Goal: Task Accomplishment & Management: Manage account settings

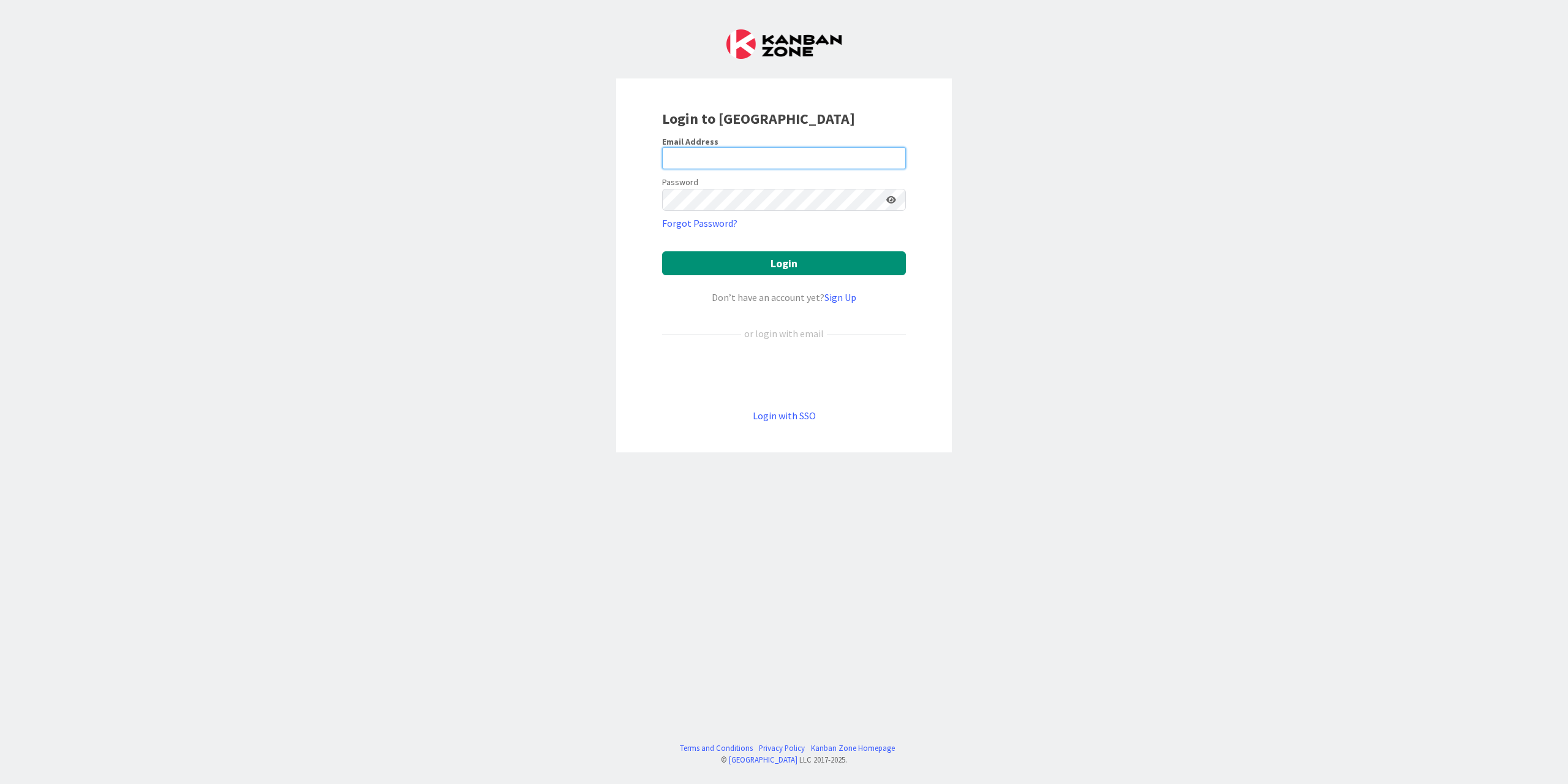
type input "dimitri@kanbanzone.com"
click at [798, 266] on button "Login" at bounding box center [784, 263] width 244 height 24
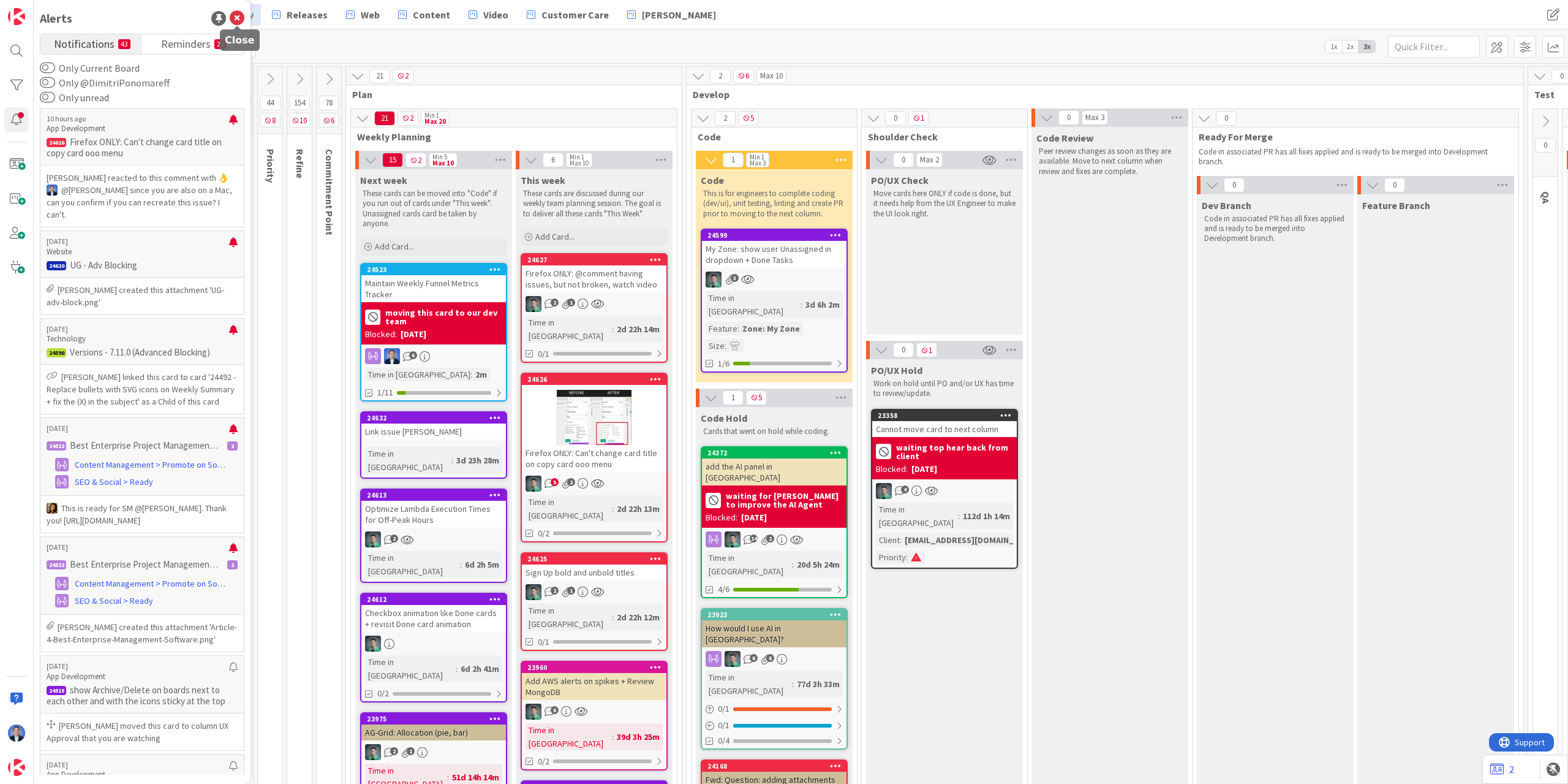
click at [232, 19] on icon at bounding box center [237, 18] width 14 height 14
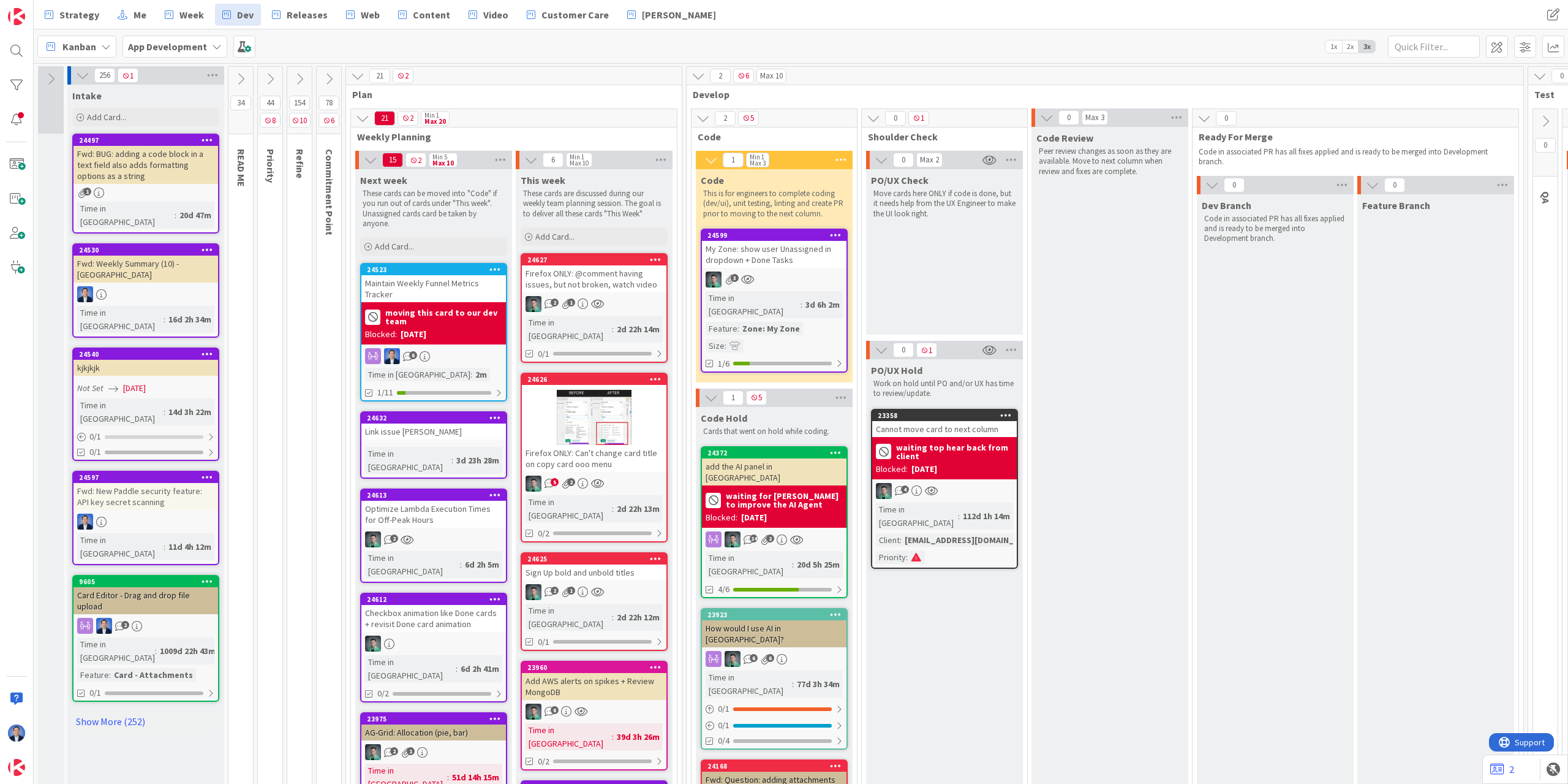
click at [136, 360] on div "kjkjkjk" at bounding box center [146, 367] width 145 height 16
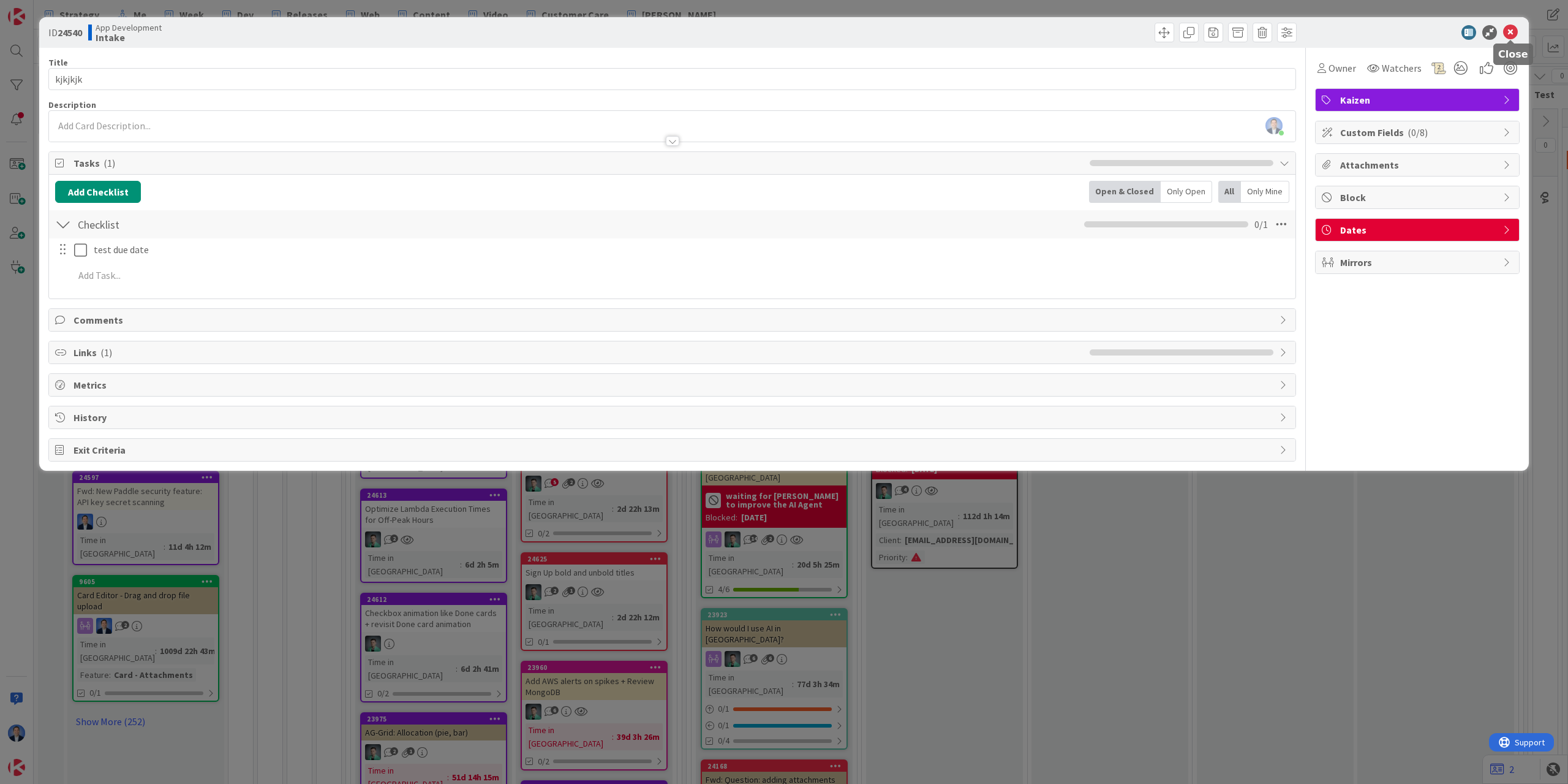
click at [1506, 30] on icon at bounding box center [1510, 32] width 14 height 14
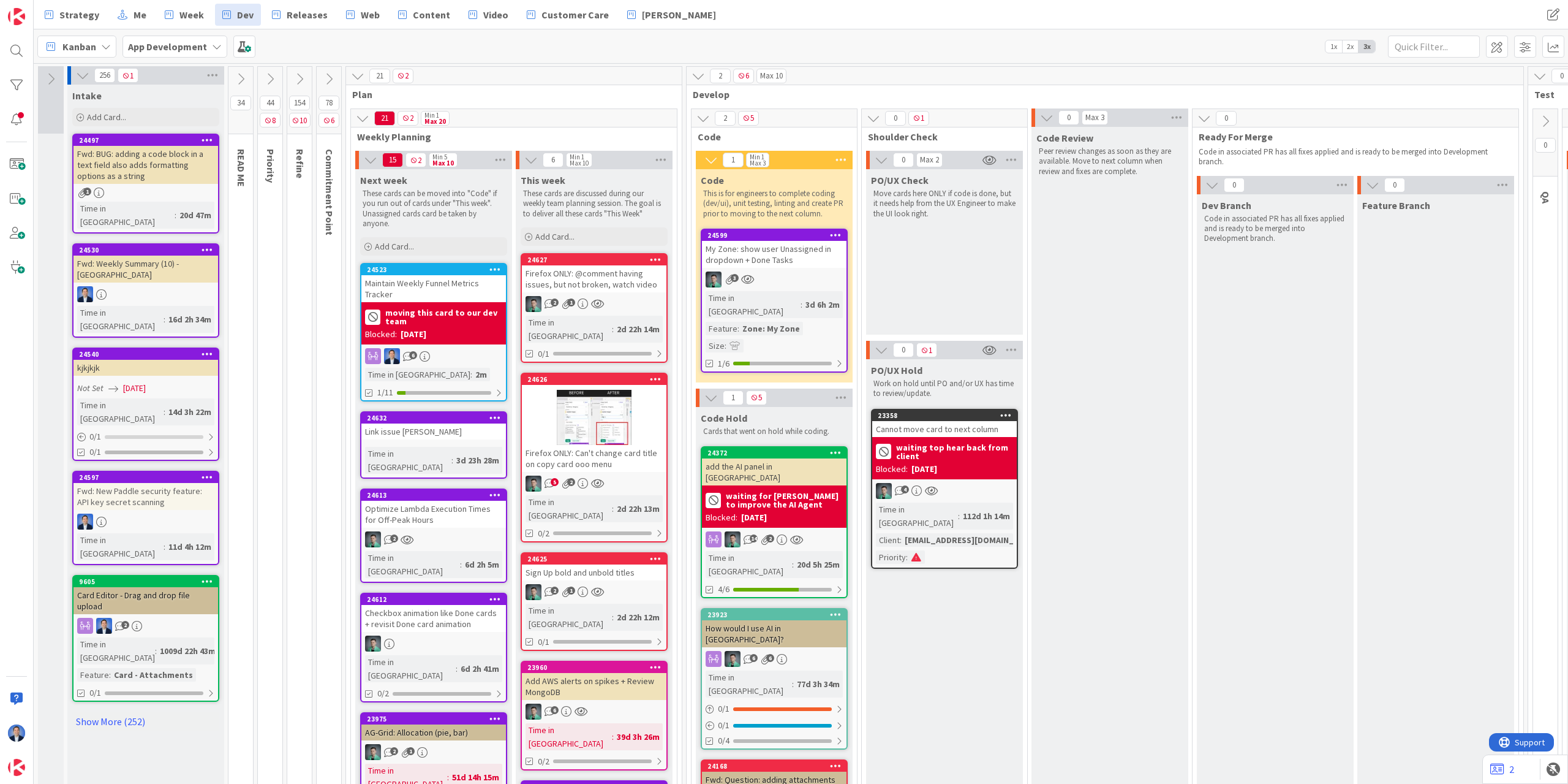
click at [205, 350] on icon at bounding box center [207, 354] width 11 height 8
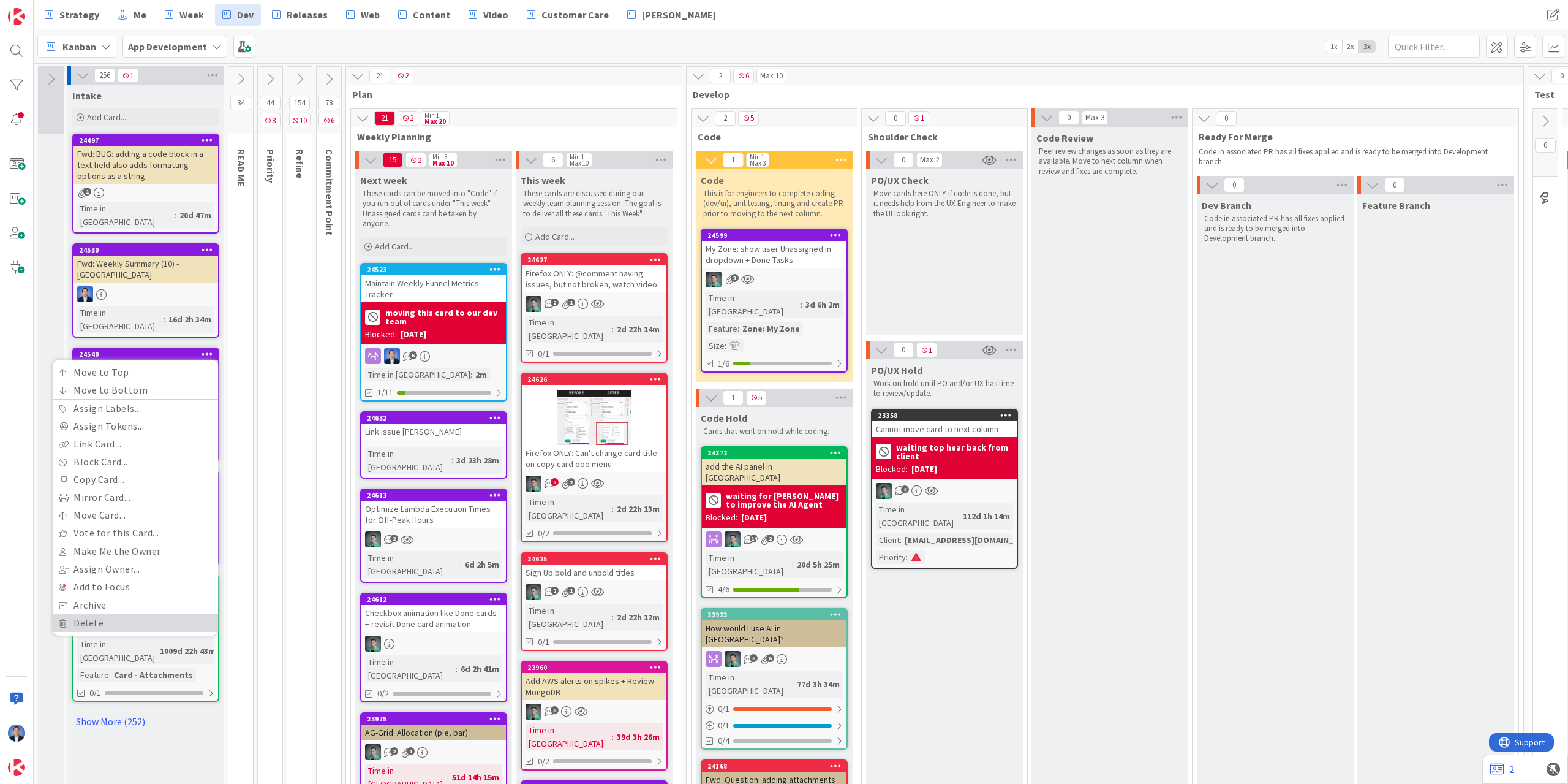
click at [121, 614] on link "Delete" at bounding box center [135, 622] width 165 height 18
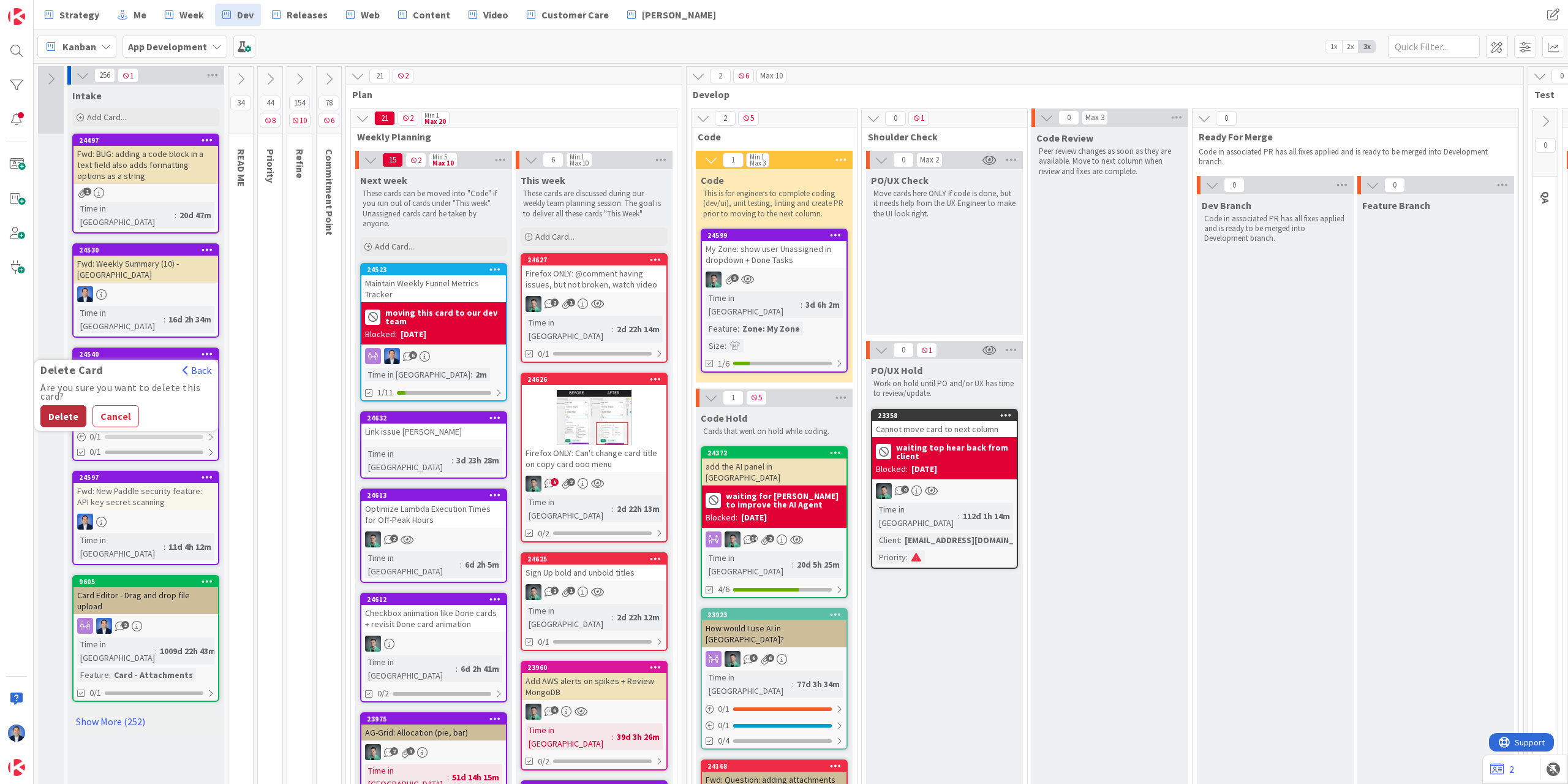
click at [71, 405] on button "Delete" at bounding box center [63, 416] width 46 height 22
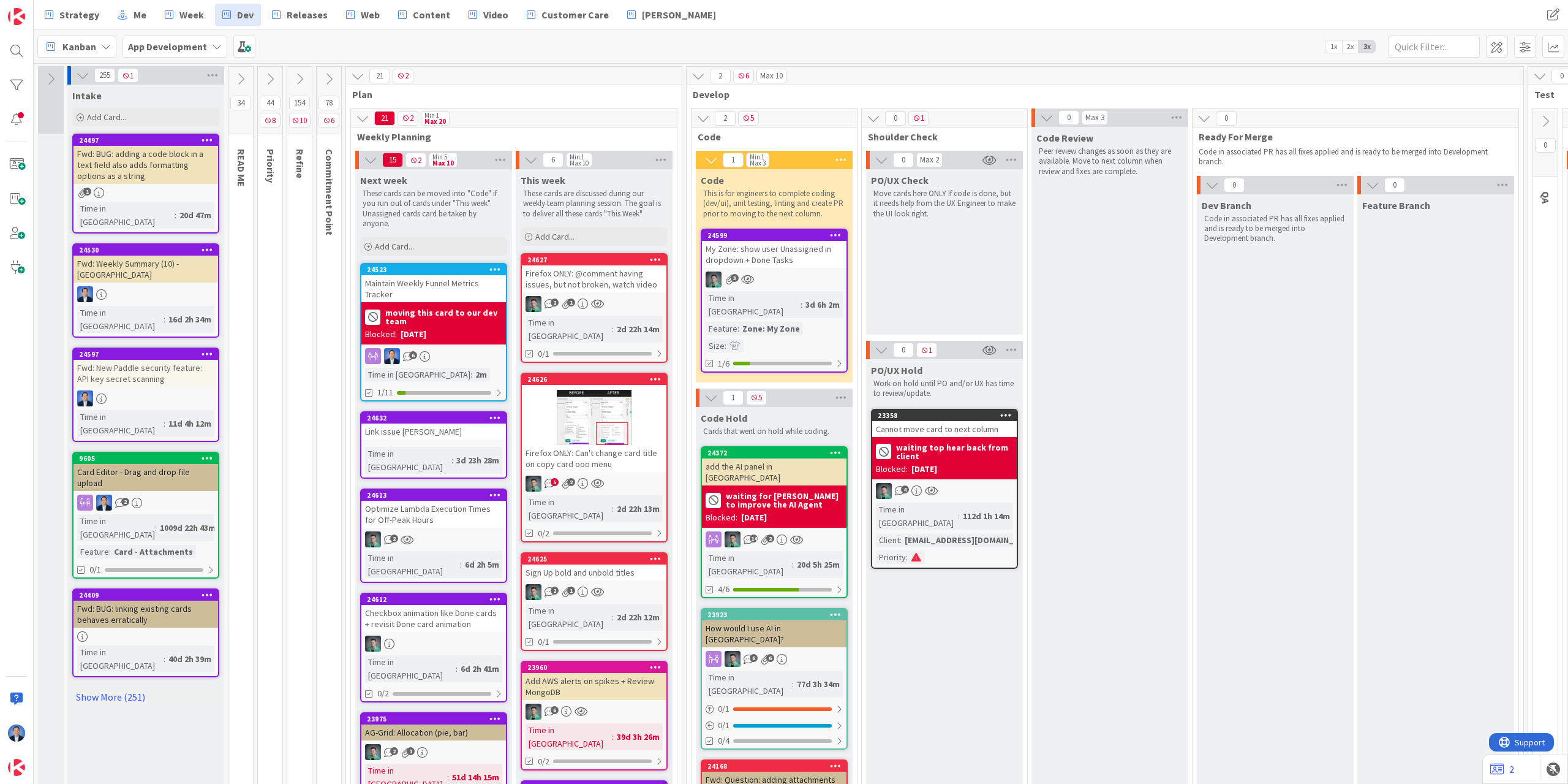
click at [449, 280] on div "Maintain Weekly Funnel Metrics Tracker" at bounding box center [434, 288] width 145 height 27
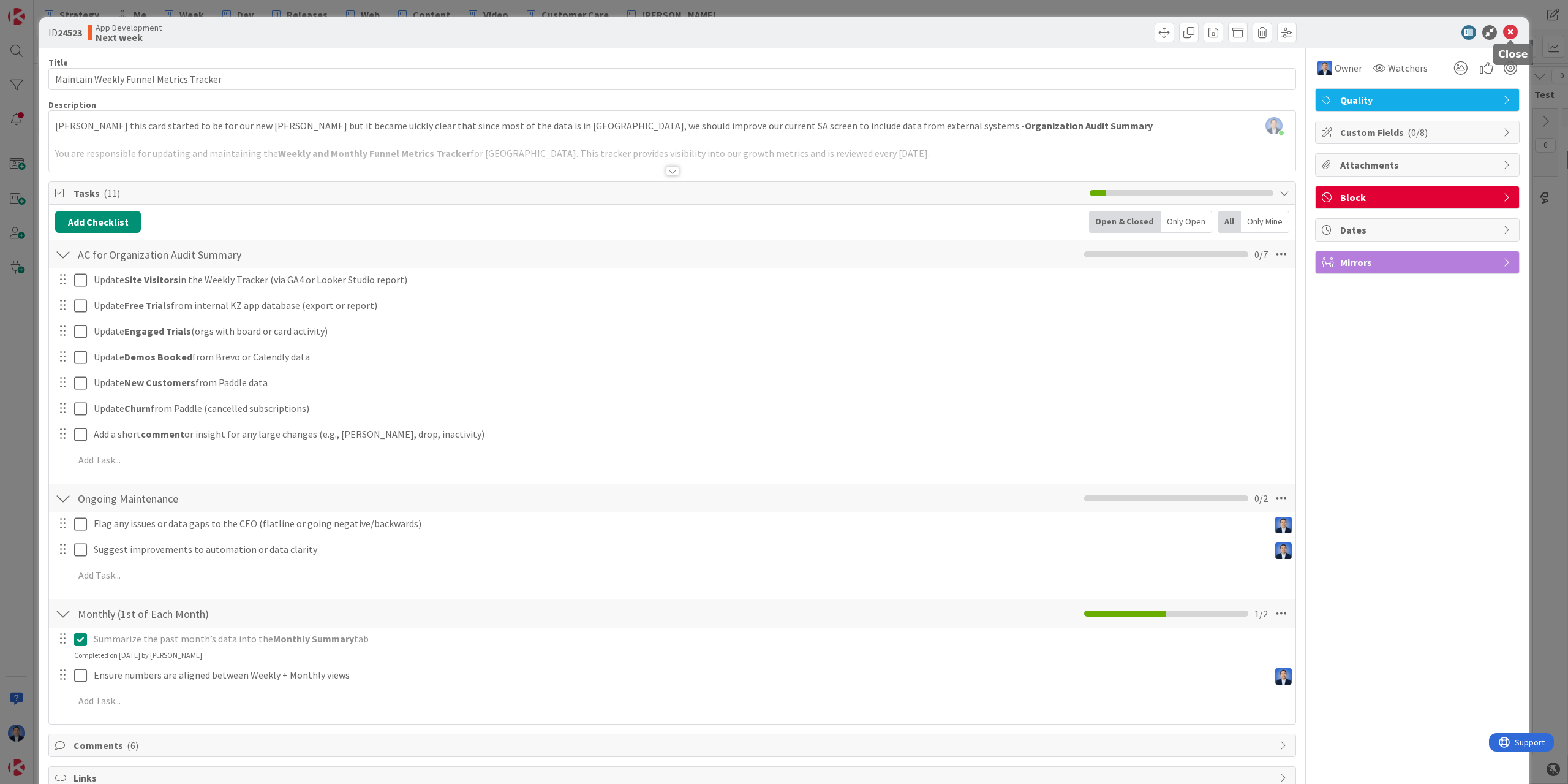
click at [1509, 30] on icon at bounding box center [1510, 32] width 14 height 14
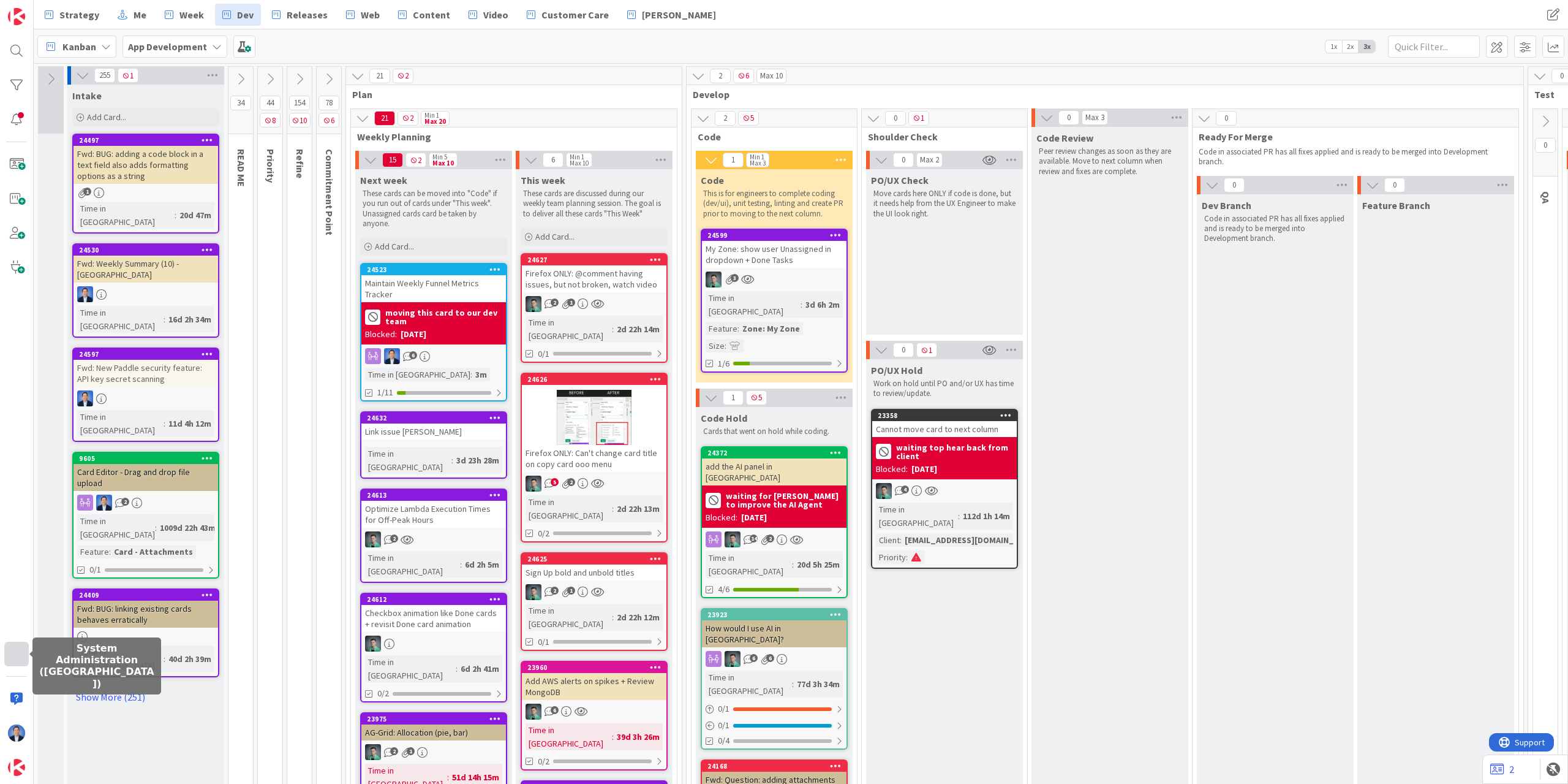
click at [16, 645] on div at bounding box center [17, 654] width 24 height 24
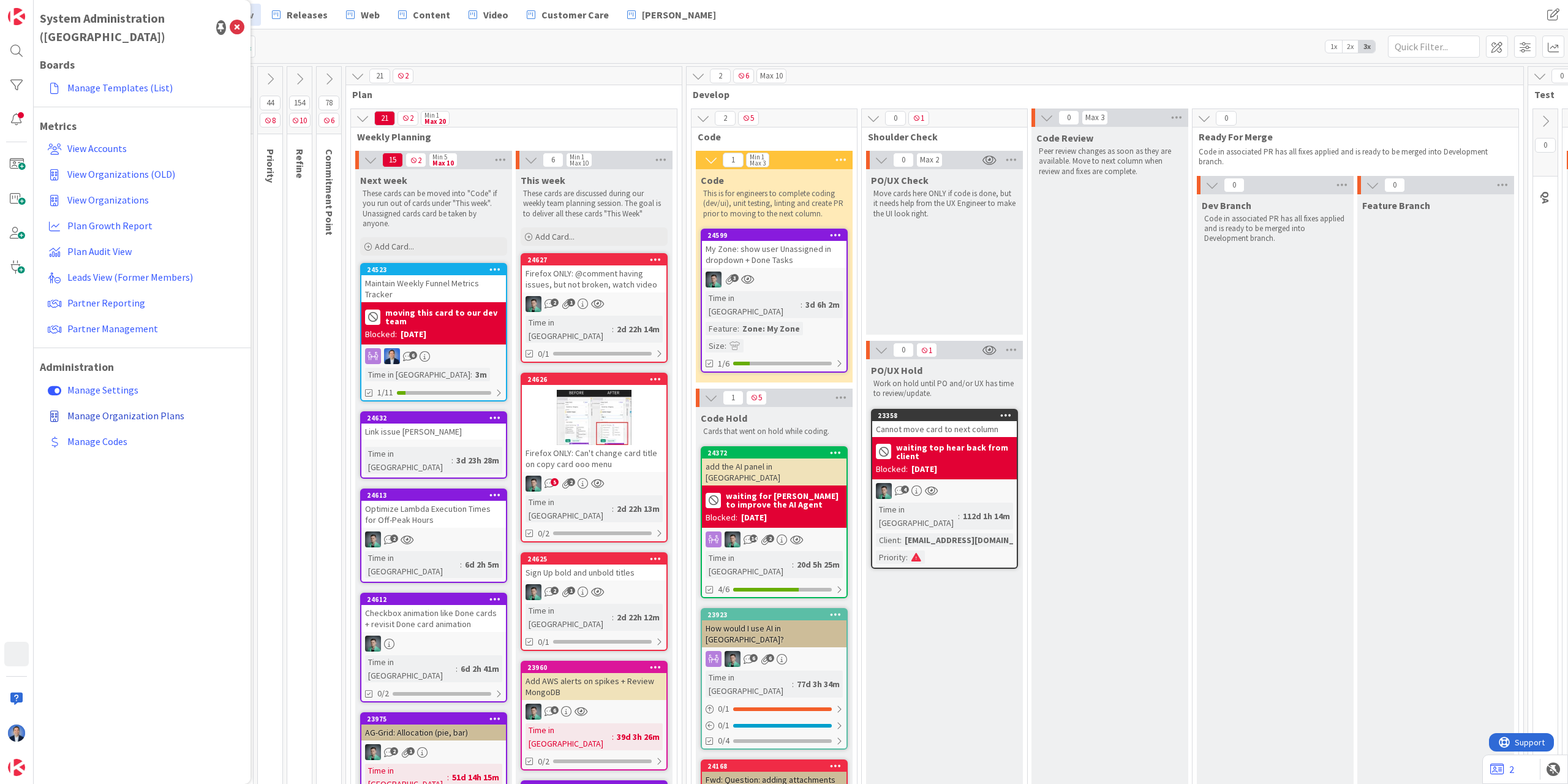
click at [104, 409] on span "Manage Organization Plans" at bounding box center [126, 415] width 117 height 12
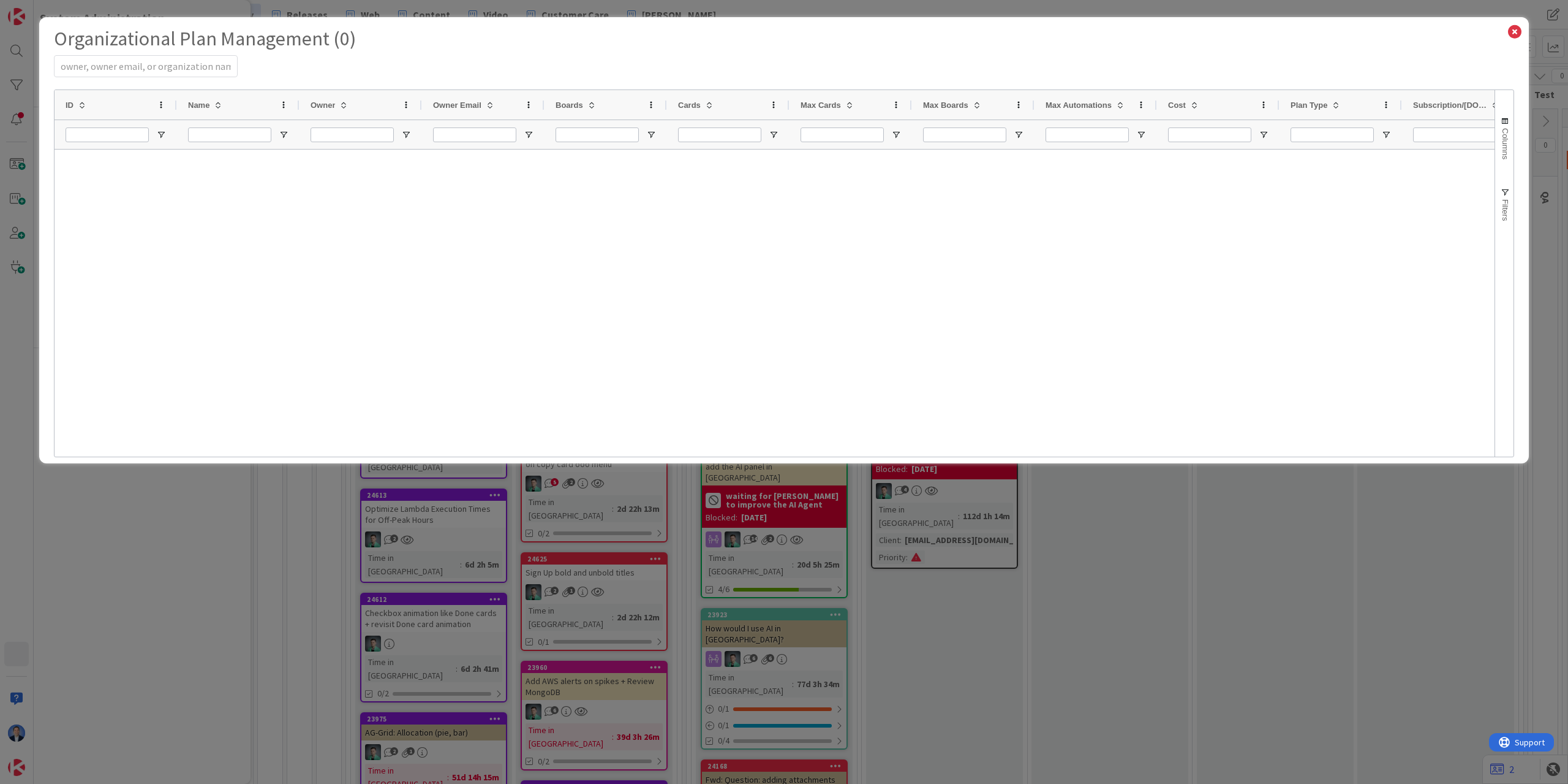
select select "EN"
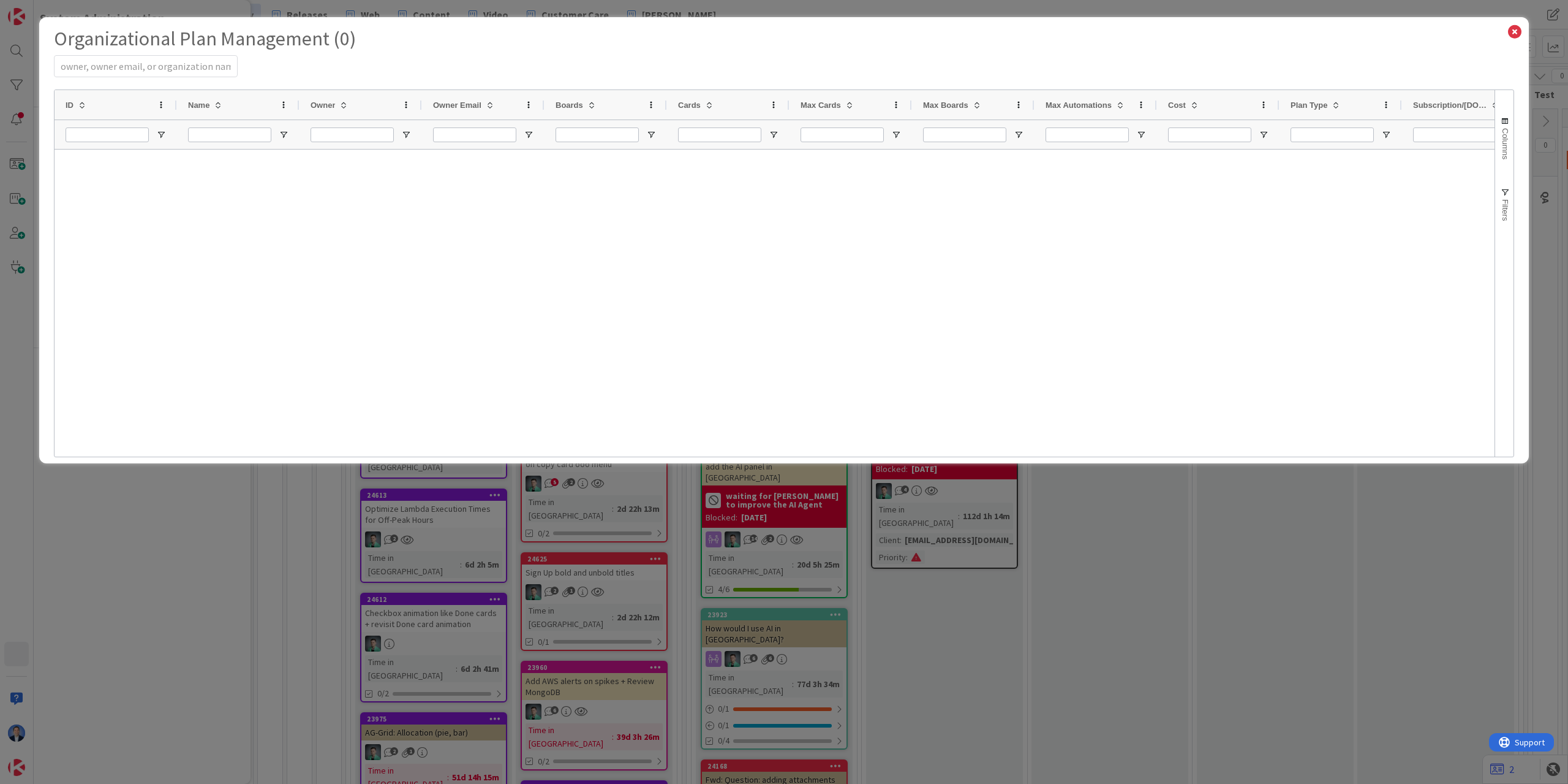
select select "EN"
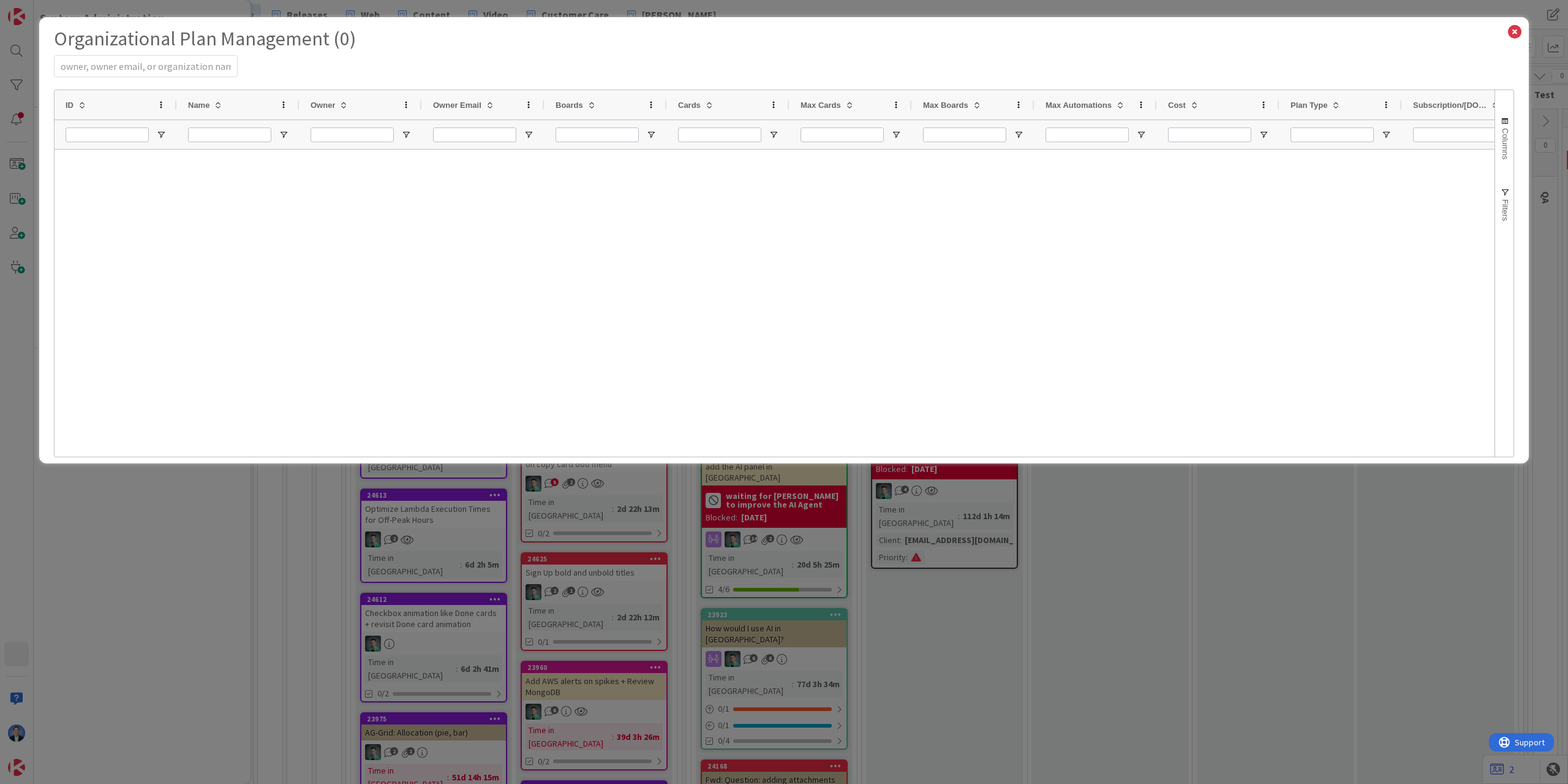
select select "EN"
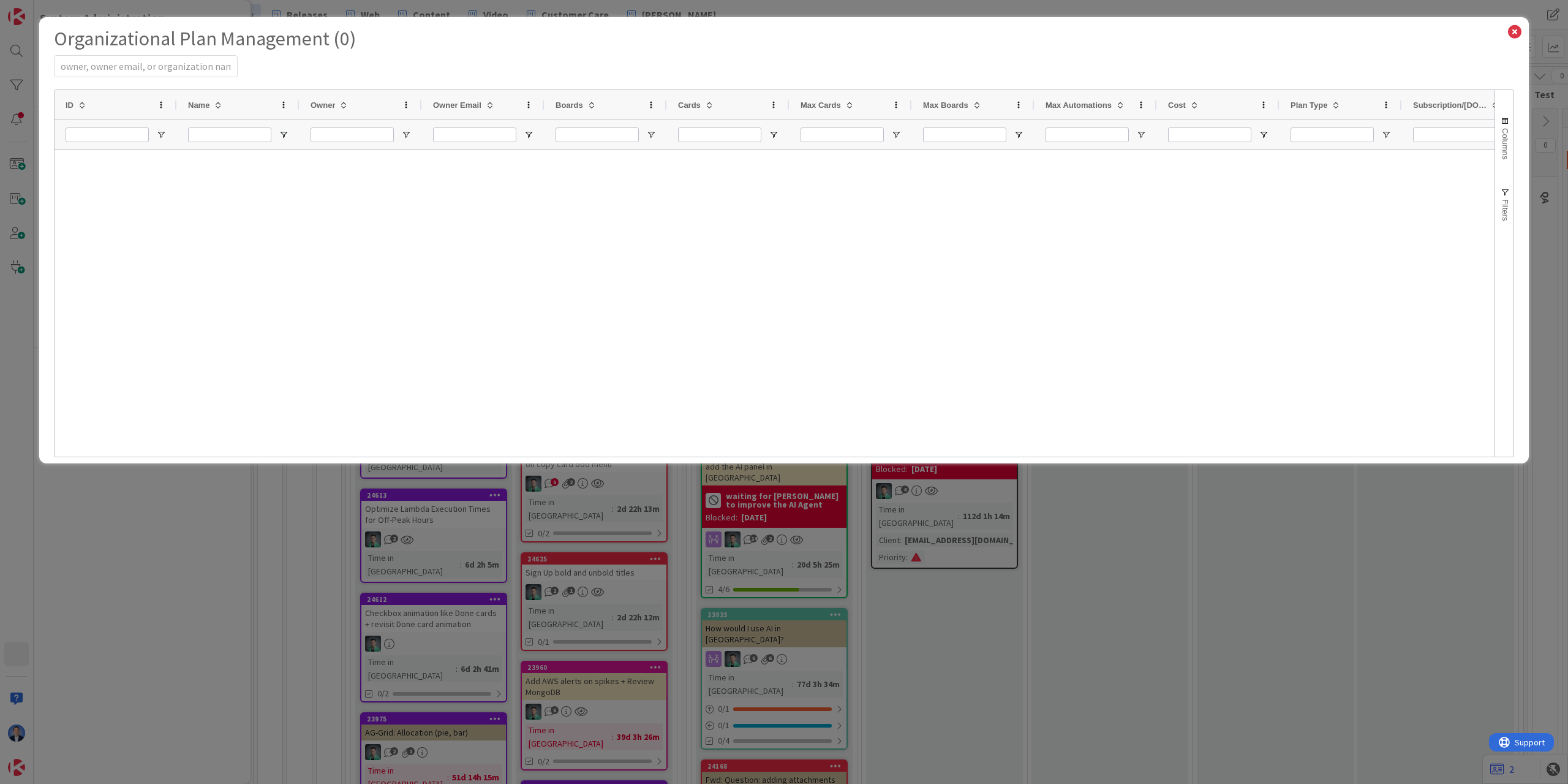
select select "EN"
select select "PF"
select select "EN"
select select "PF"
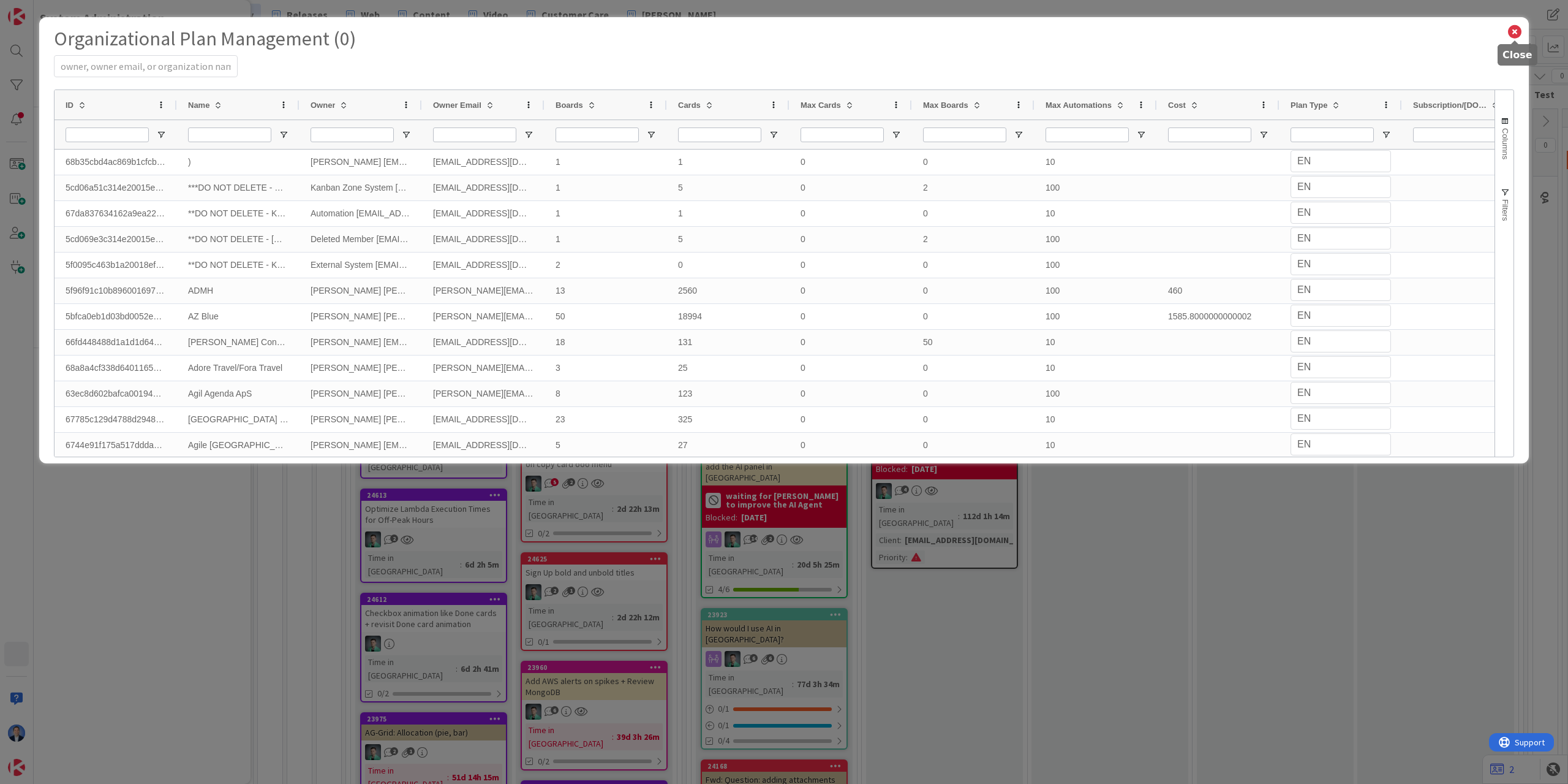
click at [1518, 33] on icon at bounding box center [1515, 32] width 16 height 18
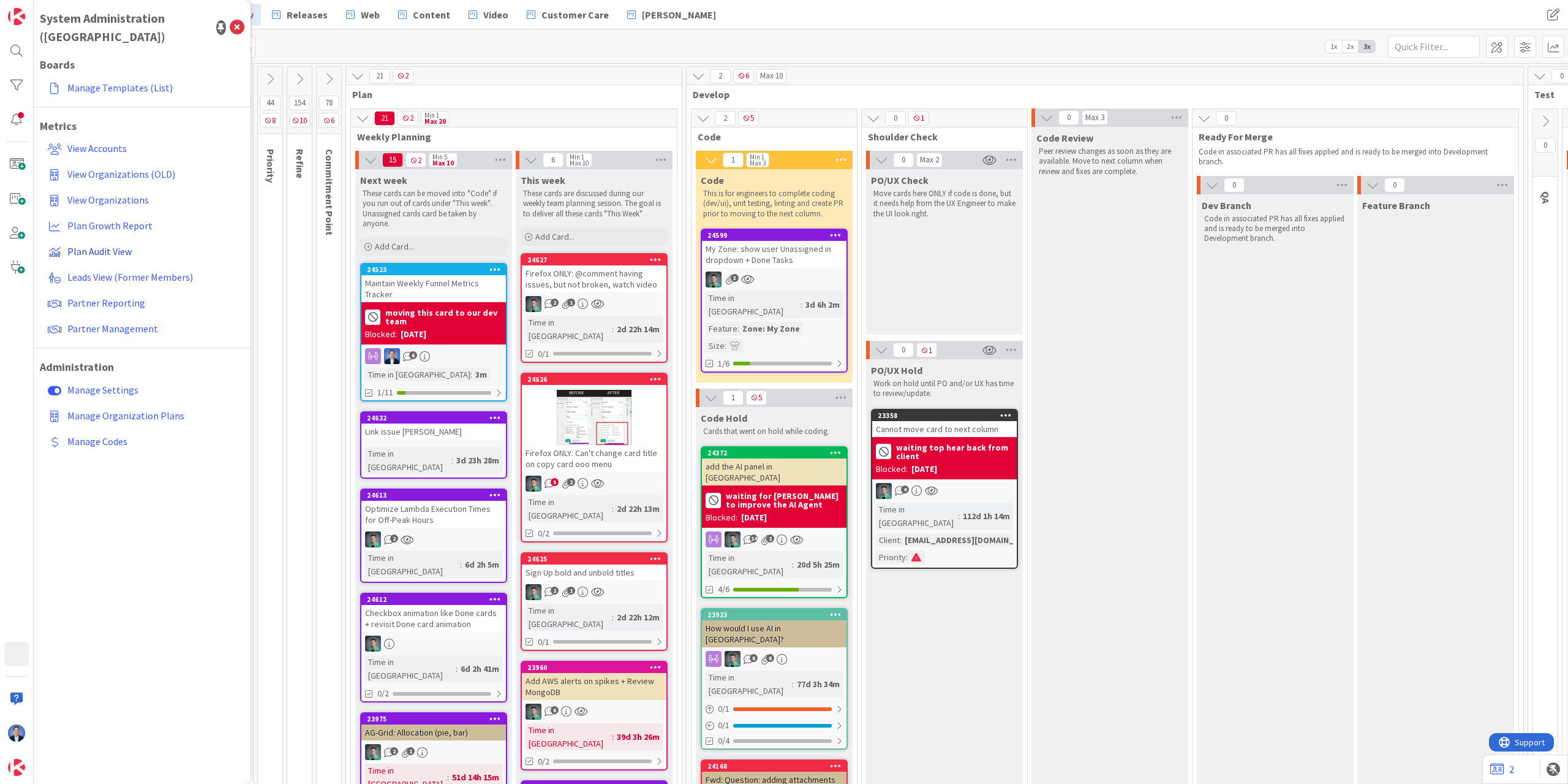
click at [100, 245] on span "Plan Audit View" at bounding box center [99, 251] width 64 height 12
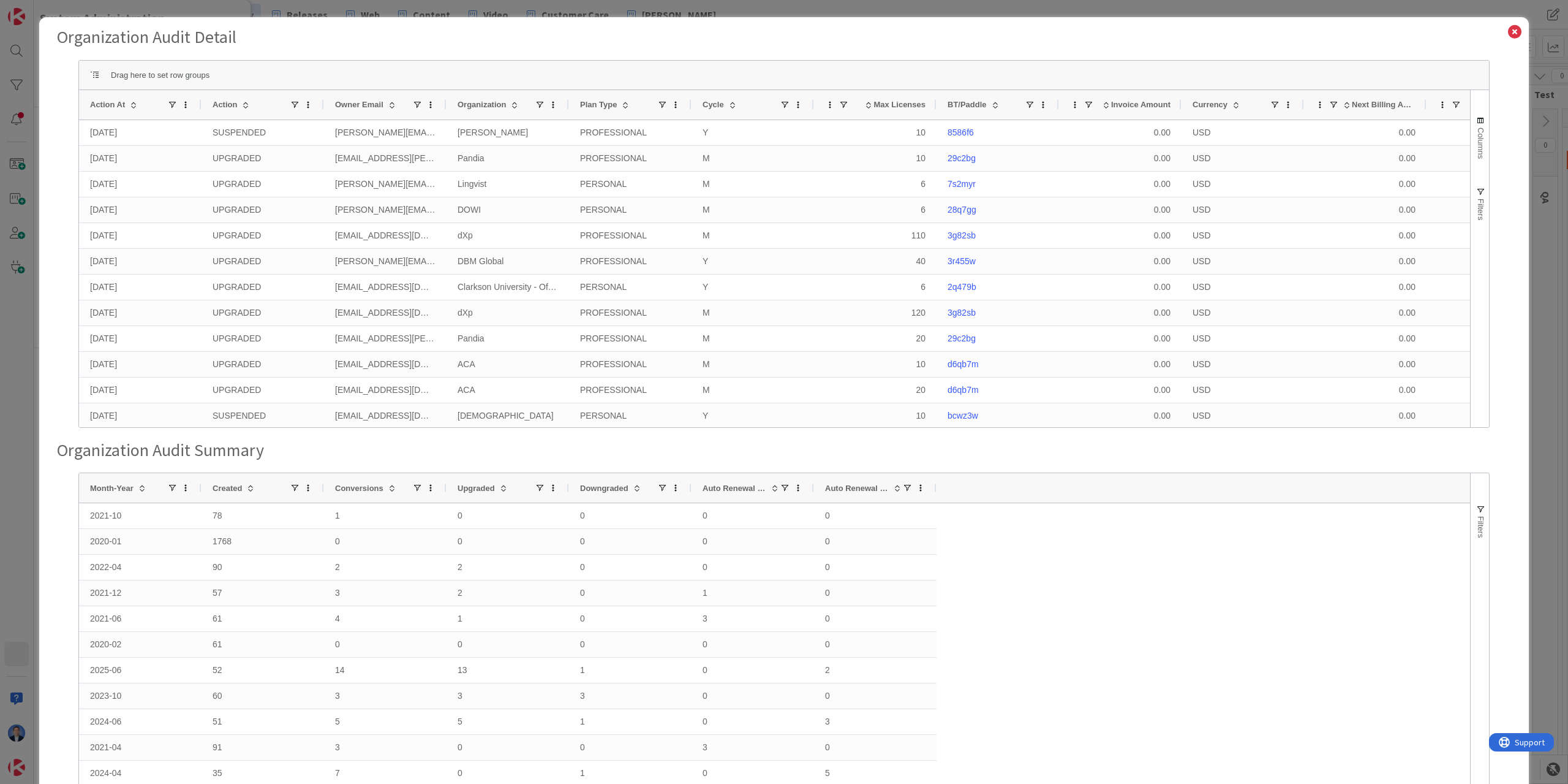
click at [1541, 187] on div "Organization Audit Detail Drag here to set row groups Drag here to set column l…" at bounding box center [784, 392] width 1568 height 784
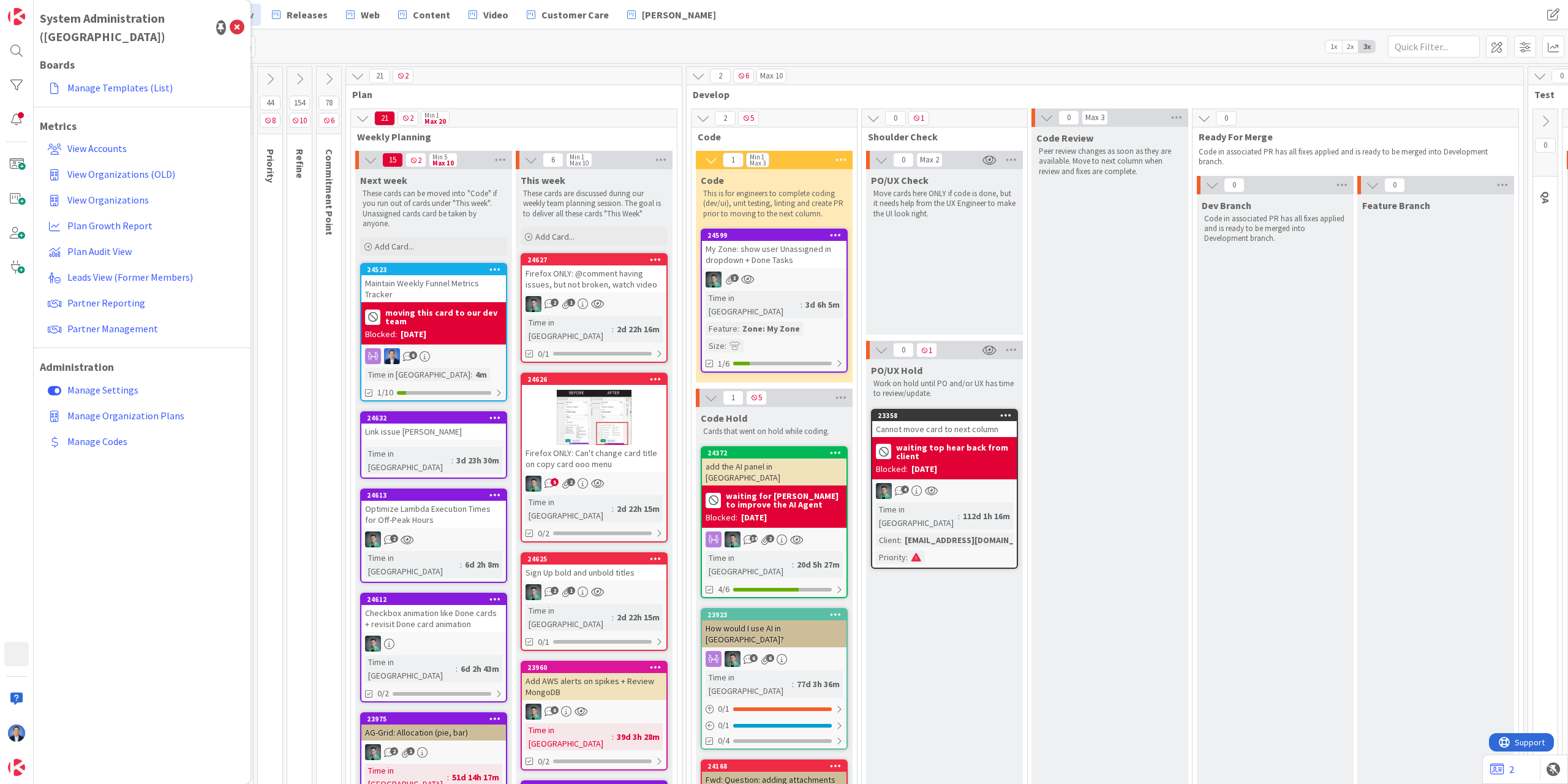
click at [471, 286] on div "Maintain Weekly Funnel Metrics Tracker" at bounding box center [434, 288] width 145 height 27
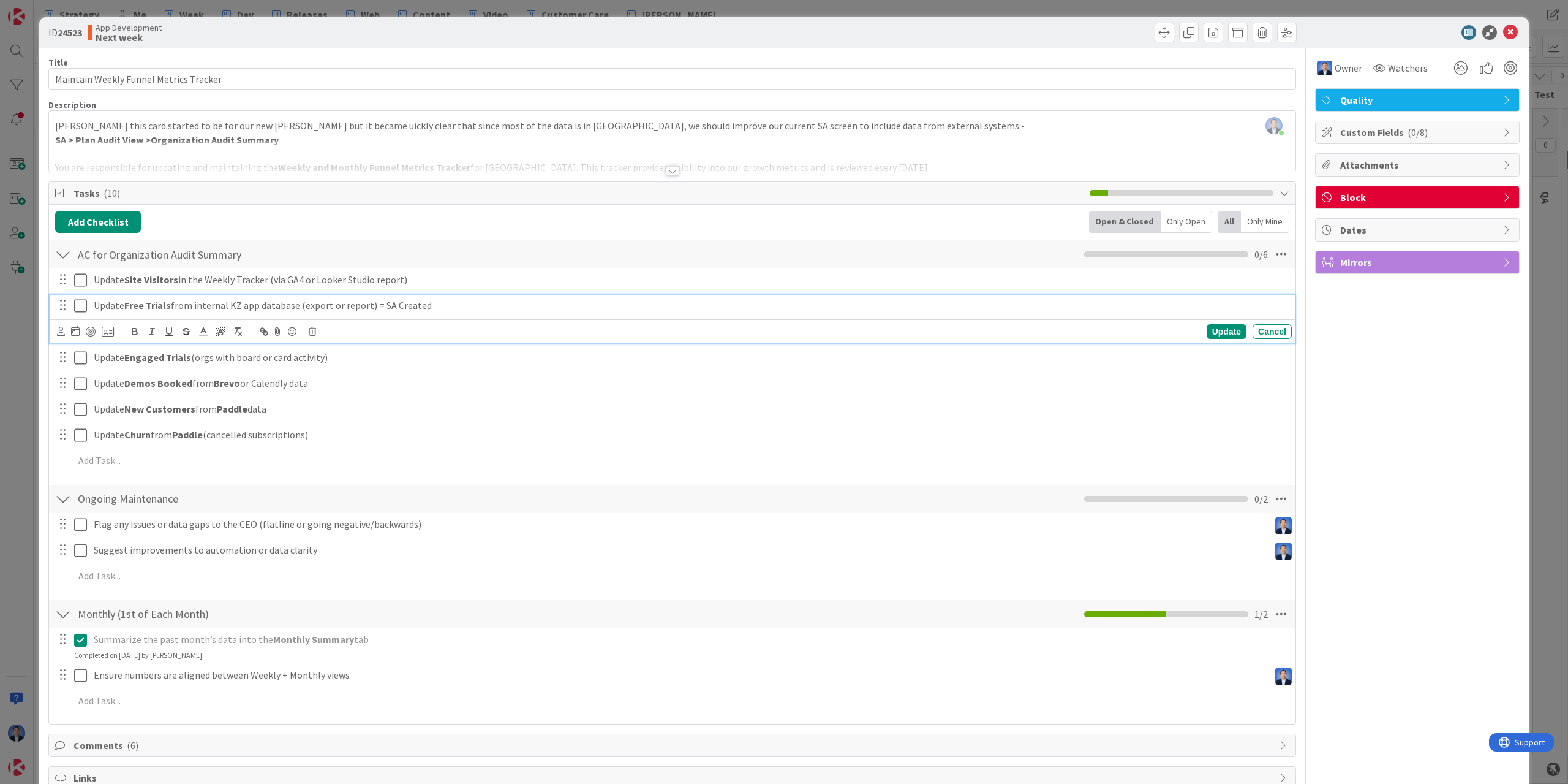
click at [93, 308] on div "Update Free Trials from internal KZ app database (export or report) = SA Created" at bounding box center [691, 306] width 1203 height 21
drag, startPoint x: 113, startPoint y: 306, endPoint x: 97, endPoint y: 305, distance: 16.0
click at [97, 305] on p "KZ: Update Free Trials from internal KZ app database (export or report) = SA Cr…" at bounding box center [690, 306] width 1193 height 14
click at [114, 307] on p "KZ: Update Free Trials from internal KZ app database (export or report) = SA Cr…" at bounding box center [690, 306] width 1193 height 14
drag, startPoint x: 108, startPoint y: 306, endPoint x: 87, endPoint y: 304, distance: 21.1
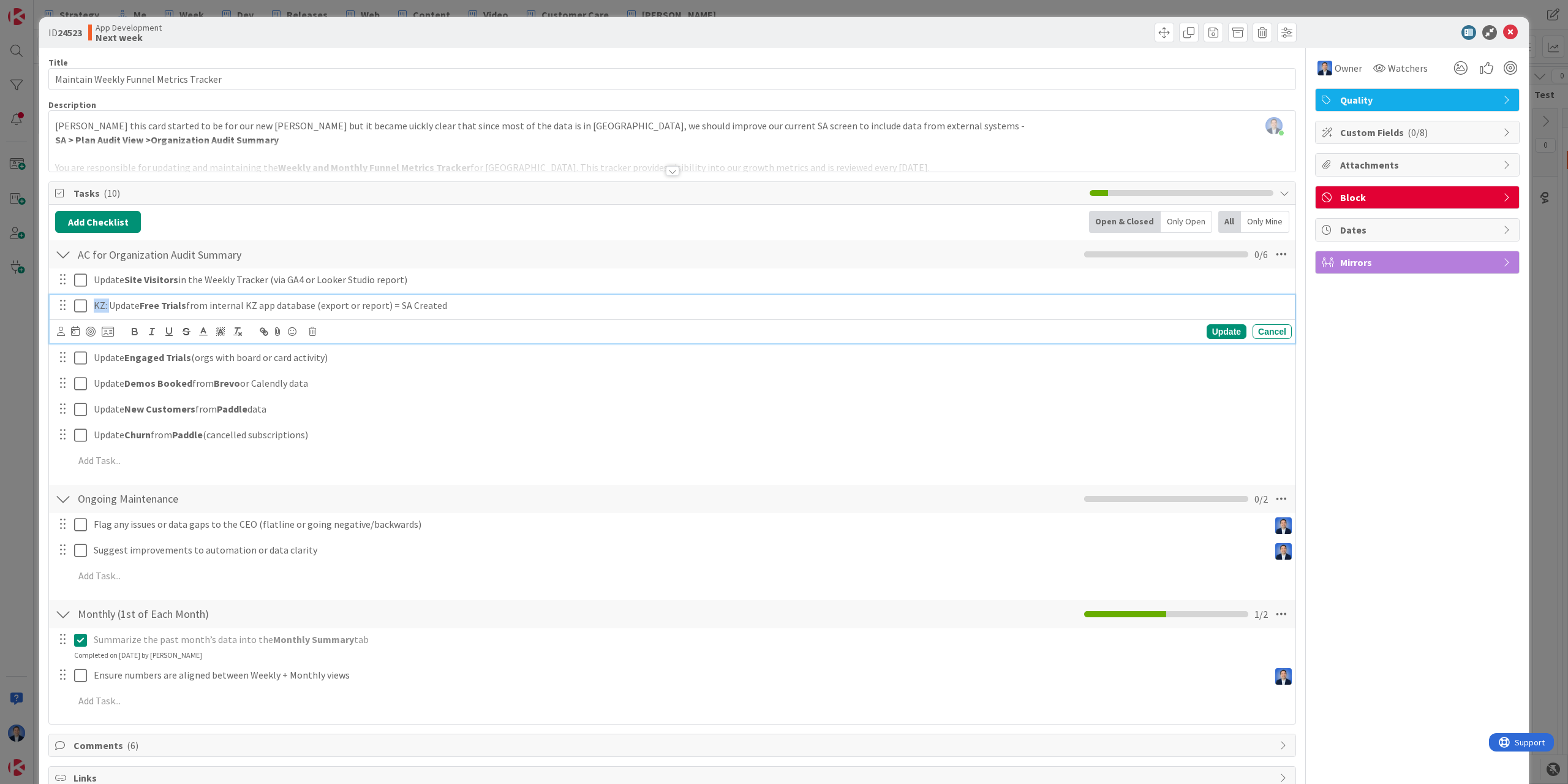
click at [89, 304] on div "KZ: Update Free Trials from internal KZ app database (export or report) = SA Cr…" at bounding box center [691, 306] width 1203 height 21
copy p "KZ:"
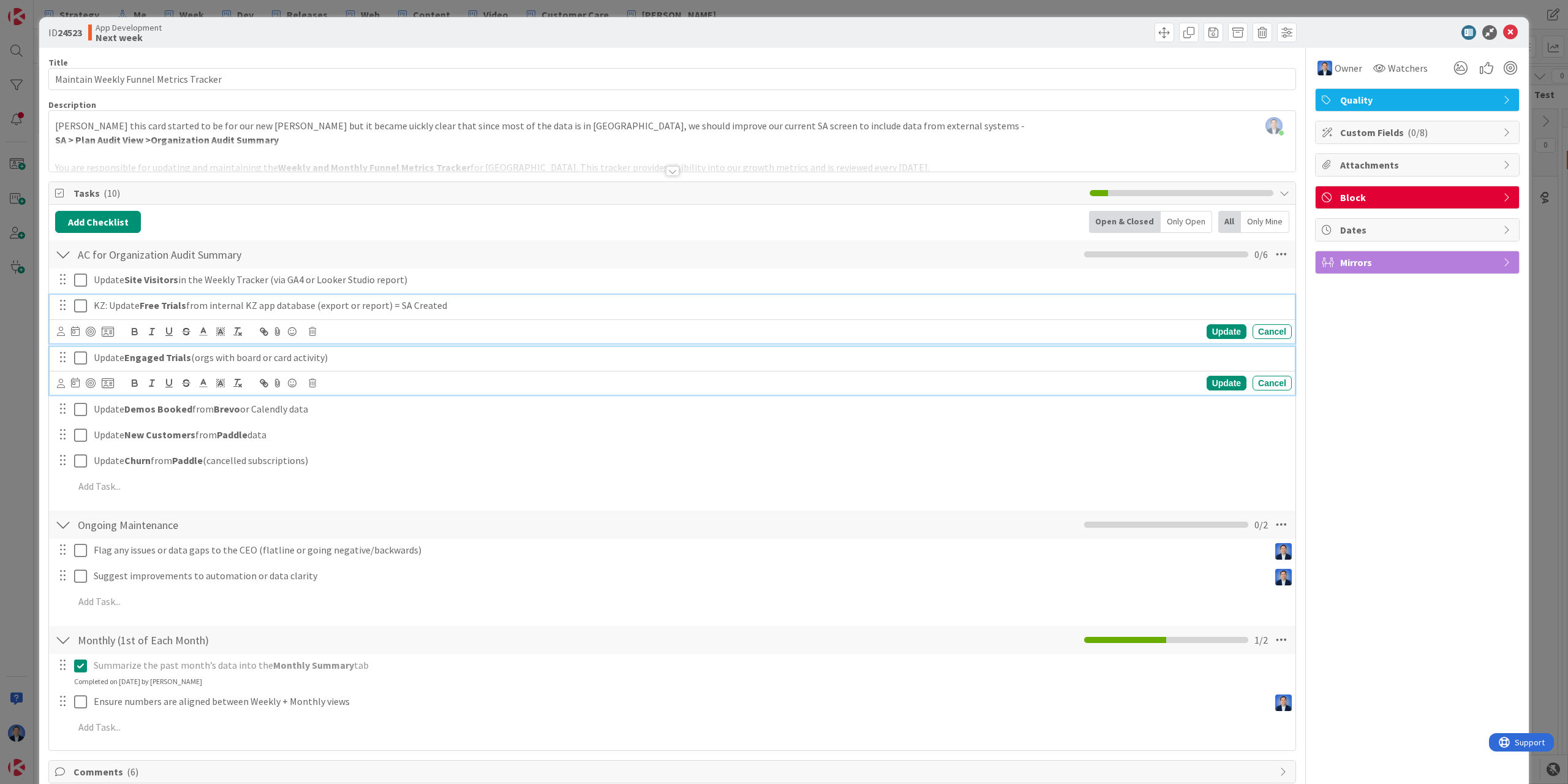
click at [101, 357] on p "Update Engaged Trials (orgs with board or card activity)" at bounding box center [690, 357] width 1193 height 14
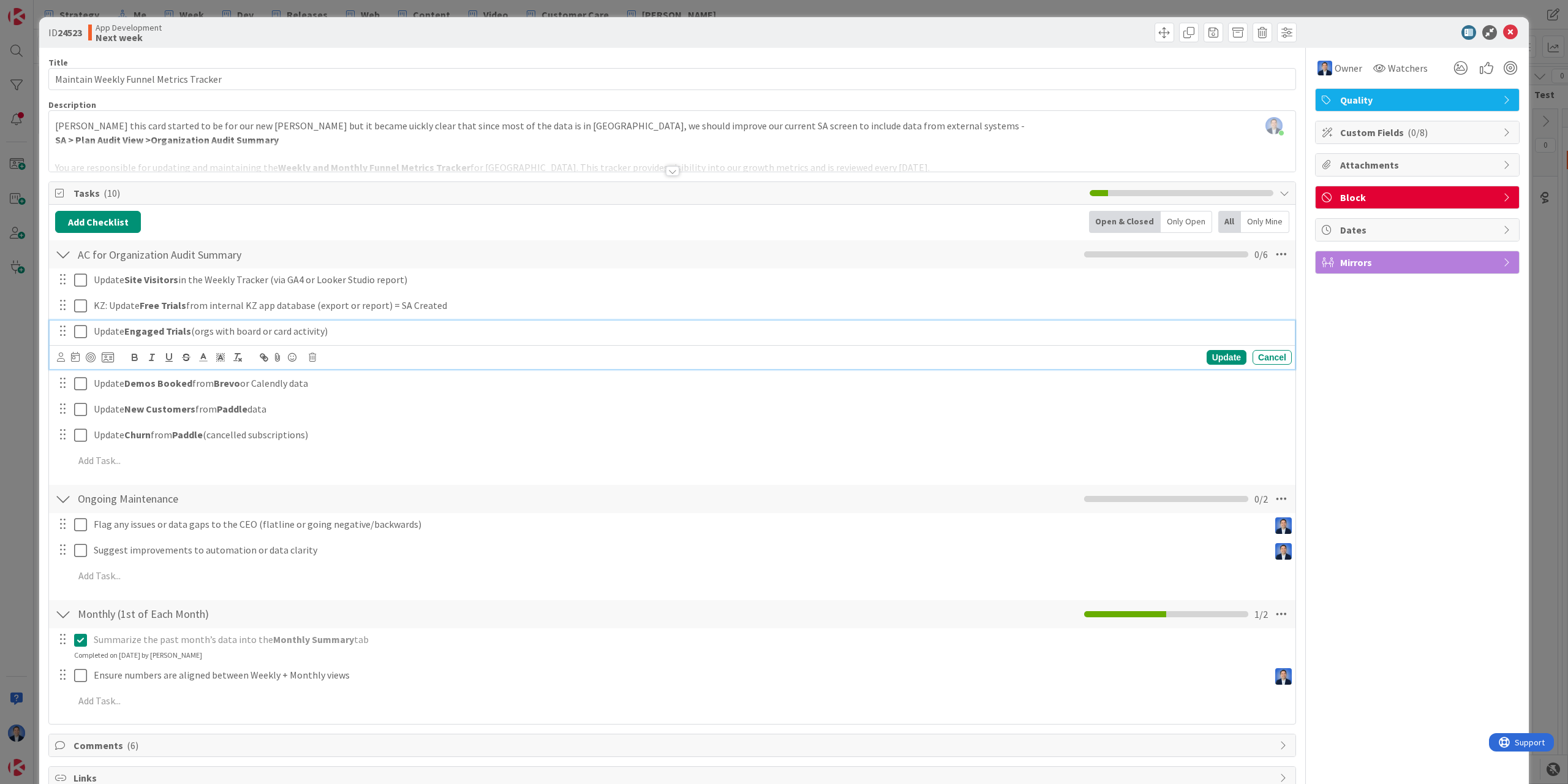
click at [97, 329] on p "Update Engaged Trials (orgs with board or card activity)" at bounding box center [690, 331] width 1193 height 14
click at [95, 331] on p "Update Engaged Trials (orgs with board or card activity)" at bounding box center [690, 331] width 1193 height 14
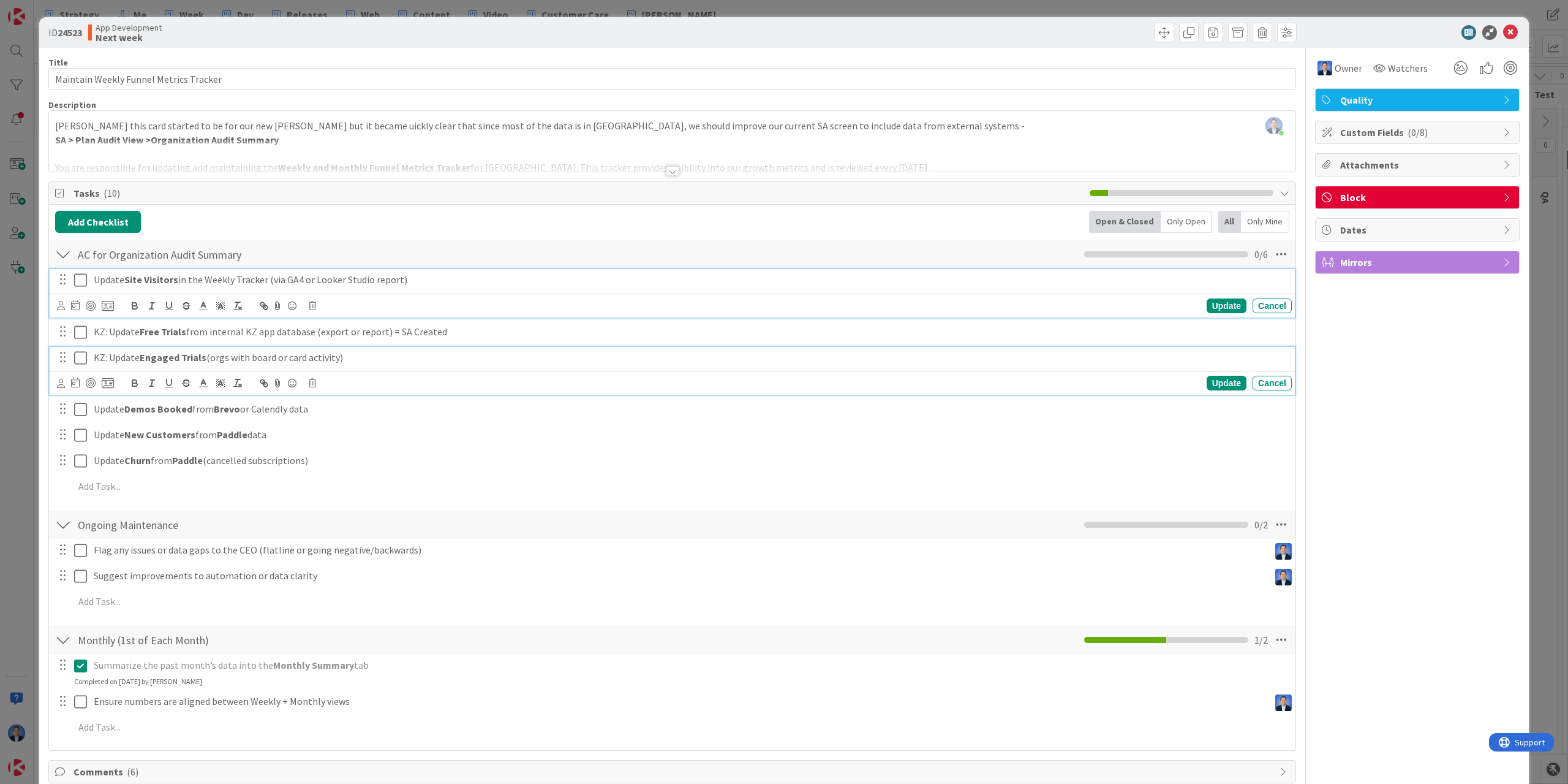
click at [94, 280] on div "Update Site Visitors in the Weekly Tracker (via GA4 or Looker Studio report)" at bounding box center [691, 280] width 1203 height 21
click at [95, 378] on p "Update Demos Booked from Brevo or [GEOGRAPHIC_DATA] data" at bounding box center [690, 383] width 1193 height 14
click at [97, 411] on p "Update New Customers from Paddle data" at bounding box center [690, 409] width 1193 height 14
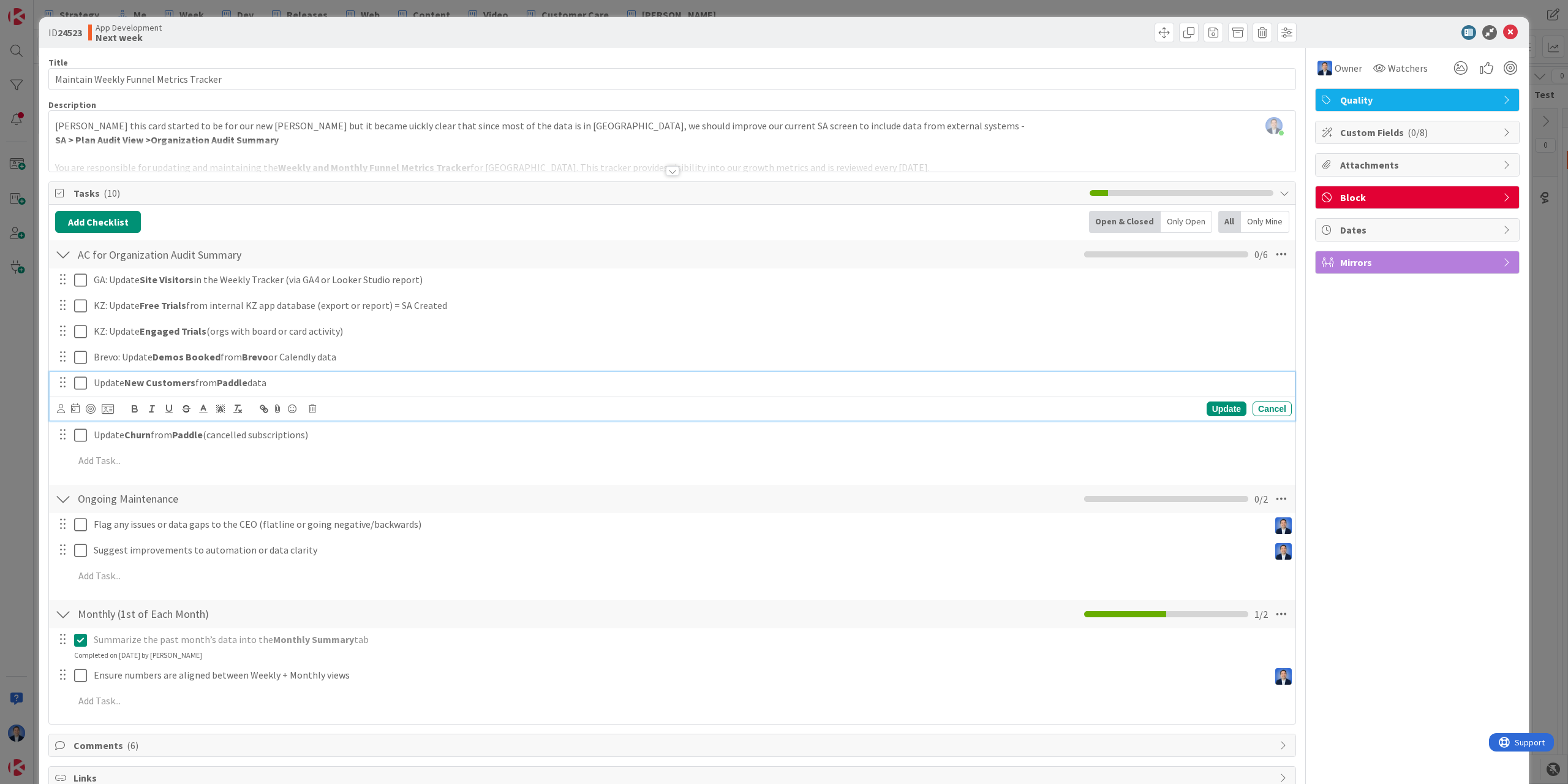
click at [96, 382] on p "Update New Customers from Paddle data" at bounding box center [690, 382] width 1193 height 14
drag, startPoint x: 127, startPoint y: 381, endPoint x: 91, endPoint y: 383, distance: 36.1
click at [91, 383] on div "Paddle: Update New Customers from Paddle data" at bounding box center [691, 382] width 1203 height 21
copy p "Paddle:"
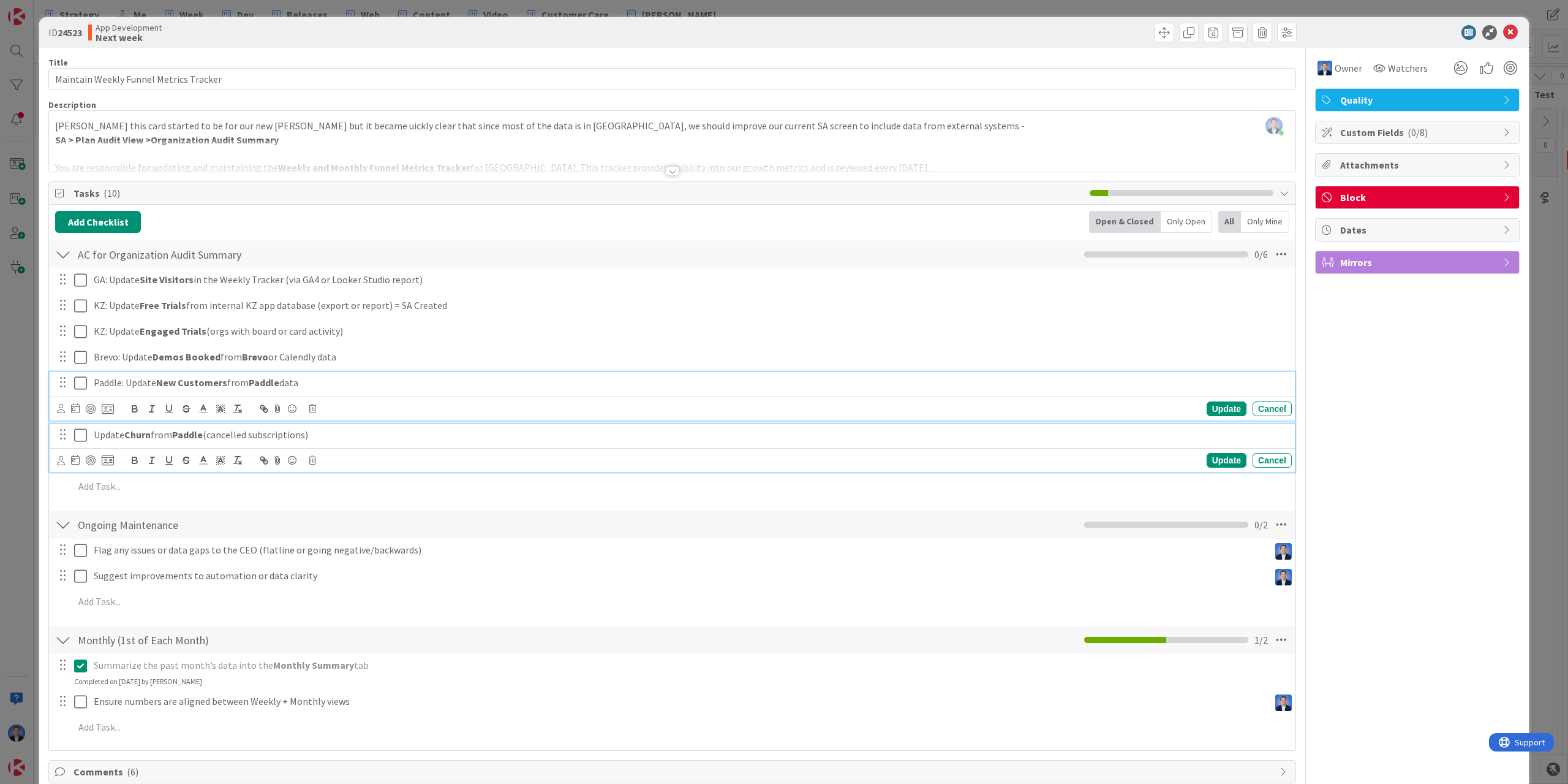
click at [99, 432] on p "Update Churn from Paddle (cancelled subscriptions)" at bounding box center [690, 435] width 1193 height 14
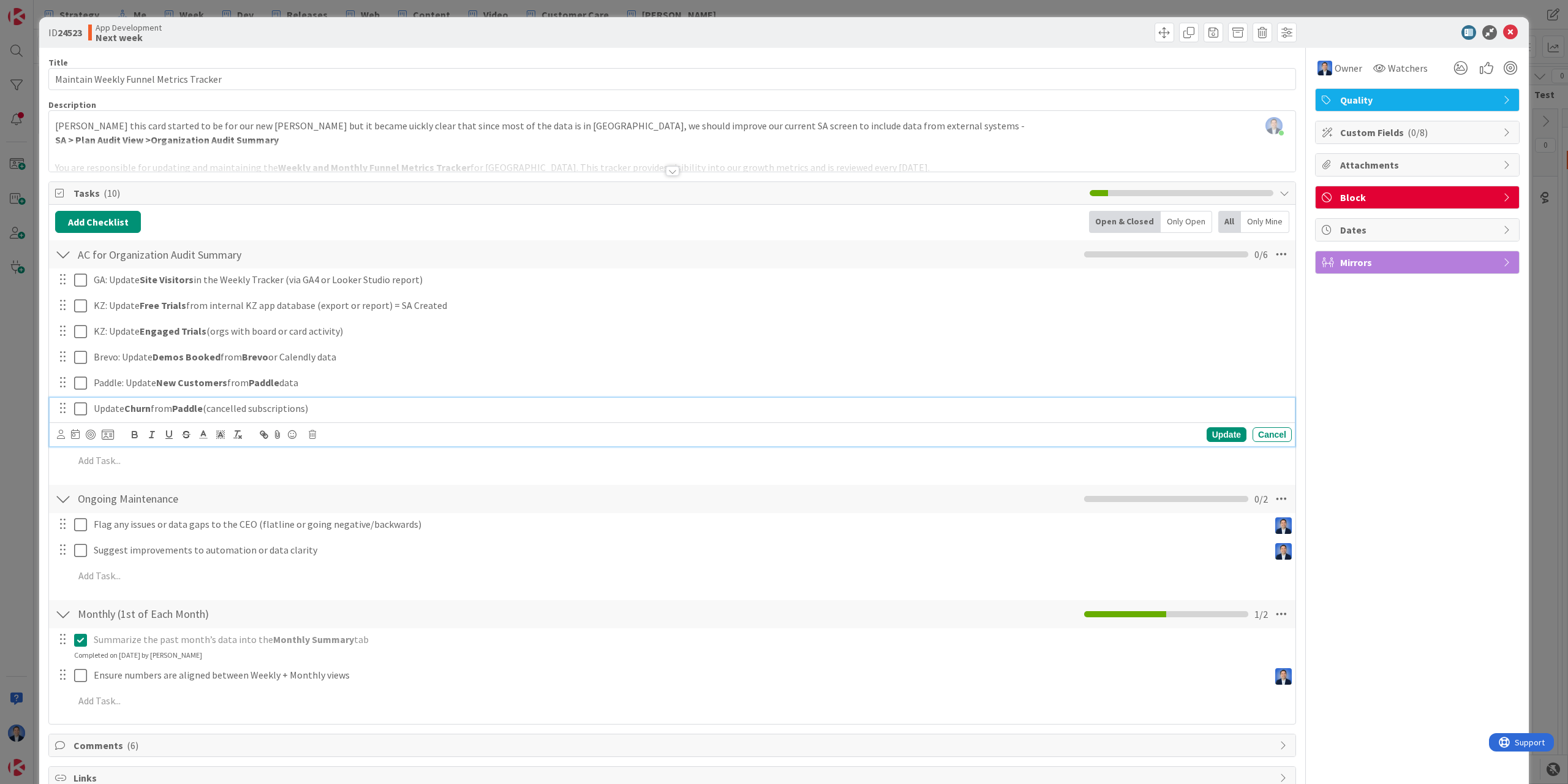
click at [93, 408] on div "Update Churn from Paddle (cancelled subscriptions)" at bounding box center [691, 408] width 1203 height 21
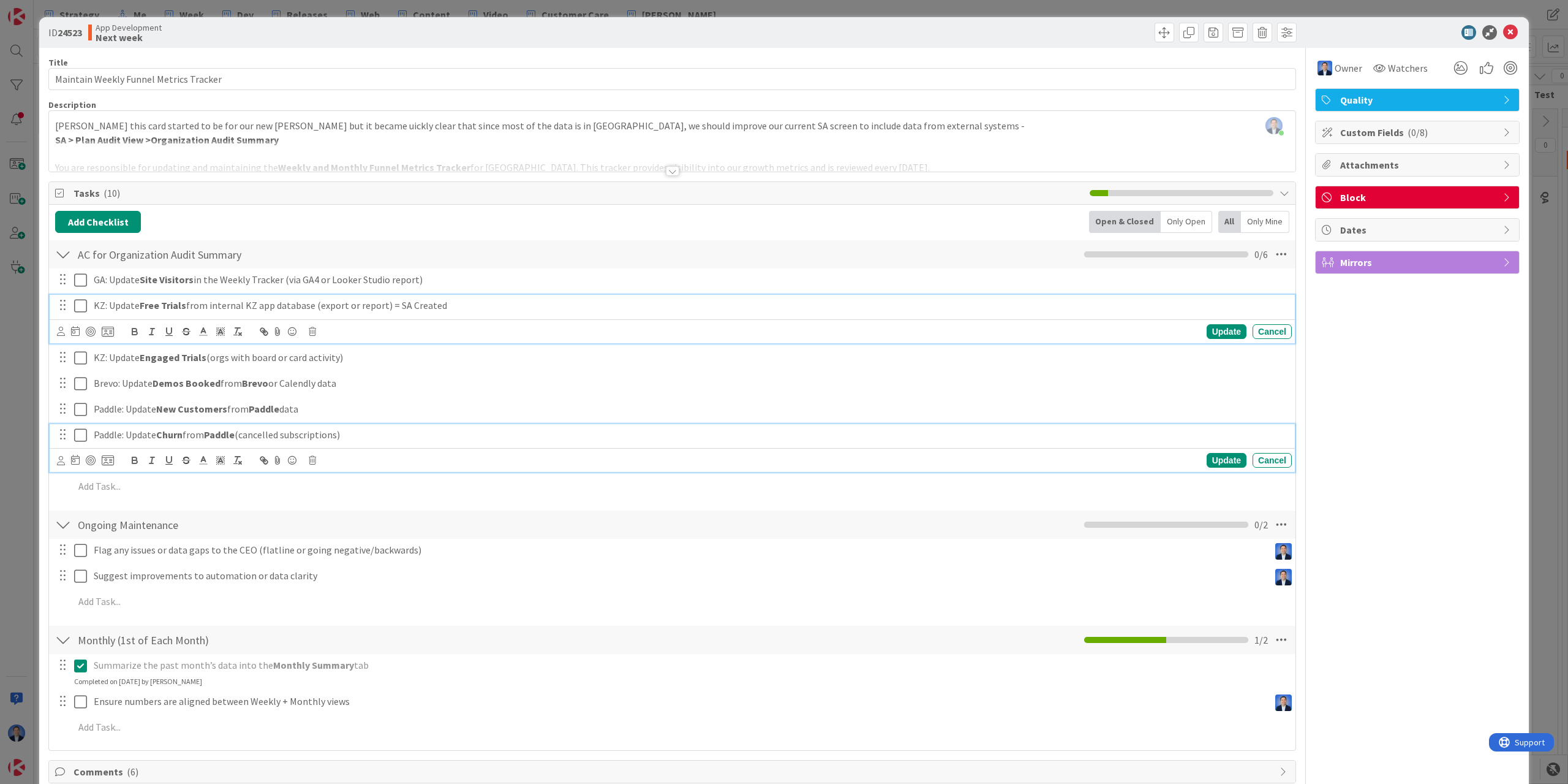
drag, startPoint x: 384, startPoint y: 302, endPoint x: 452, endPoint y: 308, distance: 68.3
click at [452, 308] on p "KZ: Update Free Trials from internal KZ app database (export or report) = SA Cr…" at bounding box center [690, 306] width 1193 height 14
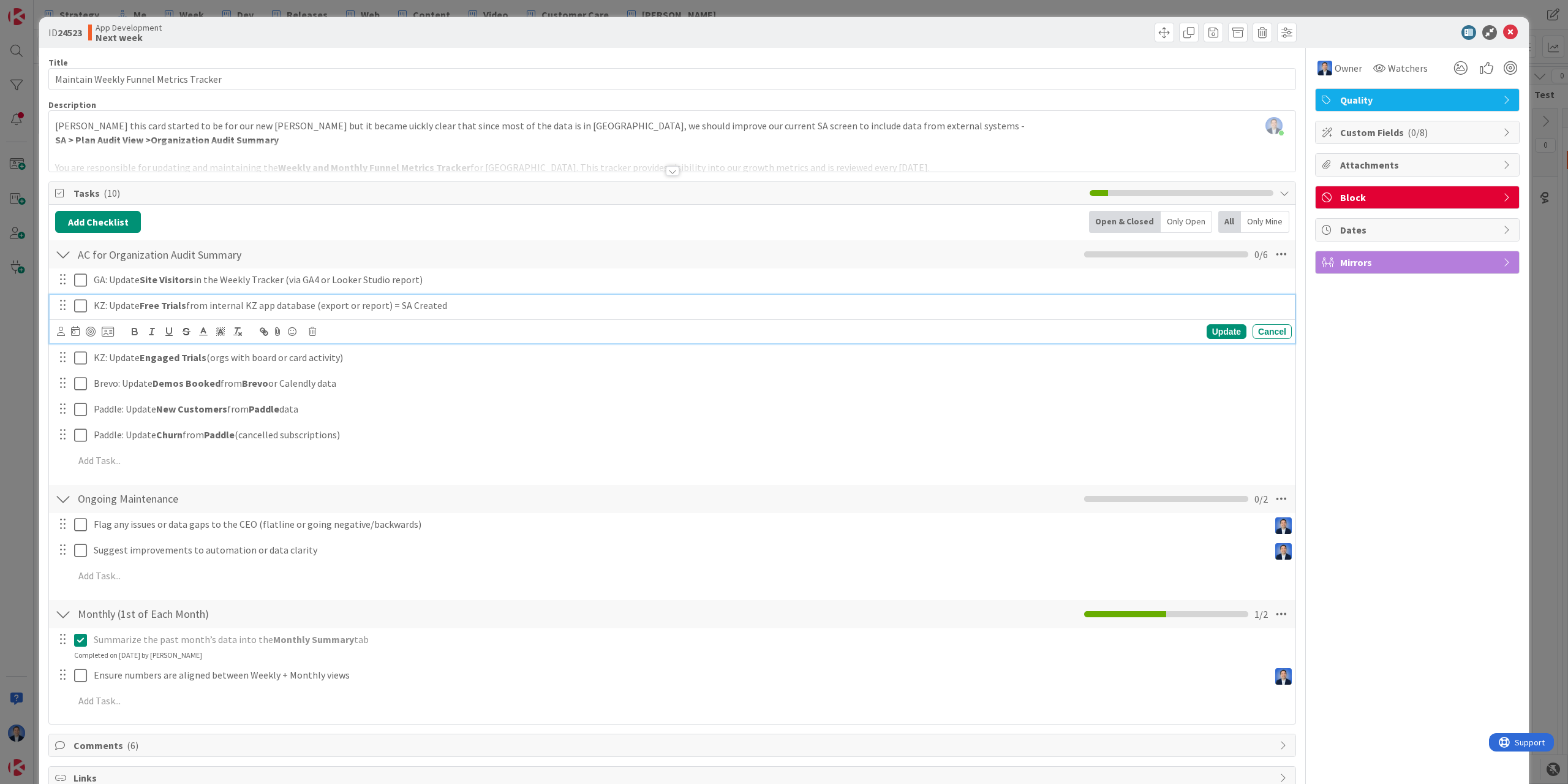
copy p "= SA Created"
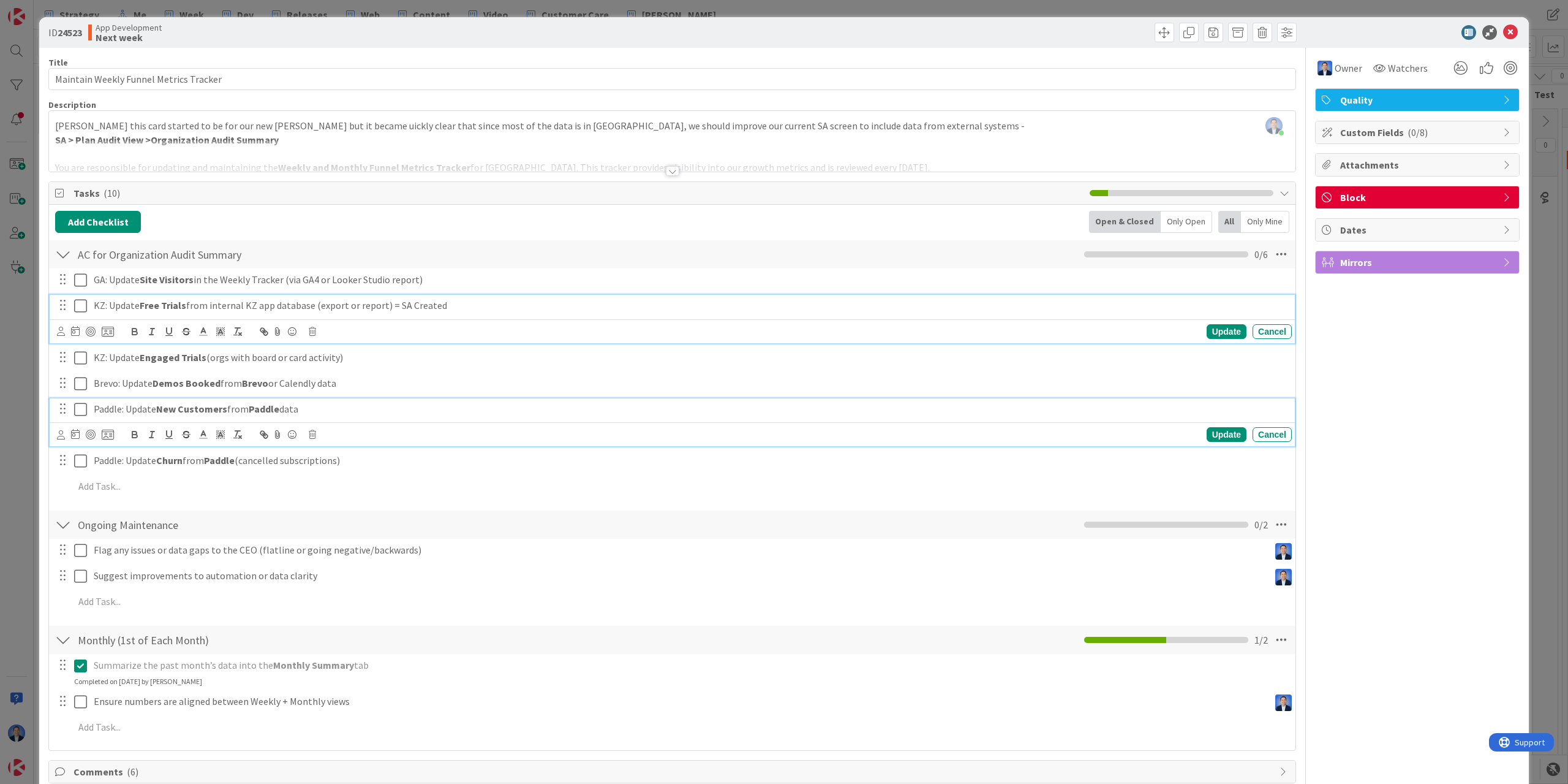
click at [346, 405] on p "Paddle: Update New Customers from Paddle data" at bounding box center [690, 409] width 1193 height 14
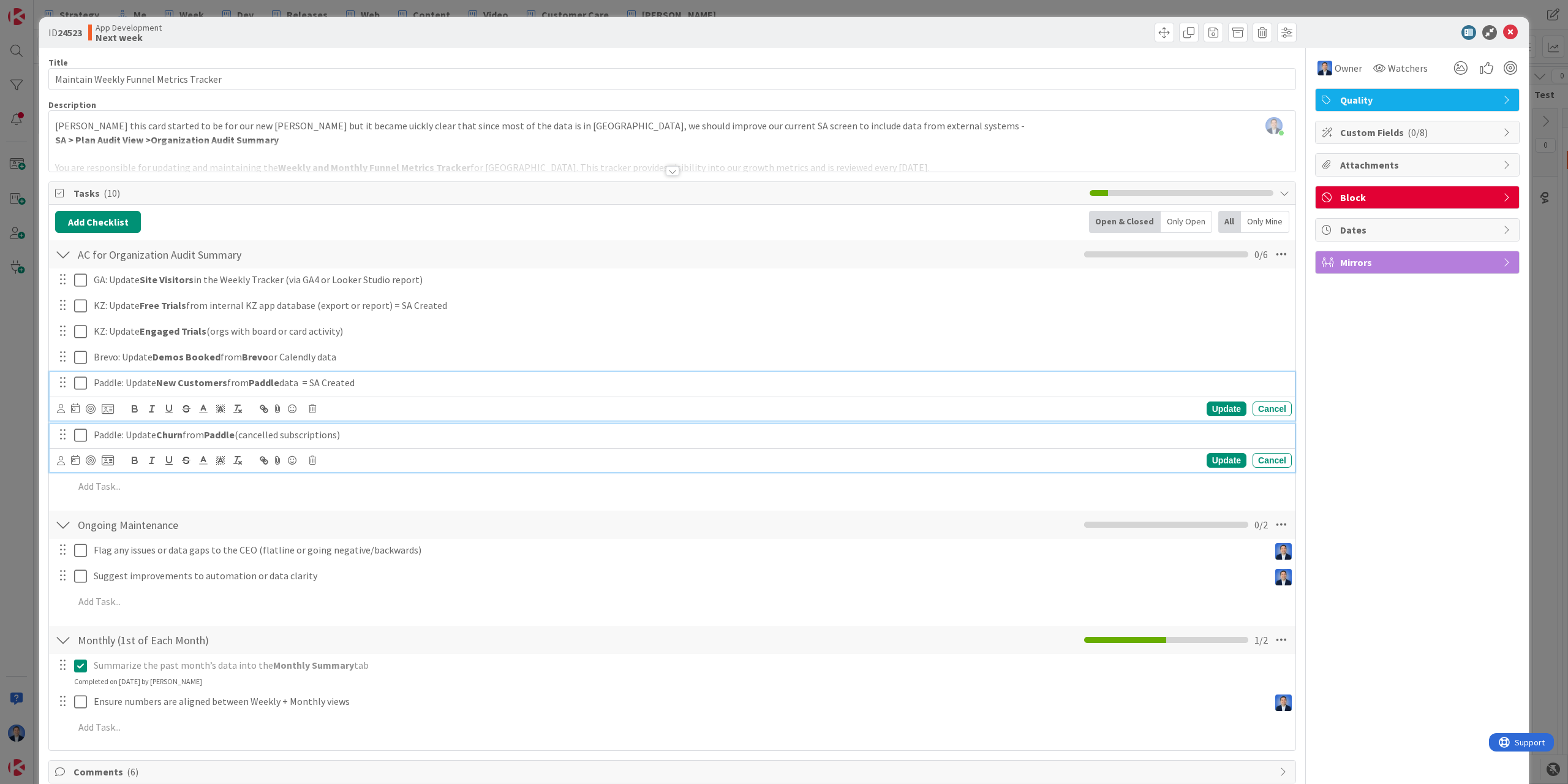
click at [378, 431] on p "Paddle: Update Churn from Paddle (cancelled subscriptions)" at bounding box center [690, 435] width 1193 height 14
click at [405, 381] on p "Paddle: Update New Customers from Paddle data = SA Created" at bounding box center [690, 382] width 1193 height 14
click at [449, 431] on p "Paddle: Update Churn from Paddle (cancelled subscriptions) = SA Created" at bounding box center [690, 435] width 1193 height 14
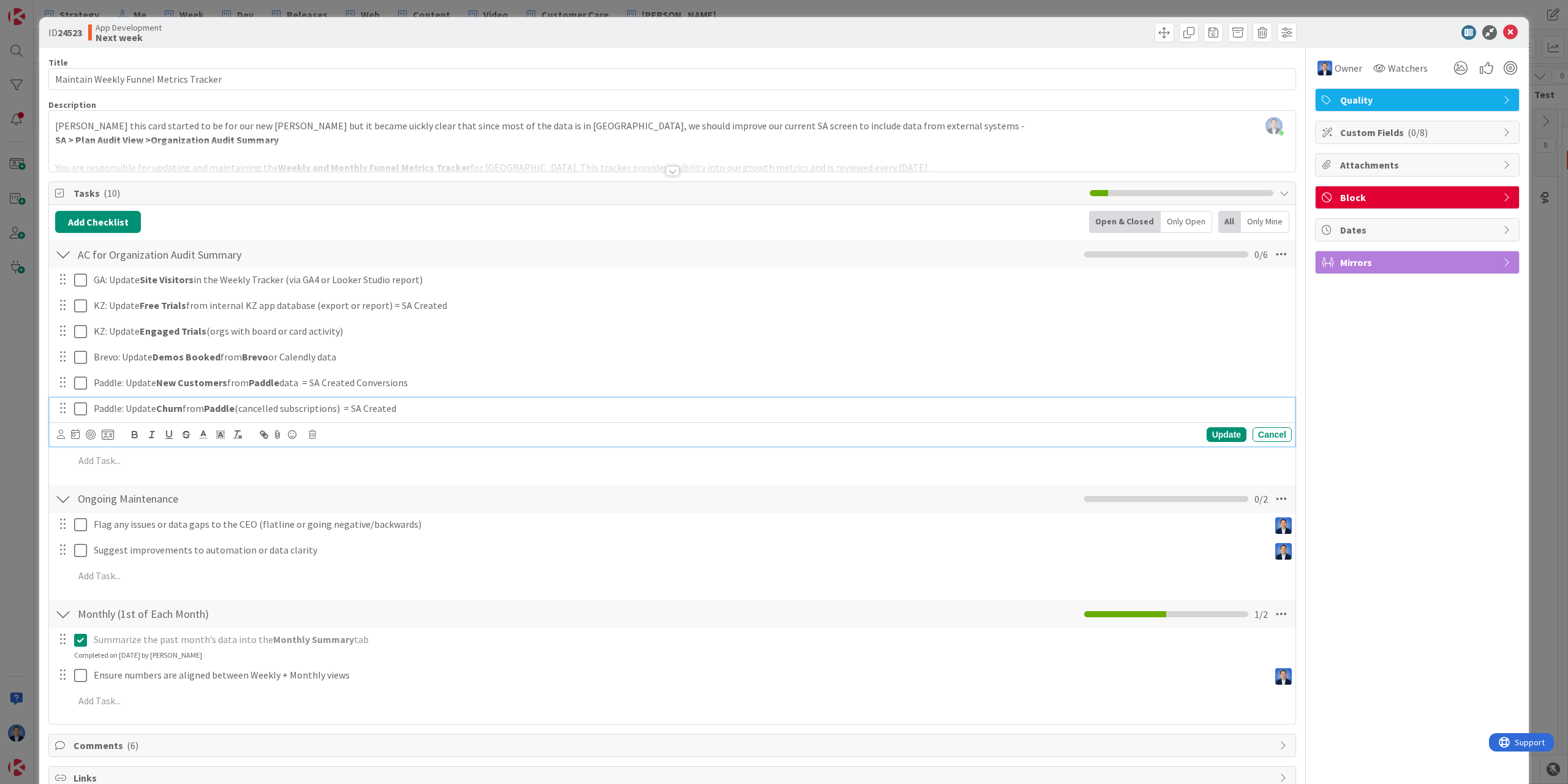
click at [387, 412] on p "Paddle: Update Churn from Paddle (cancelled subscriptions) = SA Created" at bounding box center [690, 408] width 1193 height 14
click at [402, 412] on p "Paddle: Update Churn from Paddle (cancelled subscriptions) = SA" at bounding box center [690, 408] width 1193 height 14
click at [419, 405] on p "Paddle: Update Churn from Paddle (cancelled subscriptions) = SA Auto-RenewOFF" at bounding box center [690, 408] width 1193 height 14
click at [415, 407] on p "Paddle: Update Churn from Paddle (cancelled subscriptions) = SA Auto-RenewOFF" at bounding box center [690, 408] width 1193 height 14
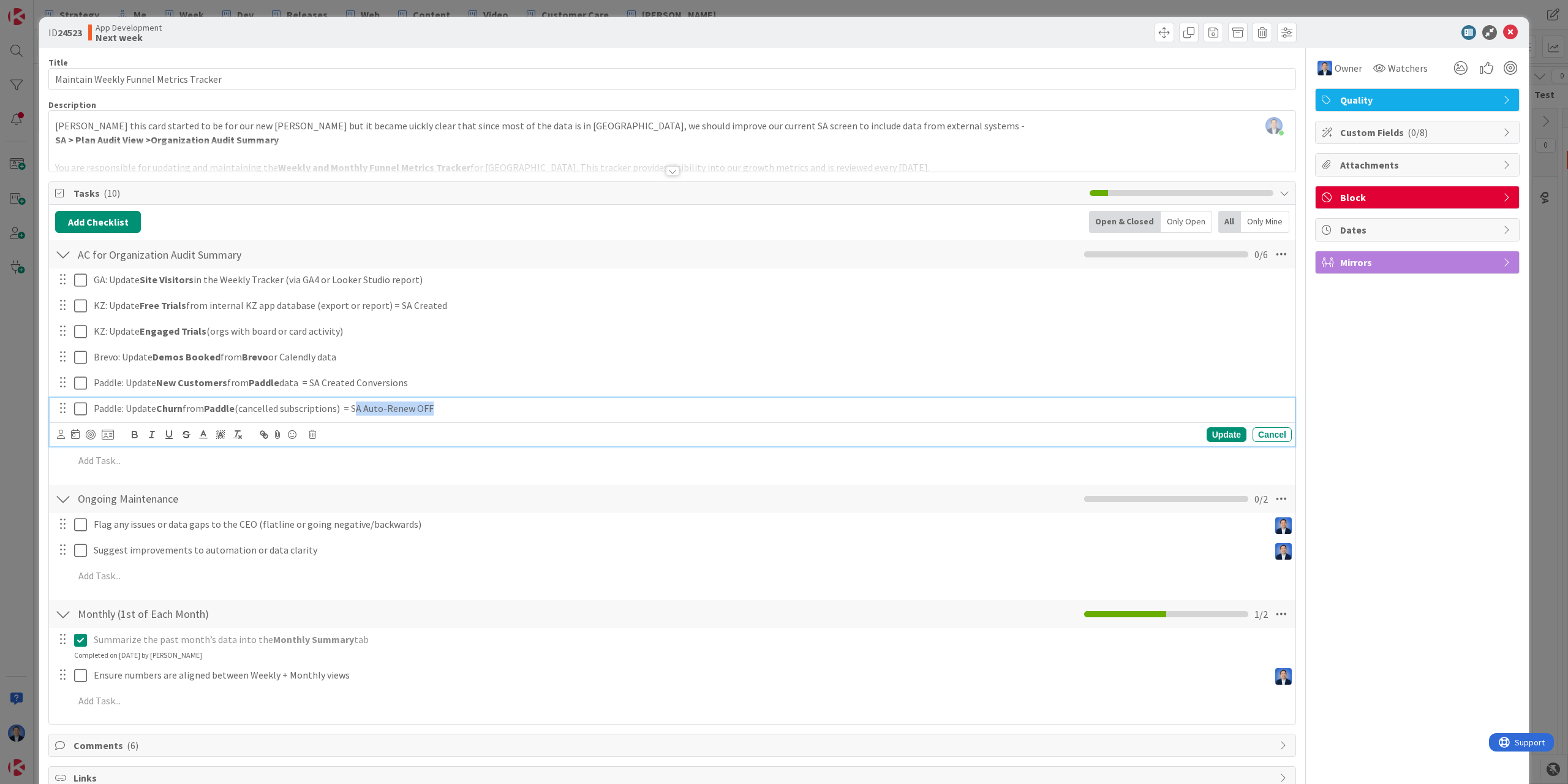
drag, startPoint x: 356, startPoint y: 406, endPoint x: 486, endPoint y: 406, distance: 130.0
click at [486, 406] on p "Paddle: Update Churn from Paddle (cancelled subscriptions) = SA Auto-Renew OFF" at bounding box center [690, 408] width 1193 height 14
click at [358, 409] on p "Paddle: Update Churn from Paddle (cancelled subscriptions) = SA Auto-Renew OFF" at bounding box center [690, 408] width 1193 height 14
drag, startPoint x: 358, startPoint y: 409, endPoint x: 443, endPoint y: 415, distance: 85.2
click at [443, 415] on div "Paddle: Update Churn from Paddle (cancelled subscriptions) = SA Auto-Renew OFF" at bounding box center [691, 408] width 1203 height 21
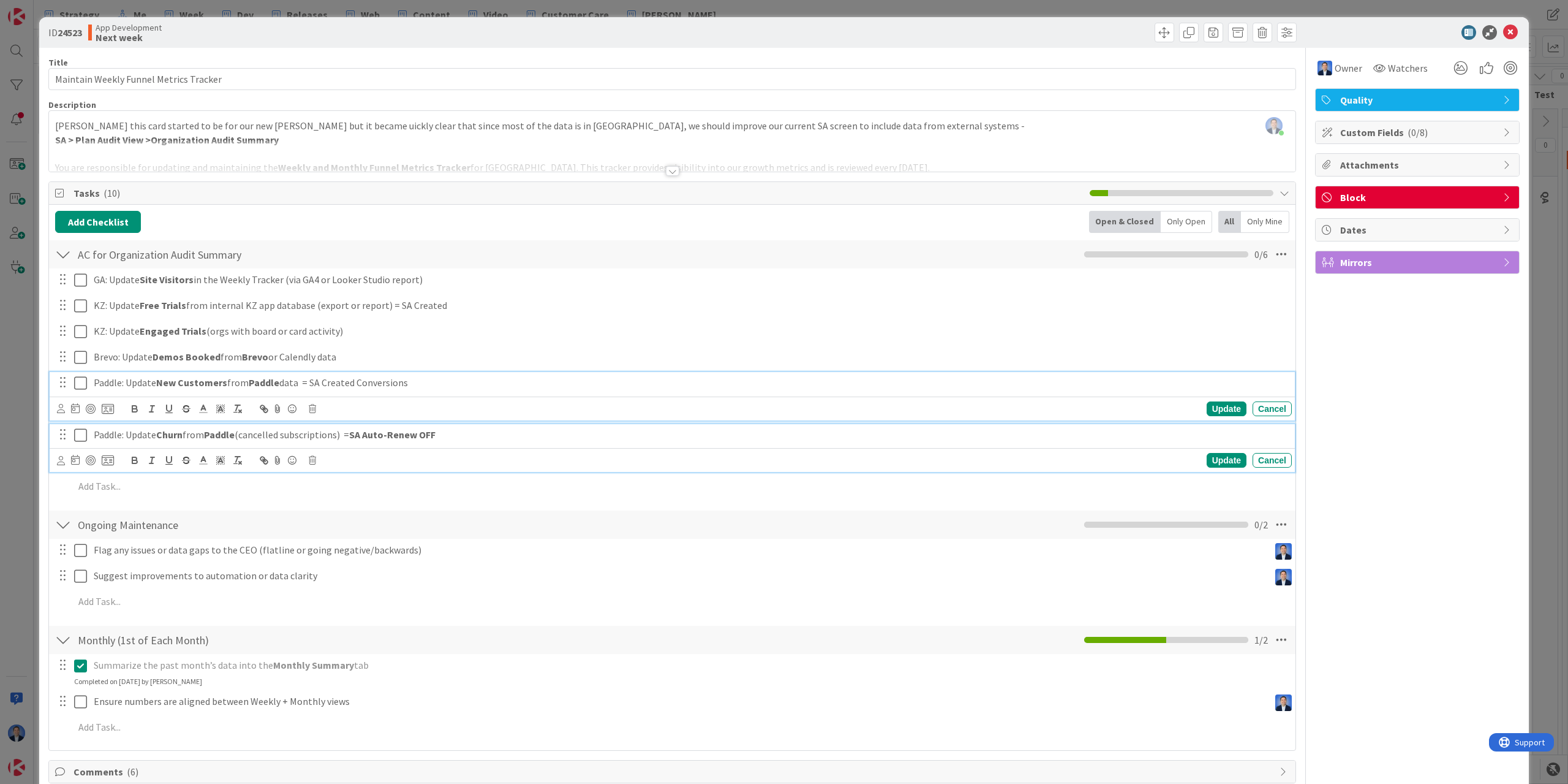
click at [313, 384] on p "Paddle: Update New Customers from Paddle data = SA Created Conversions" at bounding box center [690, 382] width 1193 height 14
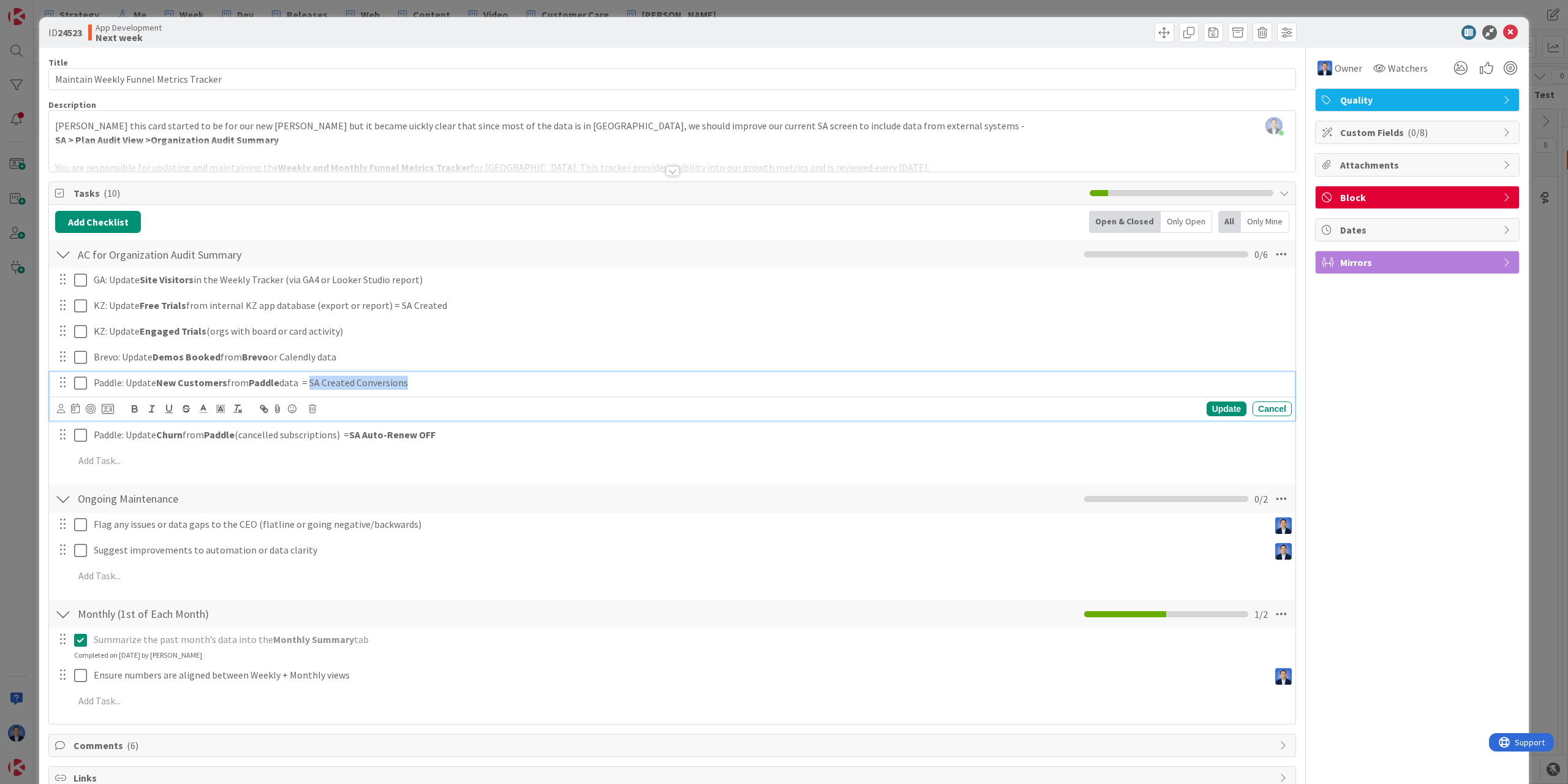
drag, startPoint x: 315, startPoint y: 382, endPoint x: 391, endPoint y: 379, distance: 76.1
click at [391, 379] on p "Paddle: Update New Customers from Paddle data = SA Created Conversions" at bounding box center [690, 382] width 1193 height 14
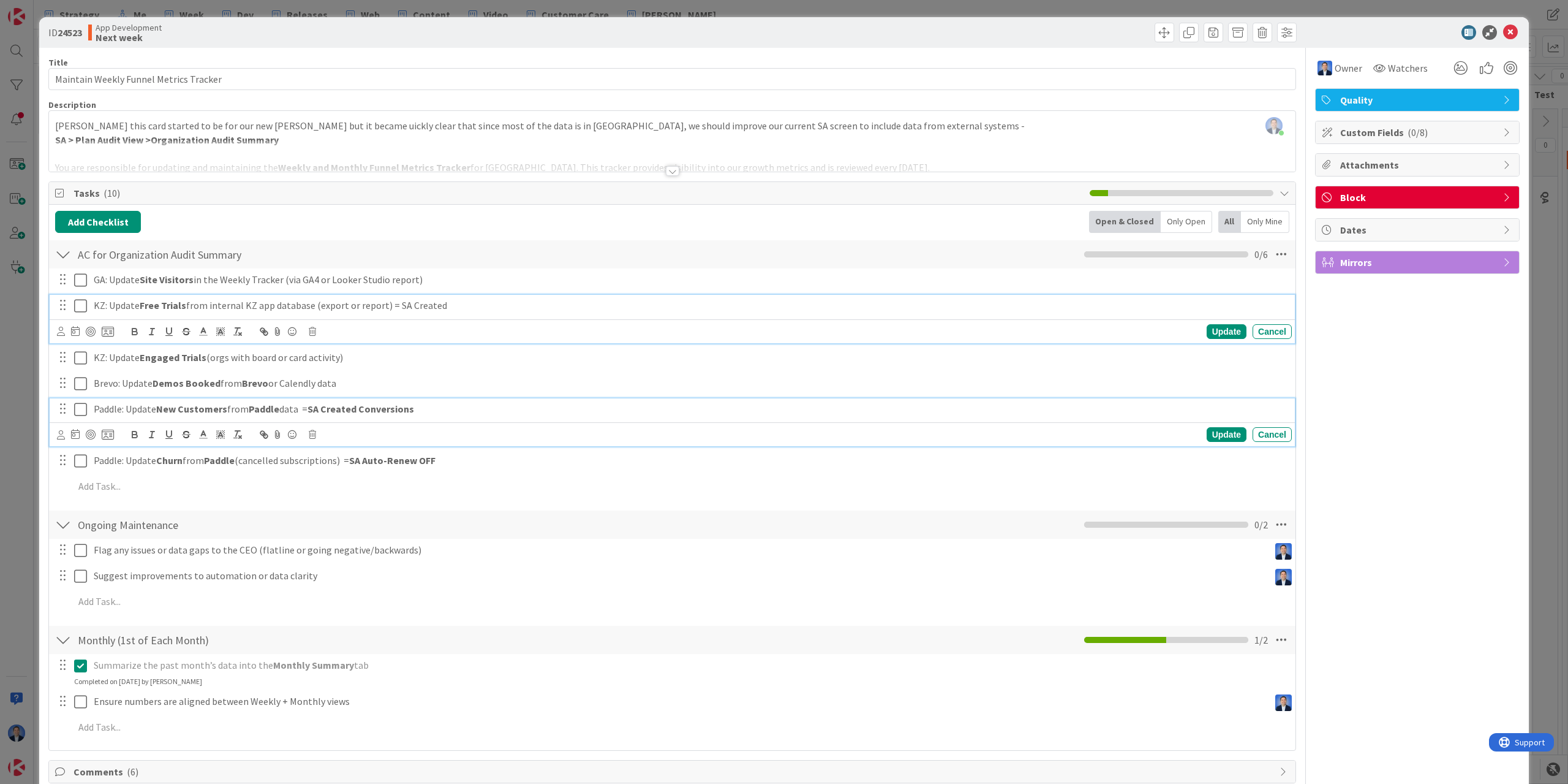
click at [401, 309] on p "KZ: Update Free Trials from internal KZ app database (export or report) = SA Cr…" at bounding box center [690, 306] width 1193 height 14
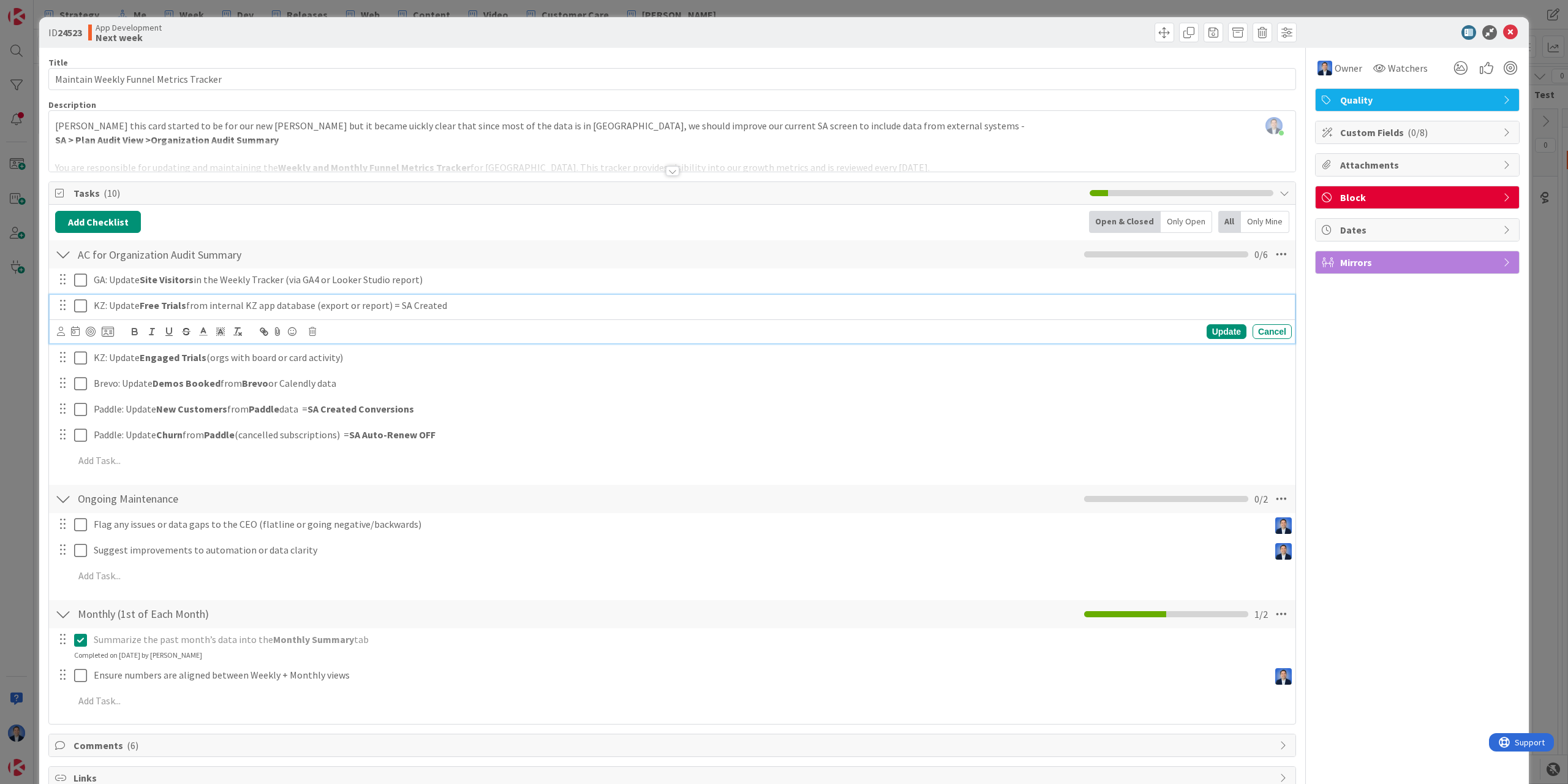
drag, startPoint x: 401, startPoint y: 309, endPoint x: 443, endPoint y: 308, distance: 42.0
click at [443, 308] on p "KZ: Update Free Trials from internal KZ app database (export or report) = SA Cr…" at bounding box center [690, 306] width 1193 height 14
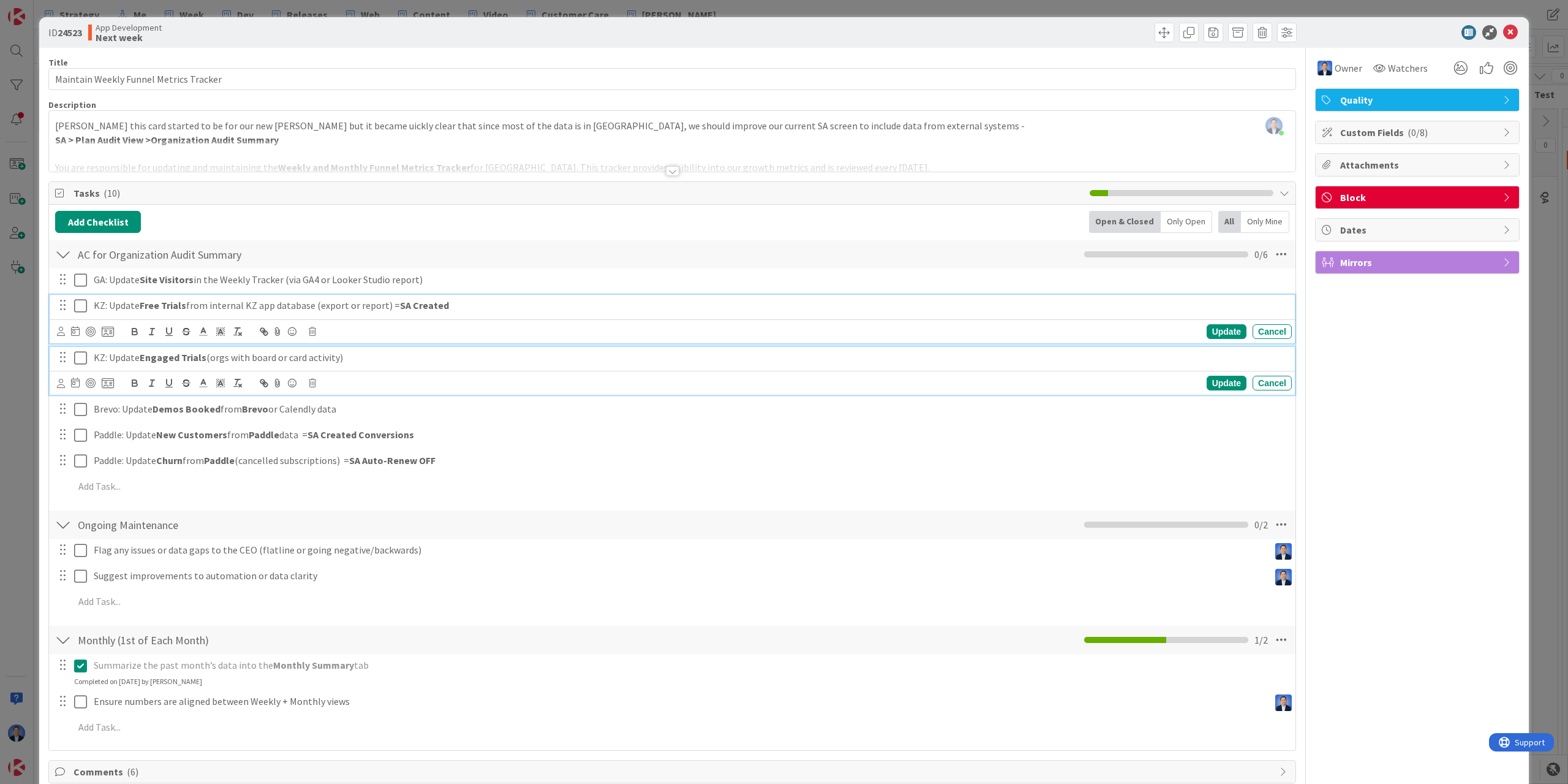
click at [426, 355] on p "KZ: Update Engaged Trials (orgs with board or card activity)" at bounding box center [690, 357] width 1193 height 14
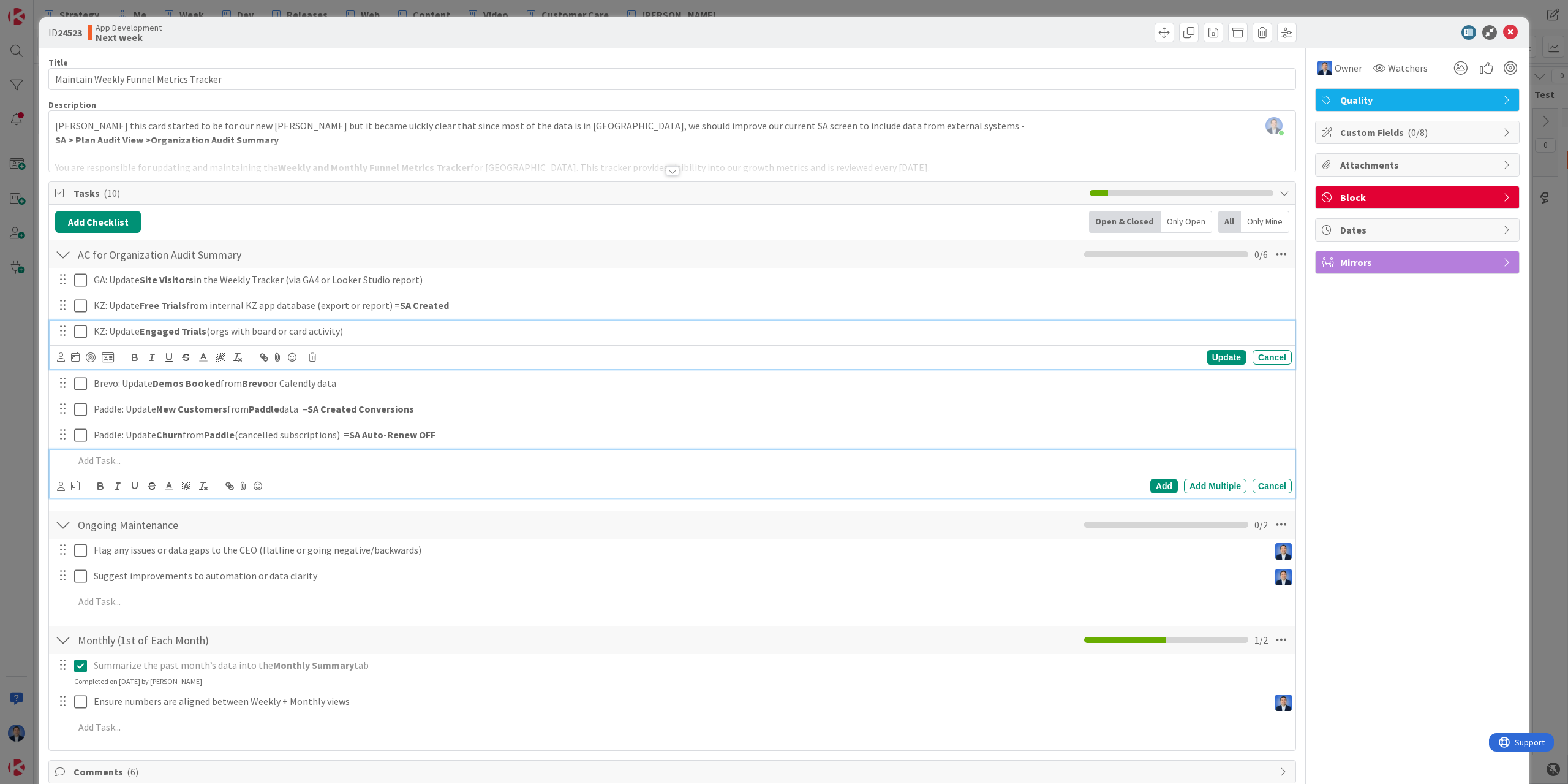
click at [124, 459] on p at bounding box center [680, 460] width 1213 height 14
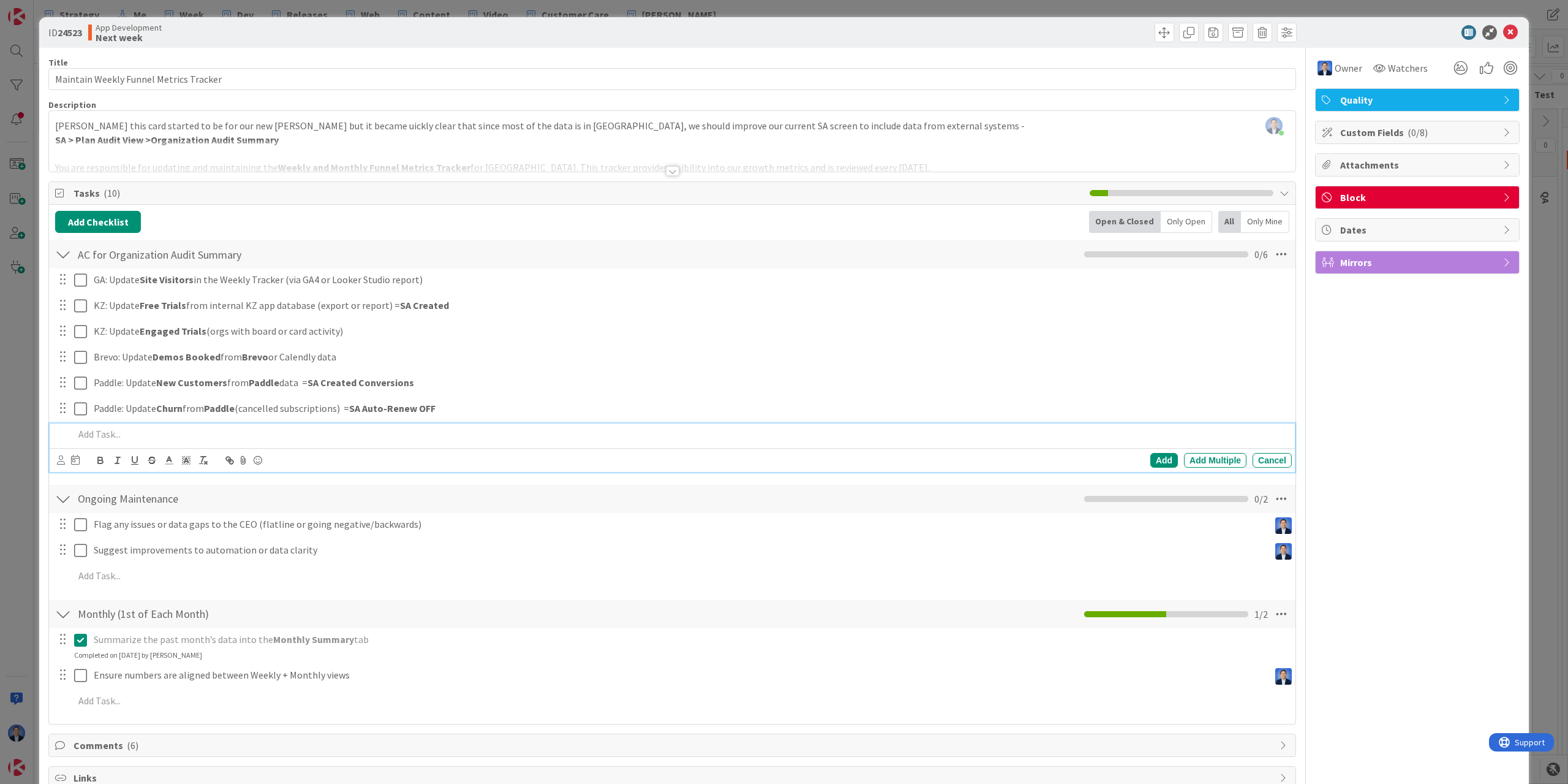
click at [321, 437] on p at bounding box center [680, 434] width 1213 height 14
click at [488, 432] on span "Organization Audit Summary into a new SA screens called Free Trial Report" at bounding box center [346, 434] width 369 height 14
click at [442, 435] on span "Organization Audit Summary into a new SA screens called Free Trials" at bounding box center [330, 434] width 337 height 14
drag, startPoint x: 442, startPoint y: 435, endPoint x: 481, endPoint y: 431, distance: 39.2
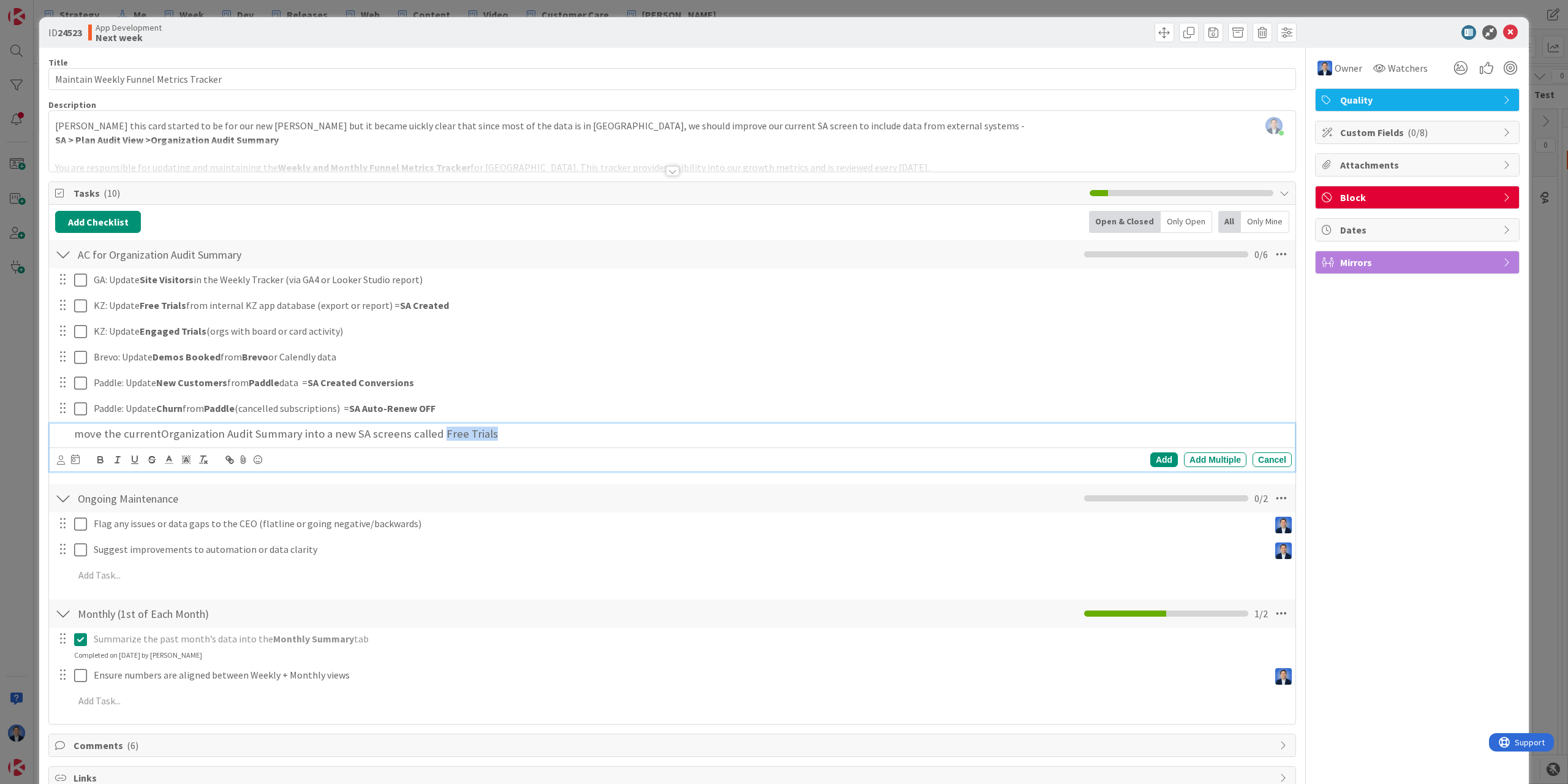
click at [481, 431] on span "Organization Audit Summary into a new SA screens called Free Trials" at bounding box center [330, 434] width 337 height 14
click at [446, 434] on strong "Free Trials" at bounding box center [471, 434] width 54 height 14
click at [497, 432] on h3 "move the current Organization Audit Summary into a new SA screens called Free T…" at bounding box center [680, 434] width 1213 height 14
click at [137, 78] on input "Maintain Weekly Funnel Metrics Tracker" at bounding box center [672, 78] width 1248 height 22
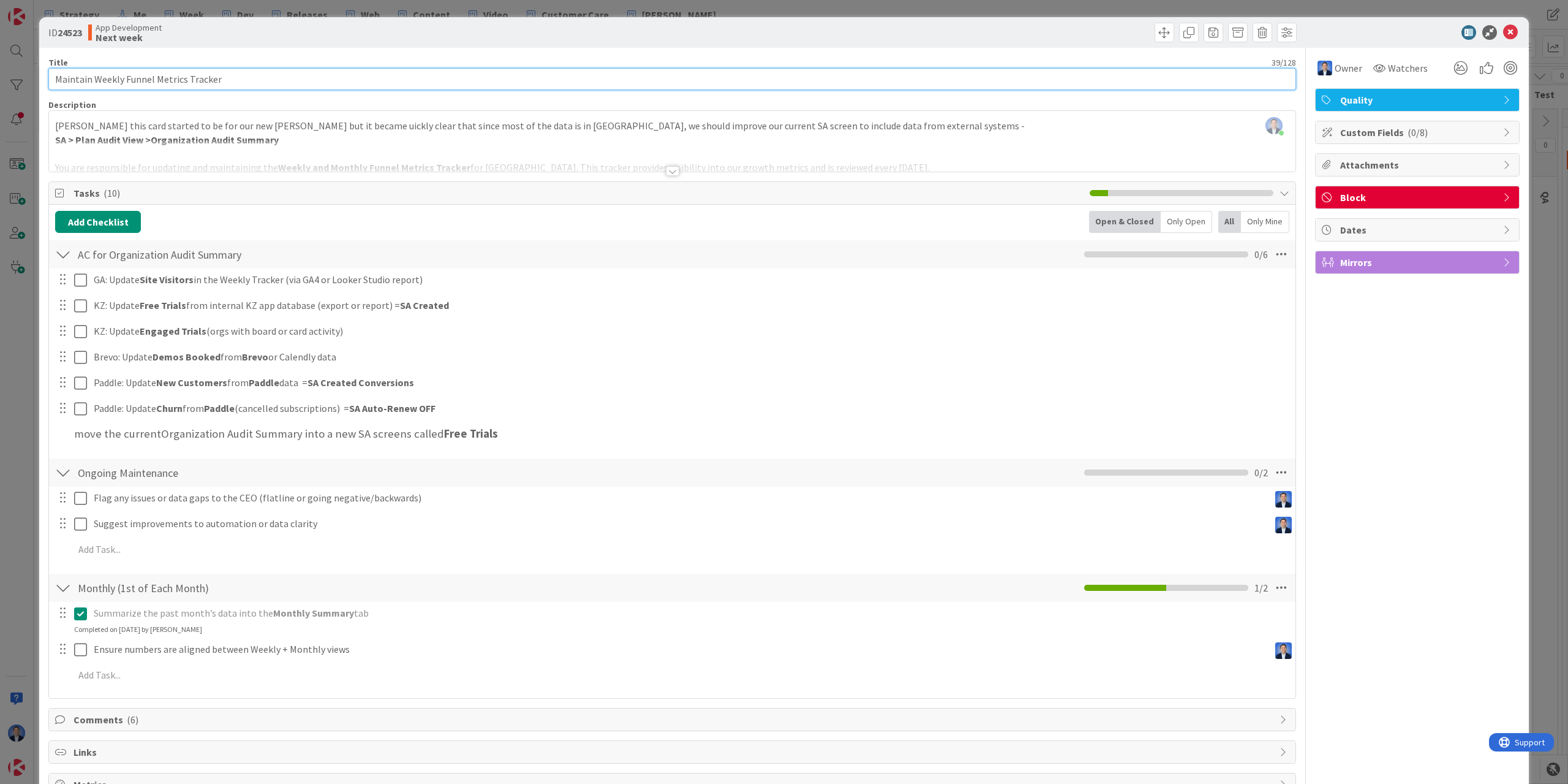
drag, startPoint x: 137, startPoint y: 78, endPoint x: 170, endPoint y: 77, distance: 33.0
click at [170, 77] on input "Maintain Weekly Funnel Metrics Tracker" at bounding box center [672, 78] width 1248 height 22
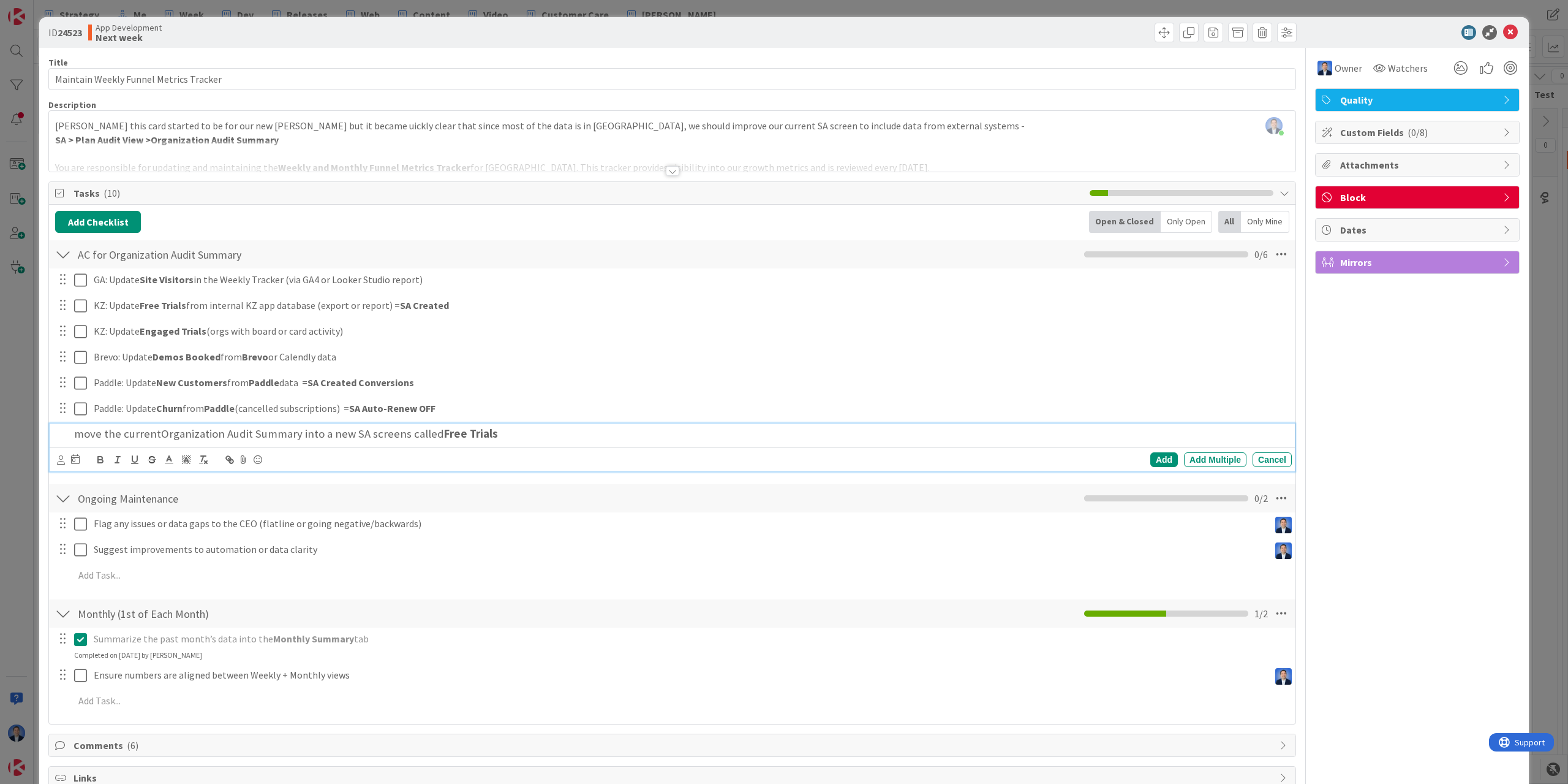
click at [444, 430] on strong "Free Trials" at bounding box center [471, 434] width 54 height 14
drag, startPoint x: 436, startPoint y: 430, endPoint x: 472, endPoint y: 430, distance: 36.0
click at [472, 430] on strong "Free Trials" at bounding box center [471, 434] width 54 height 14
click at [448, 432] on span "Organization Audit Summary into a new SA screens called Funnel Metrics" at bounding box center [340, 434] width 359 height 14
drag, startPoint x: 448, startPoint y: 432, endPoint x: 484, endPoint y: 431, distance: 36.0
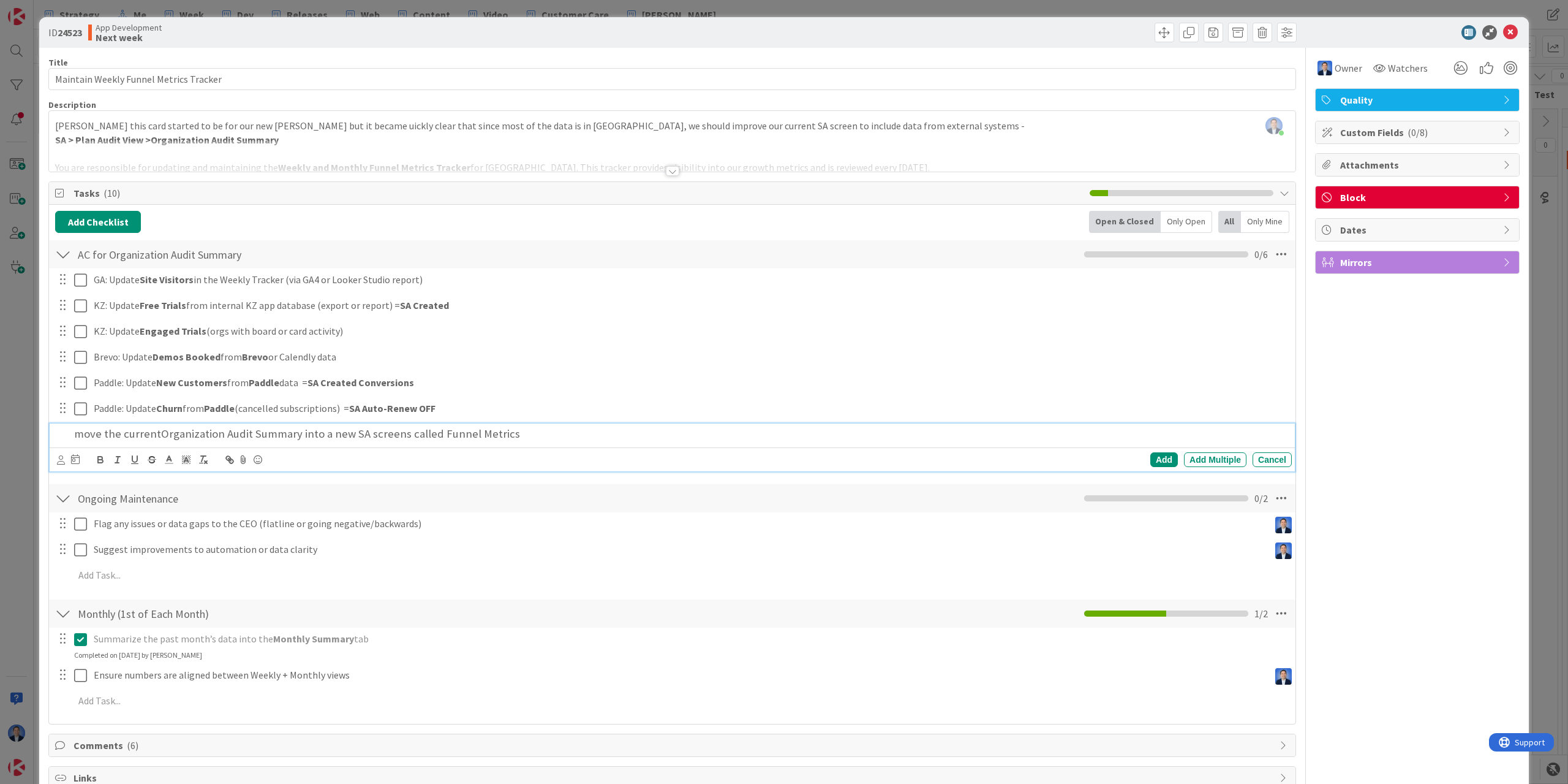
click at [484, 431] on span "Organization Audit Summary into a new SA screens called Funnel Metrics" at bounding box center [340, 434] width 359 height 14
click at [536, 438] on h3 "move the current Organization Audit Summary into a new SA screens called Funnel…" at bounding box center [680, 434] width 1213 height 14
click at [530, 429] on h3 "move the current Organization Audit Summary into a new SA screens called Funnel…" at bounding box center [680, 434] width 1213 height 14
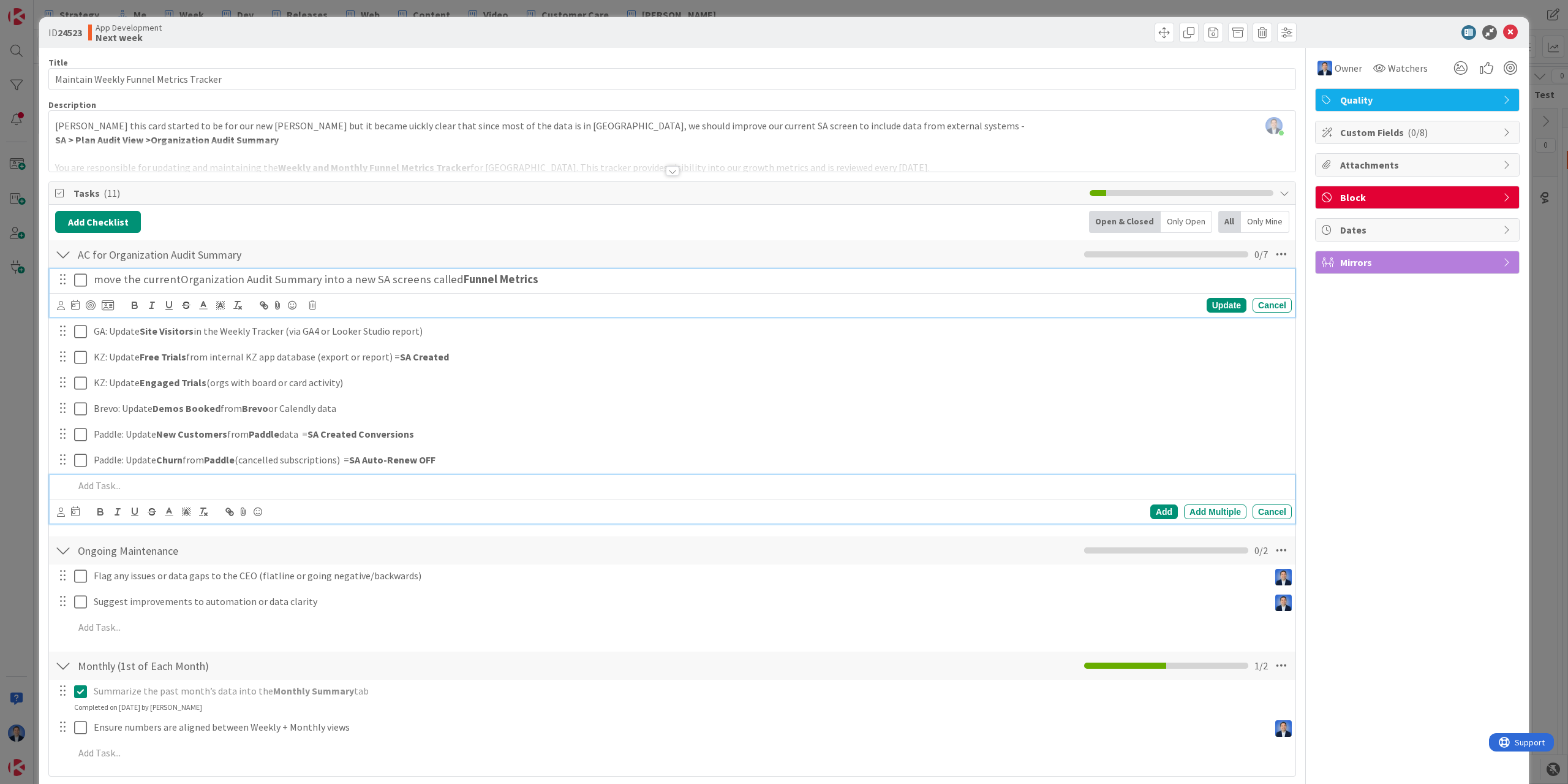
click at [557, 280] on h3 "move the current Organization Audit Summary into a new SA screens called Funnel…" at bounding box center [690, 280] width 1193 height 14
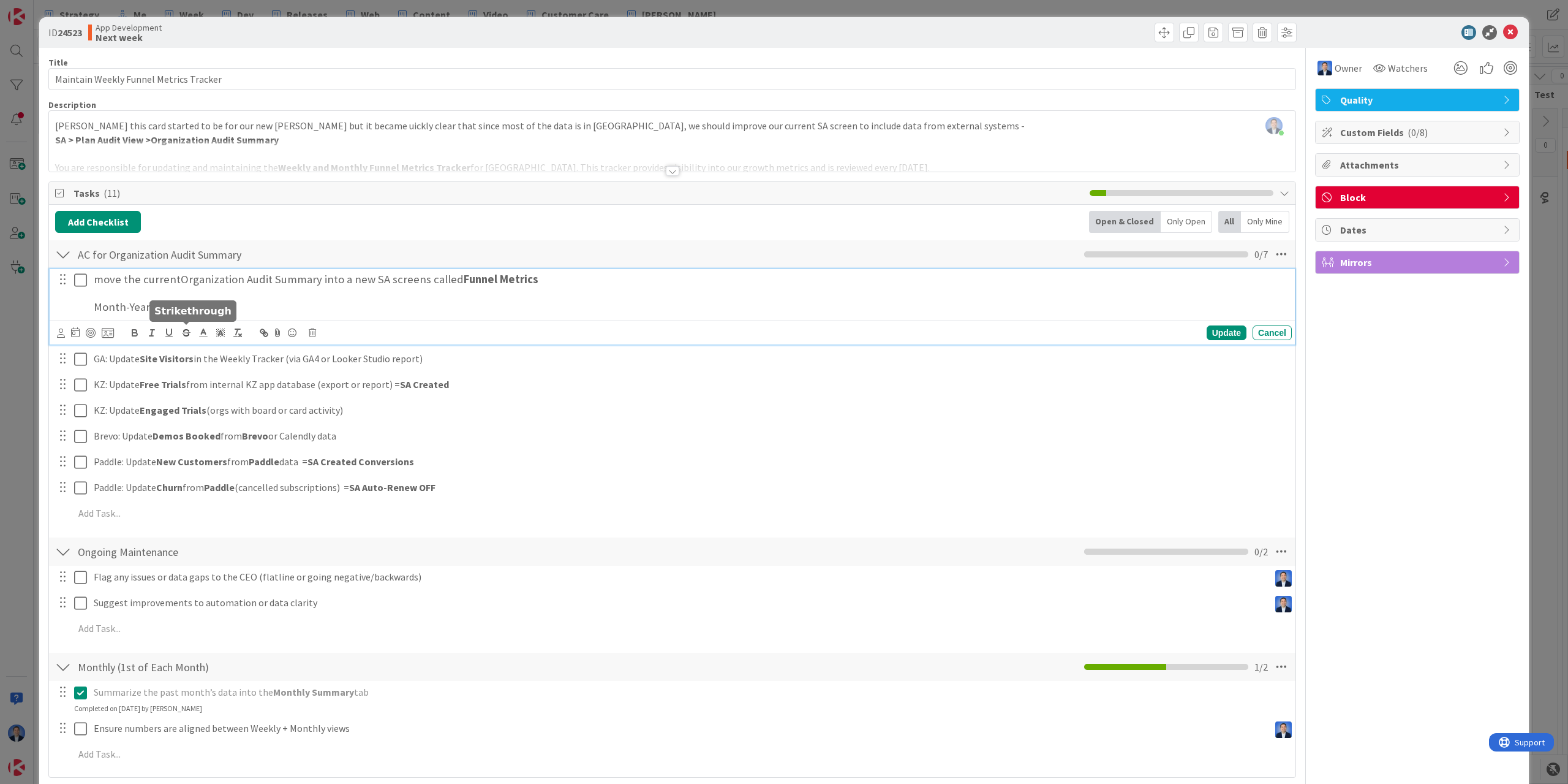
click at [139, 293] on h3 at bounding box center [690, 293] width 1193 height 14
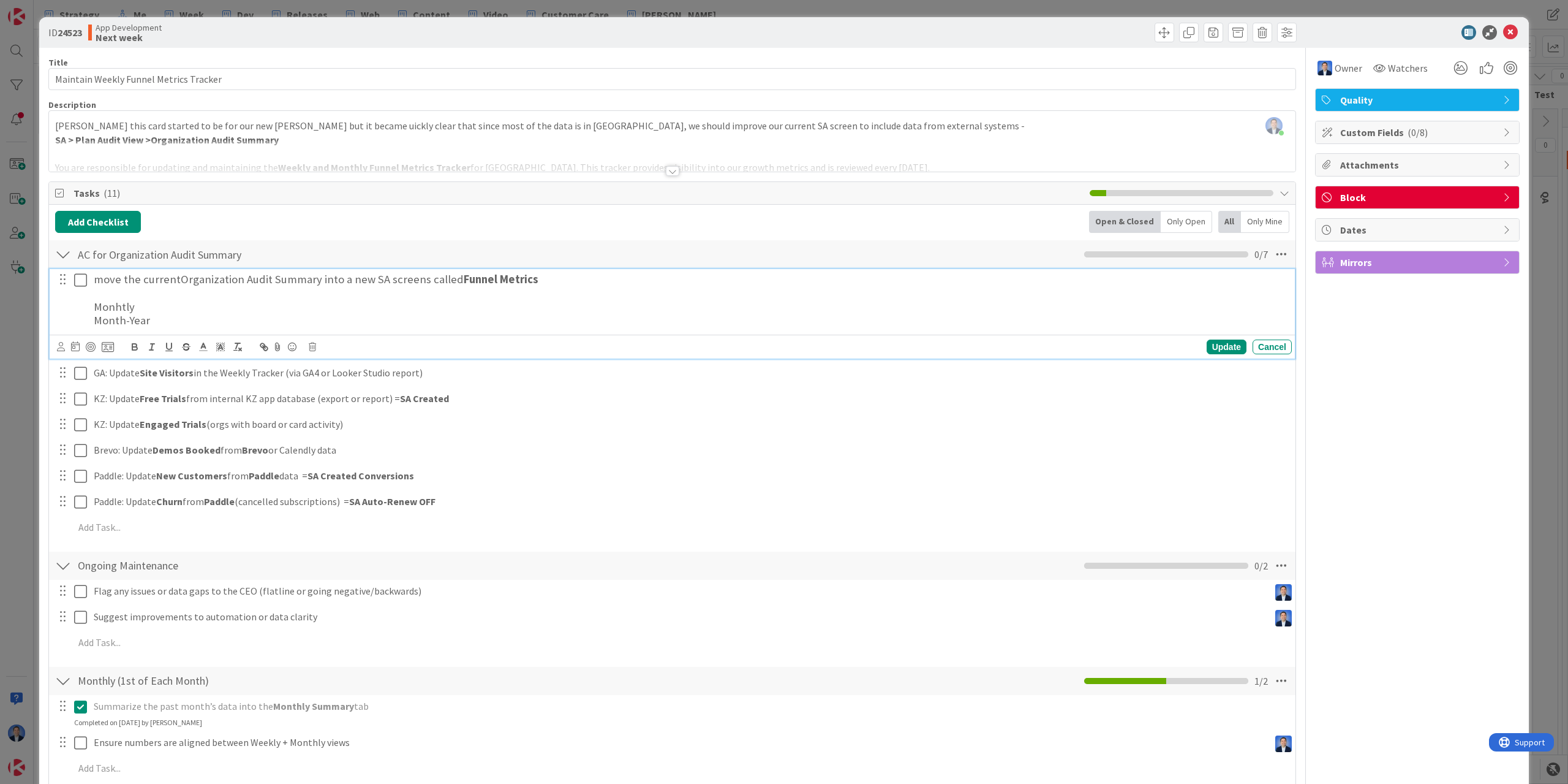
click at [235, 315] on h3 "Month-Year" at bounding box center [690, 321] width 1193 height 14
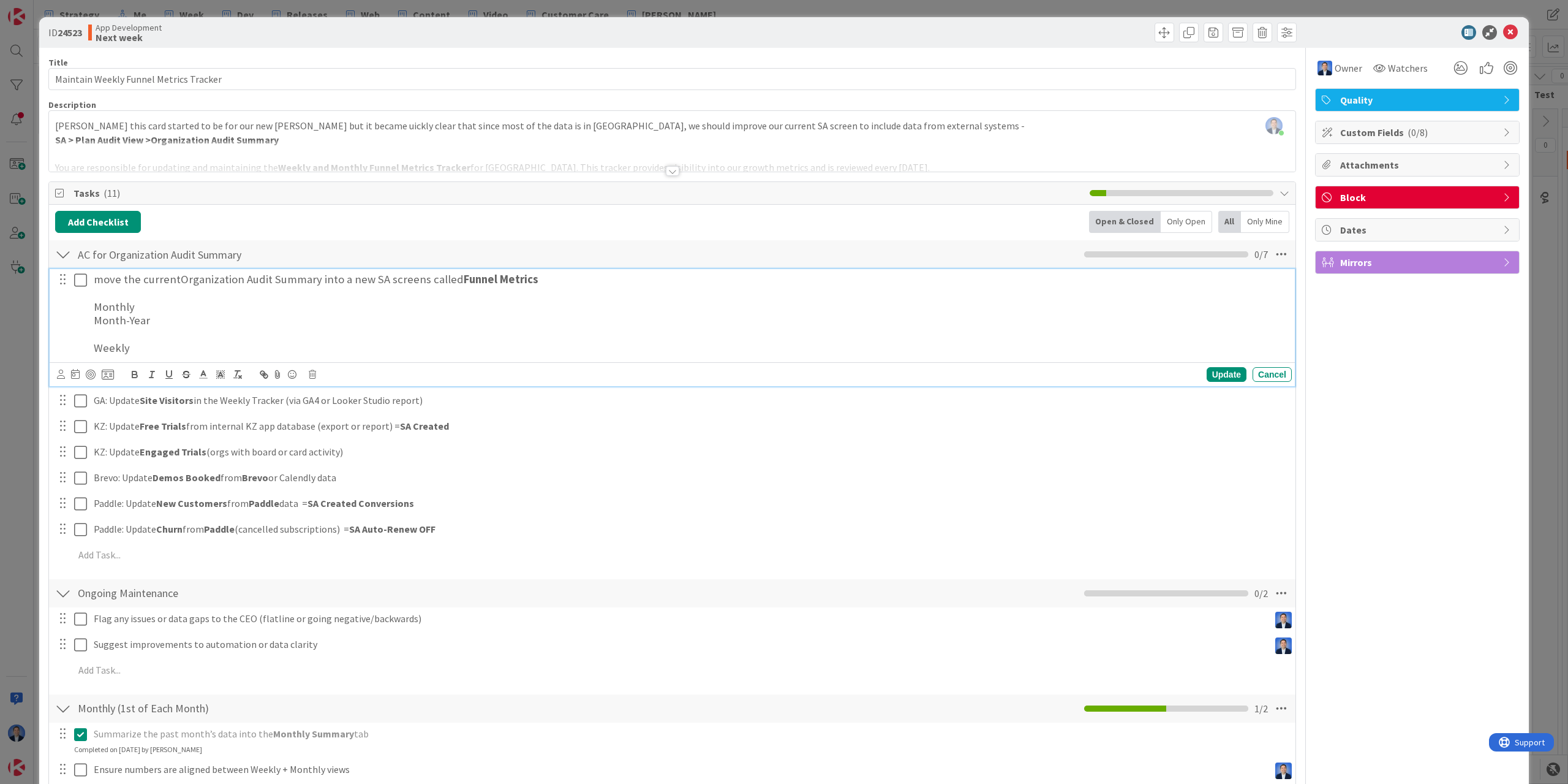
click at [113, 309] on h3 "Monthly" at bounding box center [690, 307] width 1193 height 14
click at [111, 347] on h3 "Weekly" at bounding box center [690, 348] width 1193 height 14
click at [171, 315] on h3 "Month-Year" at bounding box center [690, 321] width 1193 height 14
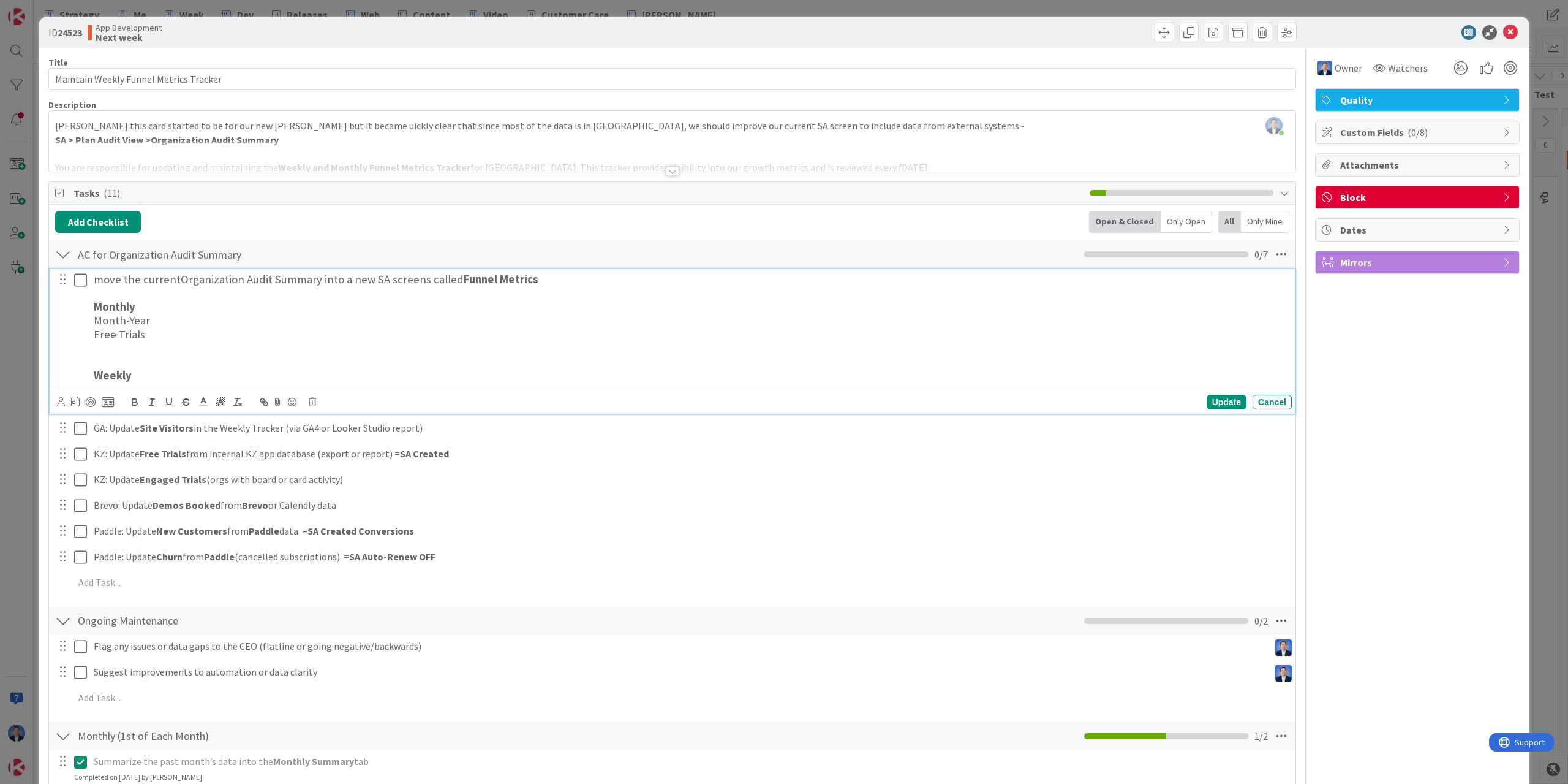
click at [110, 331] on h3 "Free Trials" at bounding box center [690, 334] width 1193 height 14
drag, startPoint x: 110, startPoint y: 331, endPoint x: 148, endPoint y: 336, distance: 38.3
click at [148, 336] on h3 "Free Trials" at bounding box center [690, 334] width 1193 height 14
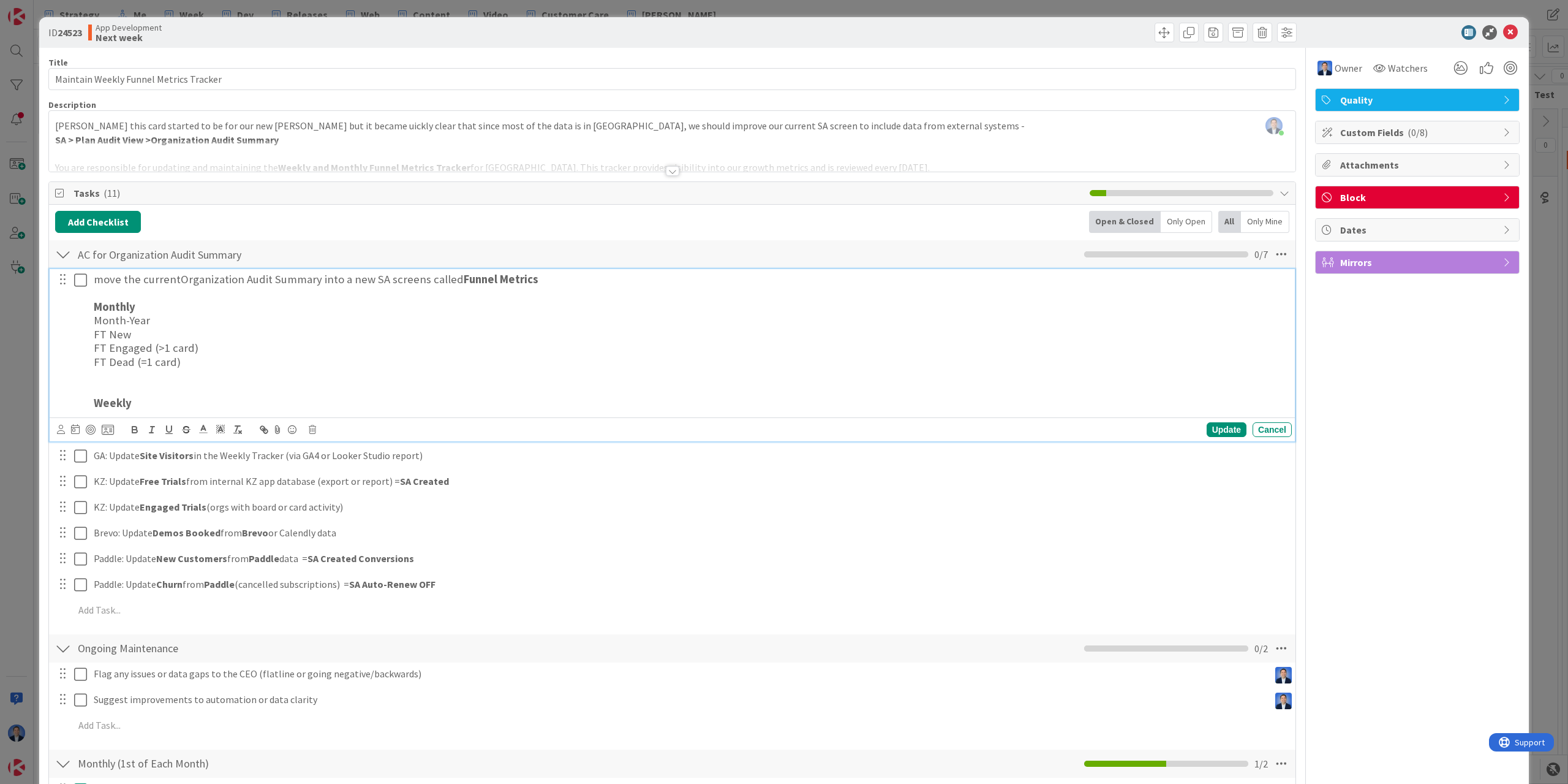
click at [137, 380] on h3 at bounding box center [690, 376] width 1193 height 14
click at [235, 373] on h3 "FT Conversions (Conversions=new org on paid plan)" at bounding box center [690, 376] width 1193 height 14
click at [231, 381] on h3 "FT Conversions (Conversions= new org on paid plan)" at bounding box center [690, 376] width 1193 height 14
click at [383, 375] on h3 "FT Conversions (Conversions = new org on paid plan)" at bounding box center [690, 376] width 1193 height 14
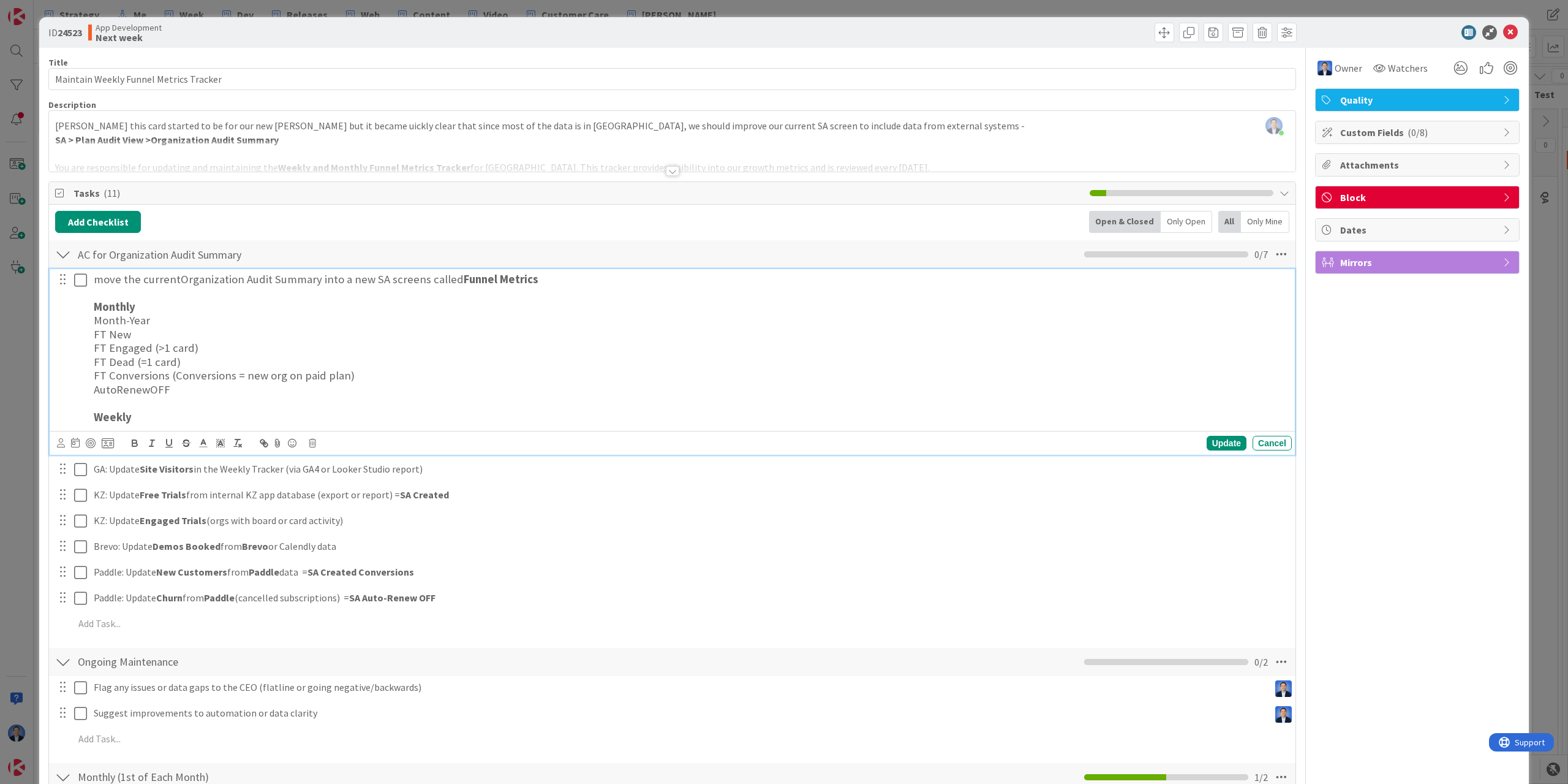
click at [95, 390] on h3 "AutoRenewOFF" at bounding box center [690, 390] width 1193 height 14
click at [269, 384] on h3 "Churn (AutoRenewOFF" at bounding box center [690, 390] width 1193 height 14
click at [258, 392] on h3 "Churn (AutoRenewOFF)" at bounding box center [690, 390] width 1193 height 14
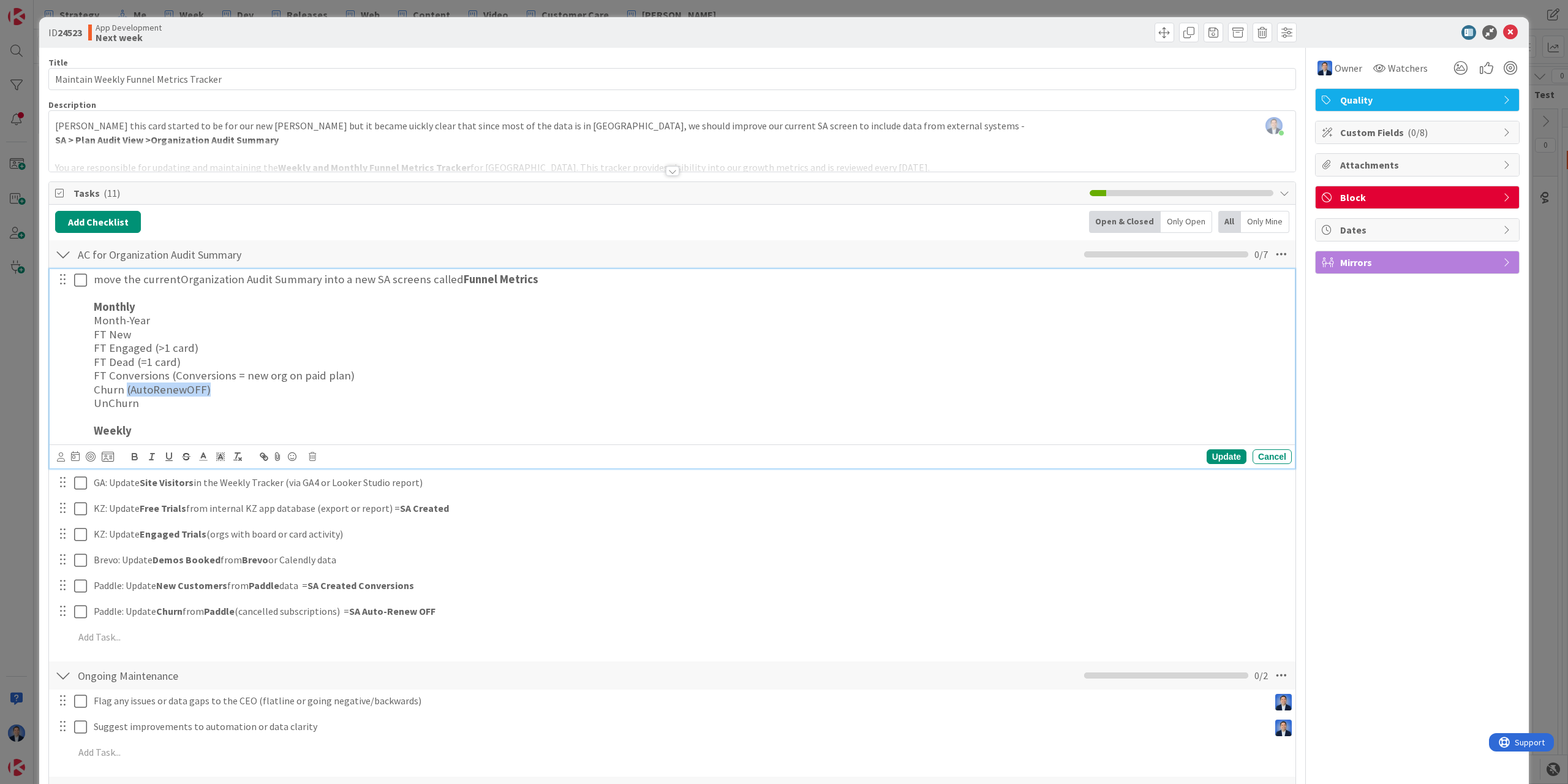
drag, startPoint x: 221, startPoint y: 386, endPoint x: 126, endPoint y: 392, distance: 95.2
click at [126, 392] on h3 "Churn (AutoRenewOFF)" at bounding box center [690, 390] width 1193 height 14
copy h3 "(AutoRenewOFF)"
click at [147, 406] on h3 "UnChurn" at bounding box center [690, 403] width 1193 height 14
drag, startPoint x: 215, startPoint y: 403, endPoint x: 206, endPoint y: 409, distance: 10.8
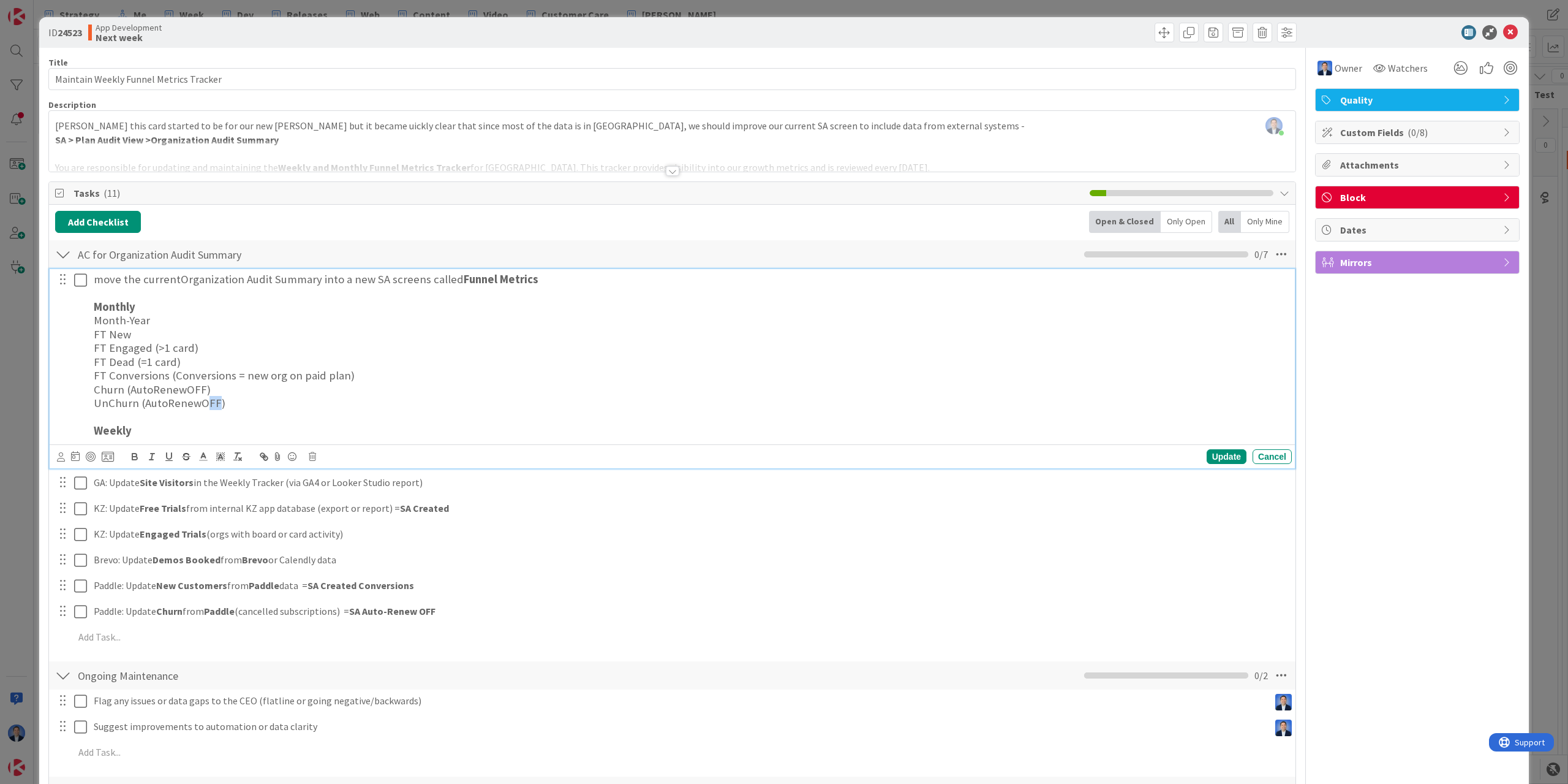
click at [206, 409] on h3 "UnChurn (AutoRenewOFF)" at bounding box center [690, 403] width 1193 height 14
click at [222, 402] on h3 "UnChurn (AutoRenewON)" at bounding box center [690, 403] width 1193 height 14
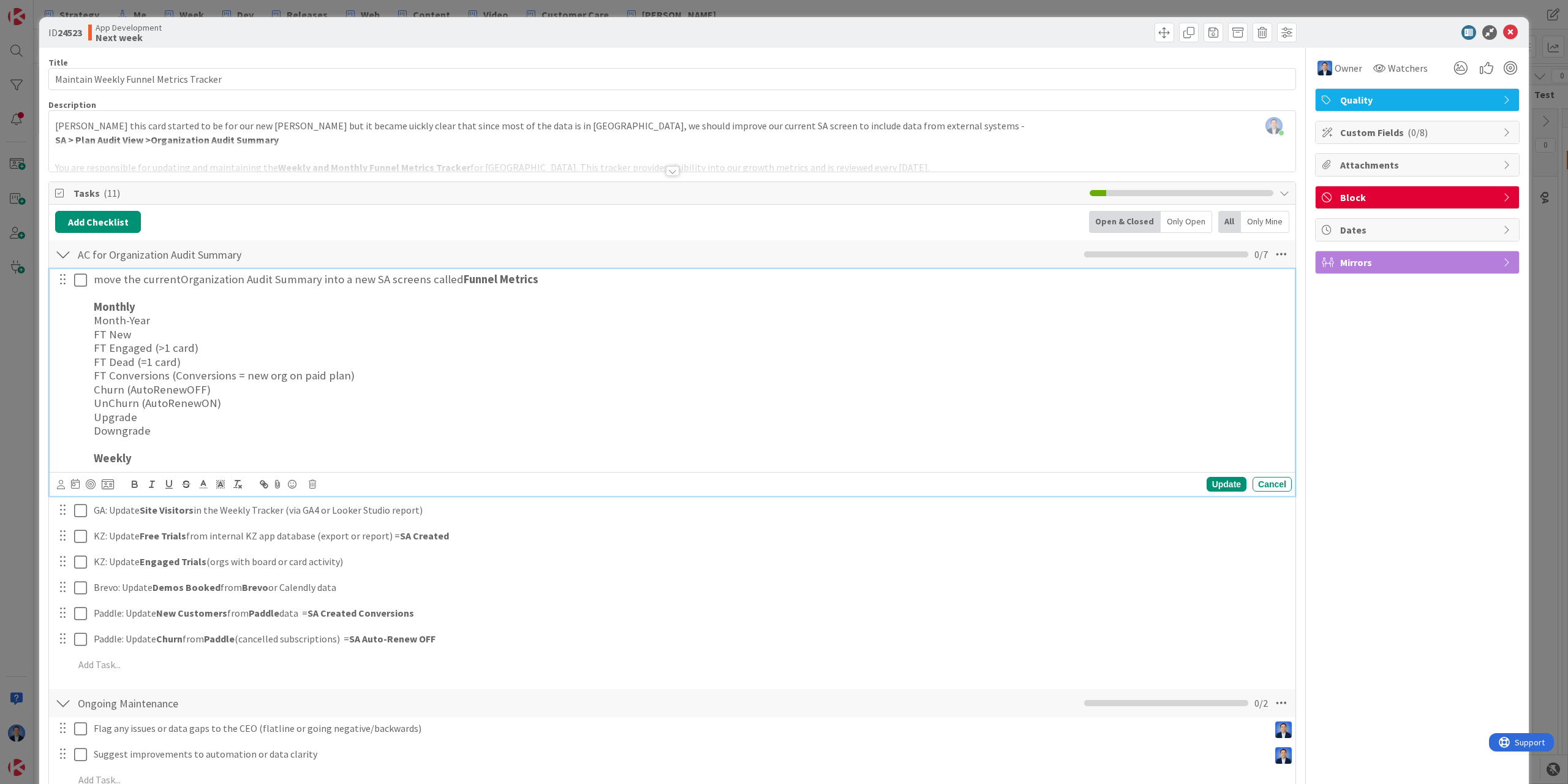
click at [261, 347] on h3 "FT Engaged (>1 card)" at bounding box center [690, 348] width 1193 height 14
drag, startPoint x: 193, startPoint y: 350, endPoint x: 250, endPoint y: 350, distance: 57.0
click at [250, 350] on h3 "FT Engaged (>1 card) <<NEW" at bounding box center [690, 348] width 1193 height 14
click at [206, 488] on icon at bounding box center [203, 484] width 11 height 11
click at [214, 503] on span at bounding box center [216, 500] width 10 height 10
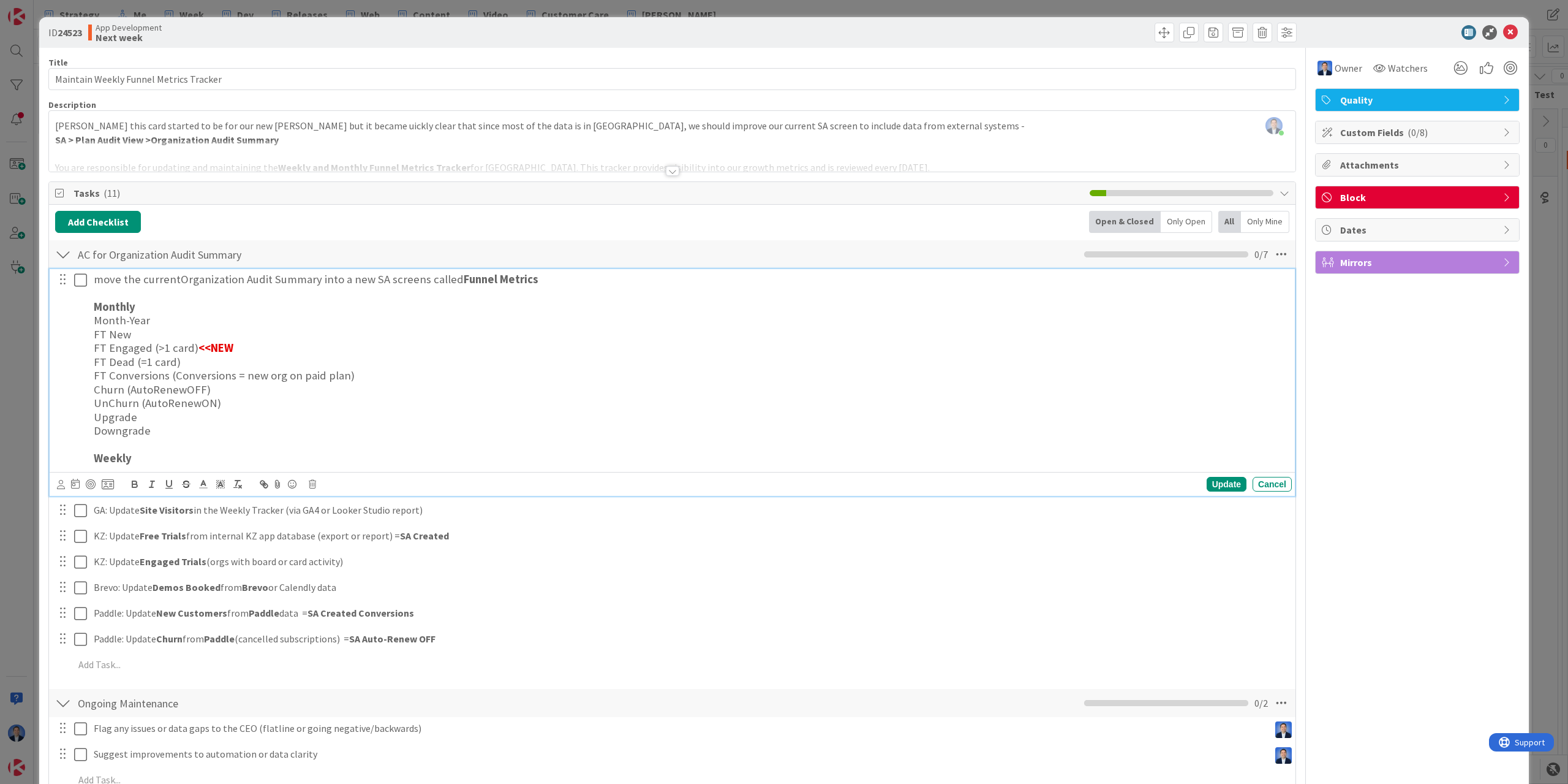
copy h3 "<<NEW"
click at [199, 369] on h3 "FT Conversions (Conversions = new org on paid plan)" at bounding box center [690, 376] width 1193 height 14
click at [197, 363] on h3 "FT Dead (=1 card)" at bounding box center [690, 363] width 1193 height 14
click at [160, 334] on h3 "FT New" at bounding box center [690, 334] width 1193 height 14
click at [171, 325] on h3 "Month-Year" at bounding box center [690, 321] width 1193 height 14
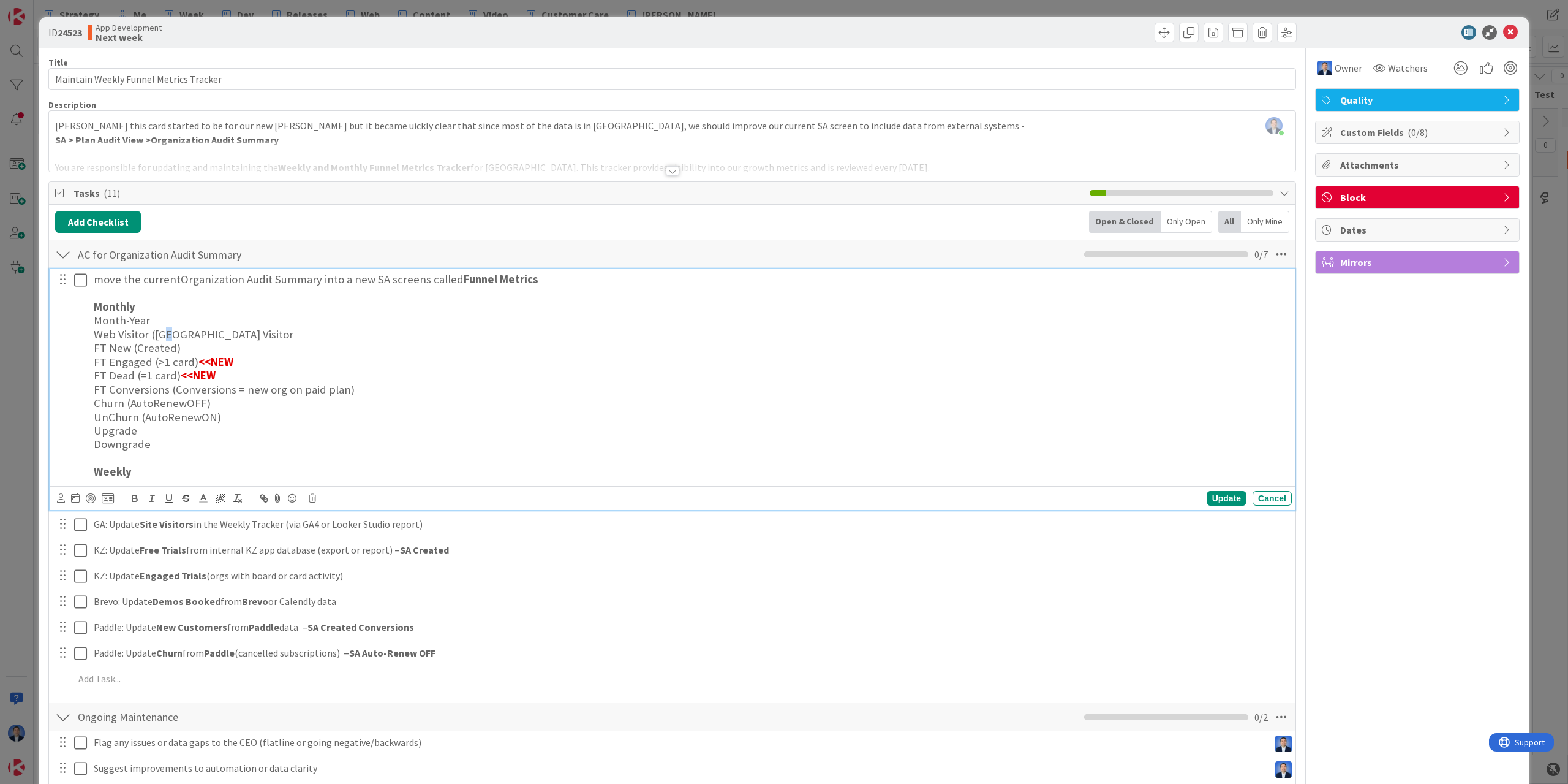
click at [168, 334] on h3 "Web Visitor ([GEOGRAPHIC_DATA] Visitor" at bounding box center [690, 334] width 1193 height 14
click at [241, 331] on h3 "Web Visitor (GA Unique Visitor" at bounding box center [690, 334] width 1193 height 14
drag, startPoint x: 239, startPoint y: 362, endPoint x: 193, endPoint y: 363, distance: 46.0
click at [193, 363] on h3 "FT Engaged (>1 card) <<NEW" at bounding box center [690, 363] width 1193 height 14
copy h3 "<<NEW"
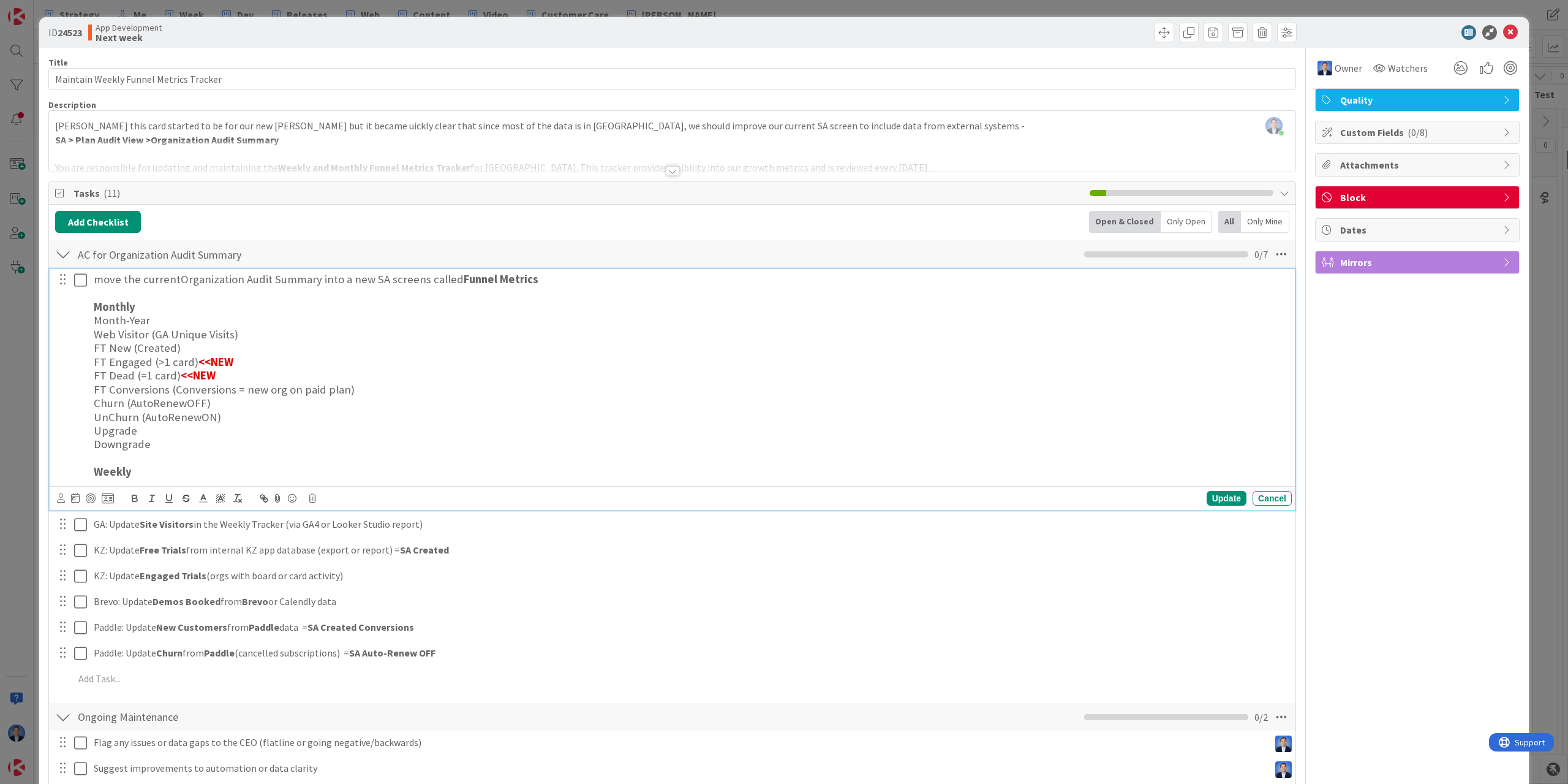
click at [248, 333] on h3 "Web Visitor (GA Unique Visits)" at bounding box center [690, 334] width 1193 height 14
click at [273, 368] on h3 "FT Engaged (>1 card) <<NEW" at bounding box center [690, 363] width 1193 height 14
click at [254, 381] on h3 "FT Dead (=1 card) <<NEW" at bounding box center [690, 376] width 1193 height 14
click at [171, 434] on h3 "Upgrade" at bounding box center [690, 431] width 1193 height 14
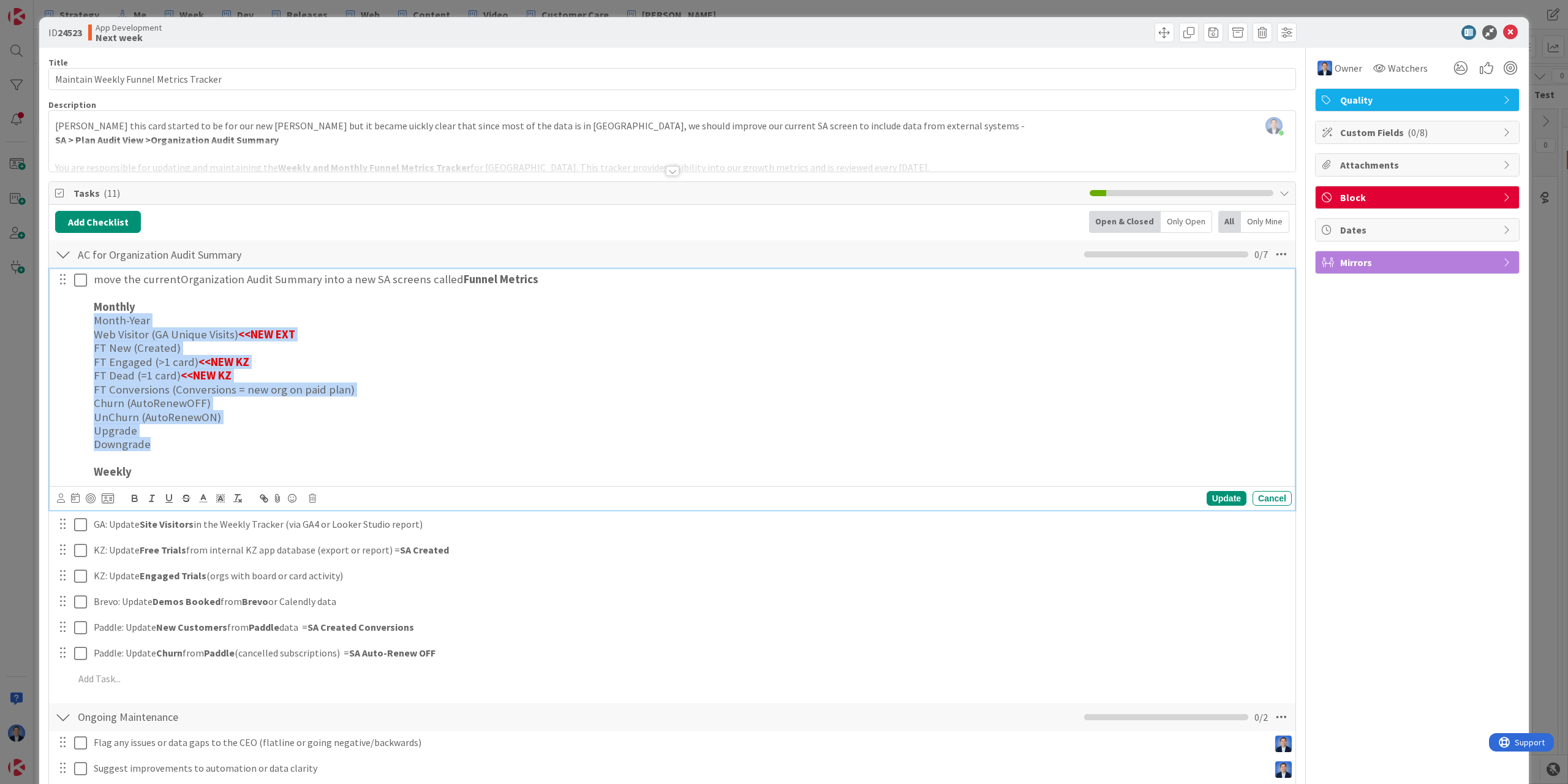
drag, startPoint x: 154, startPoint y: 447, endPoint x: 92, endPoint y: 321, distance: 140.4
click at [92, 321] on div "move the current Organization Audit Summary into a new SA screens called Funnel…" at bounding box center [691, 376] width 1203 height 214
copy div "Month-Year Web Visitor (GA Unique Visits) <<NEW EXT FT New (Created) FT Engaged…"
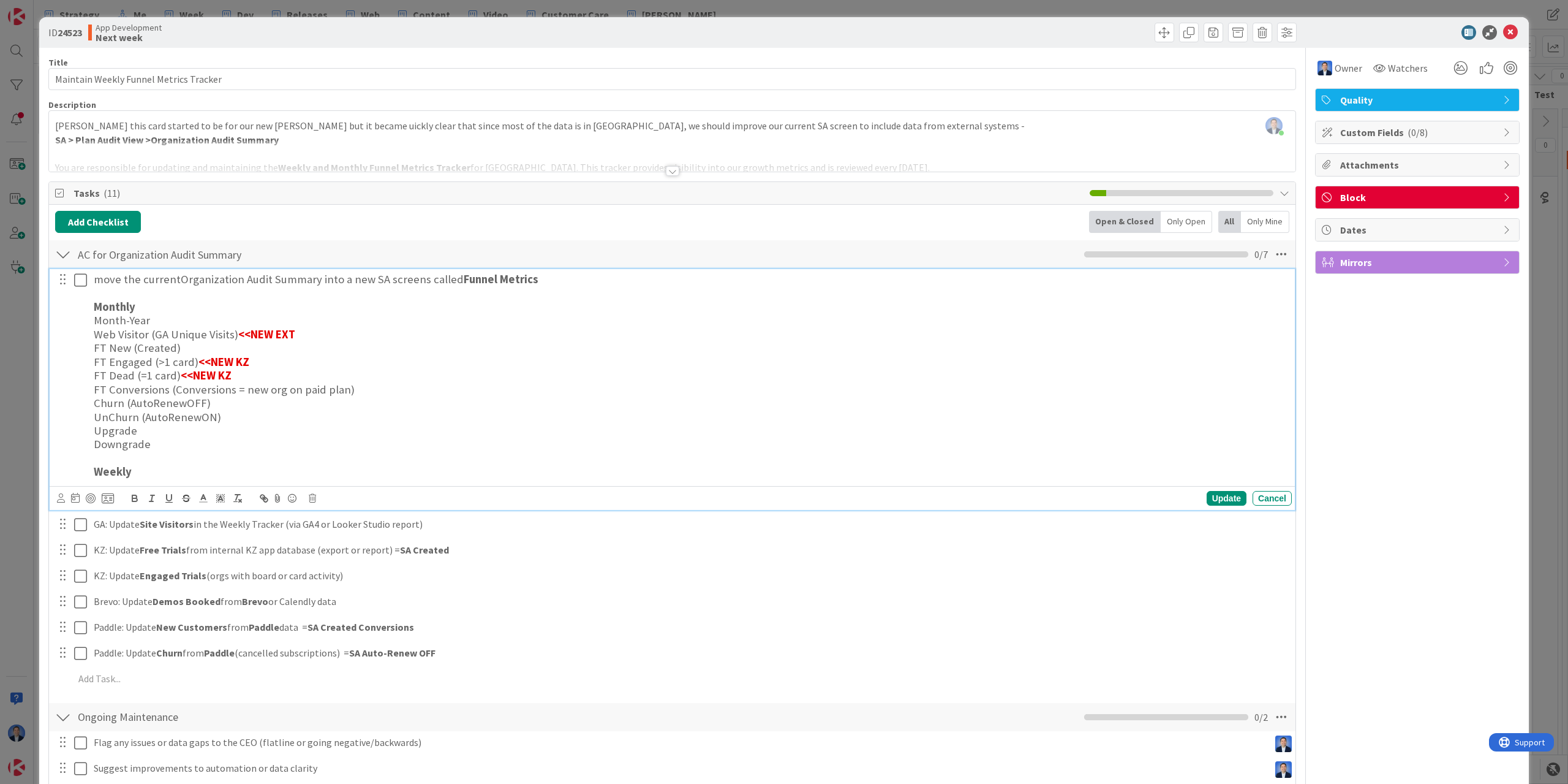
click at [163, 469] on h3 "Weekly" at bounding box center [690, 472] width 1193 height 14
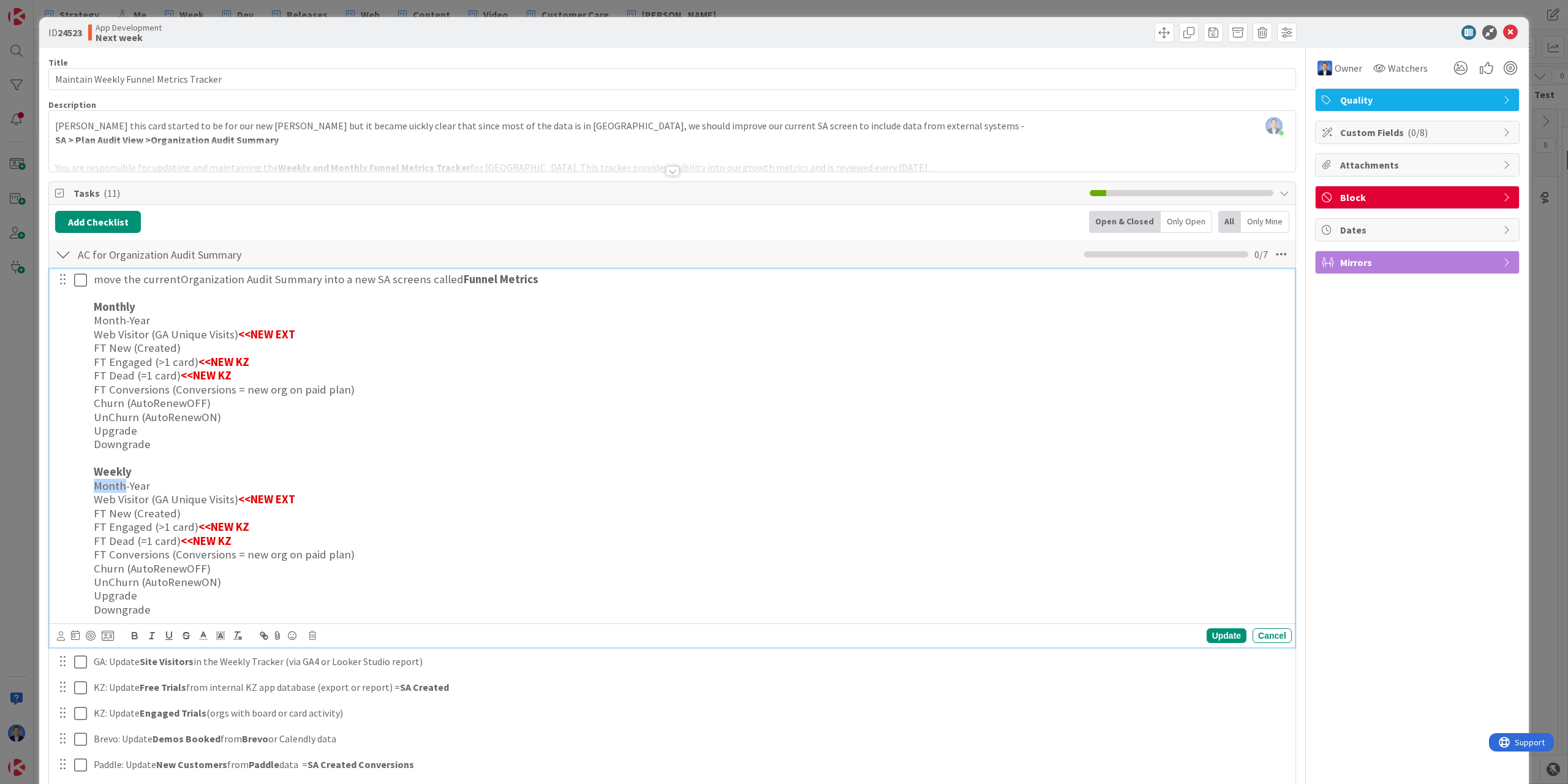
drag, startPoint x: 124, startPoint y: 488, endPoint x: 95, endPoint y: 488, distance: 29.0
click at [95, 488] on h3 "Month-Year" at bounding box center [690, 486] width 1193 height 14
click at [239, 453] on h3 at bounding box center [690, 459] width 1193 height 14
click at [1234, 637] on div "Update" at bounding box center [1227, 635] width 40 height 14
click at [1404, 69] on span "Watchers" at bounding box center [1408, 68] width 40 height 14
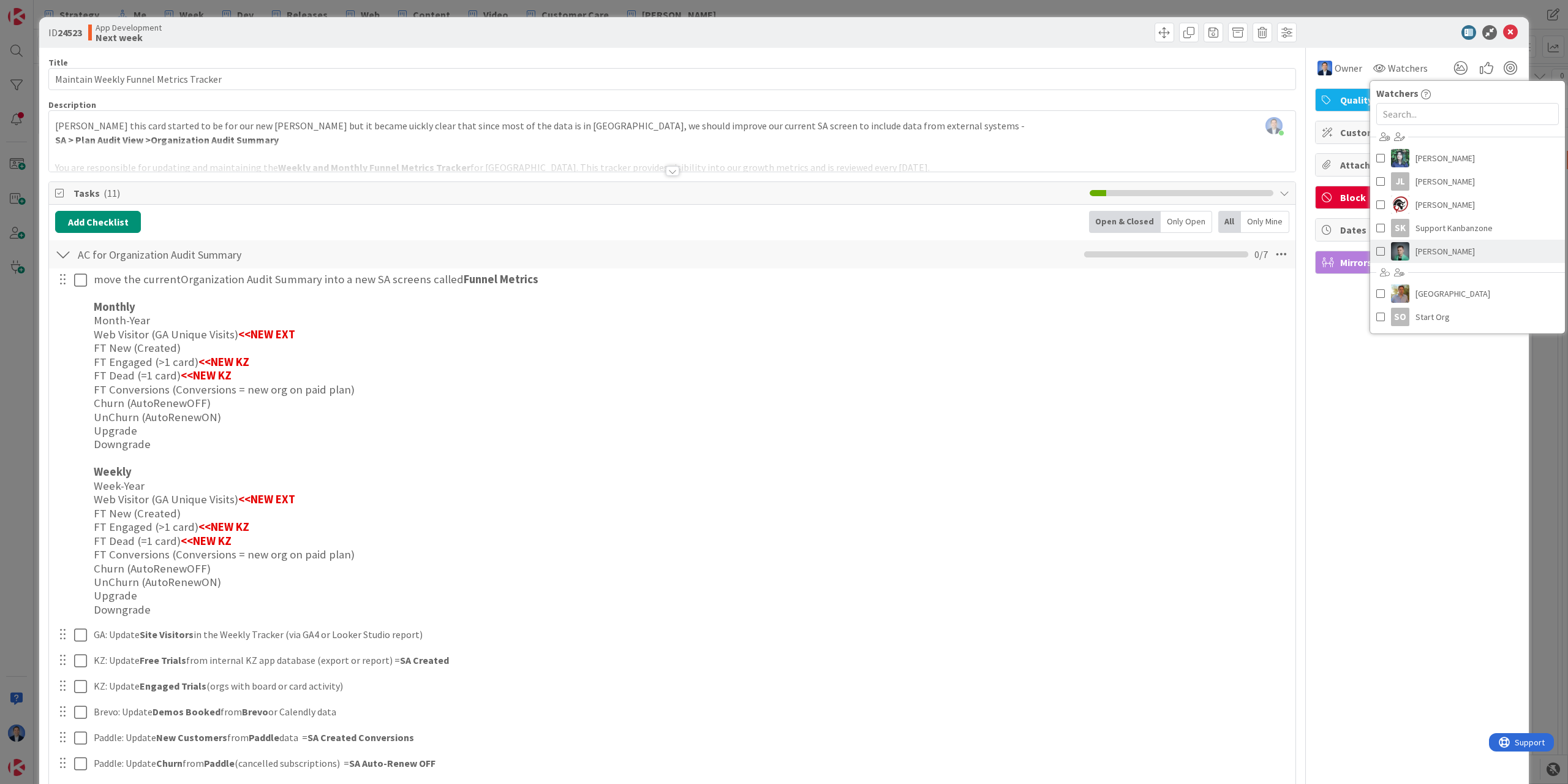
click at [1413, 254] on link "[PERSON_NAME]" at bounding box center [1468, 251] width 195 height 24
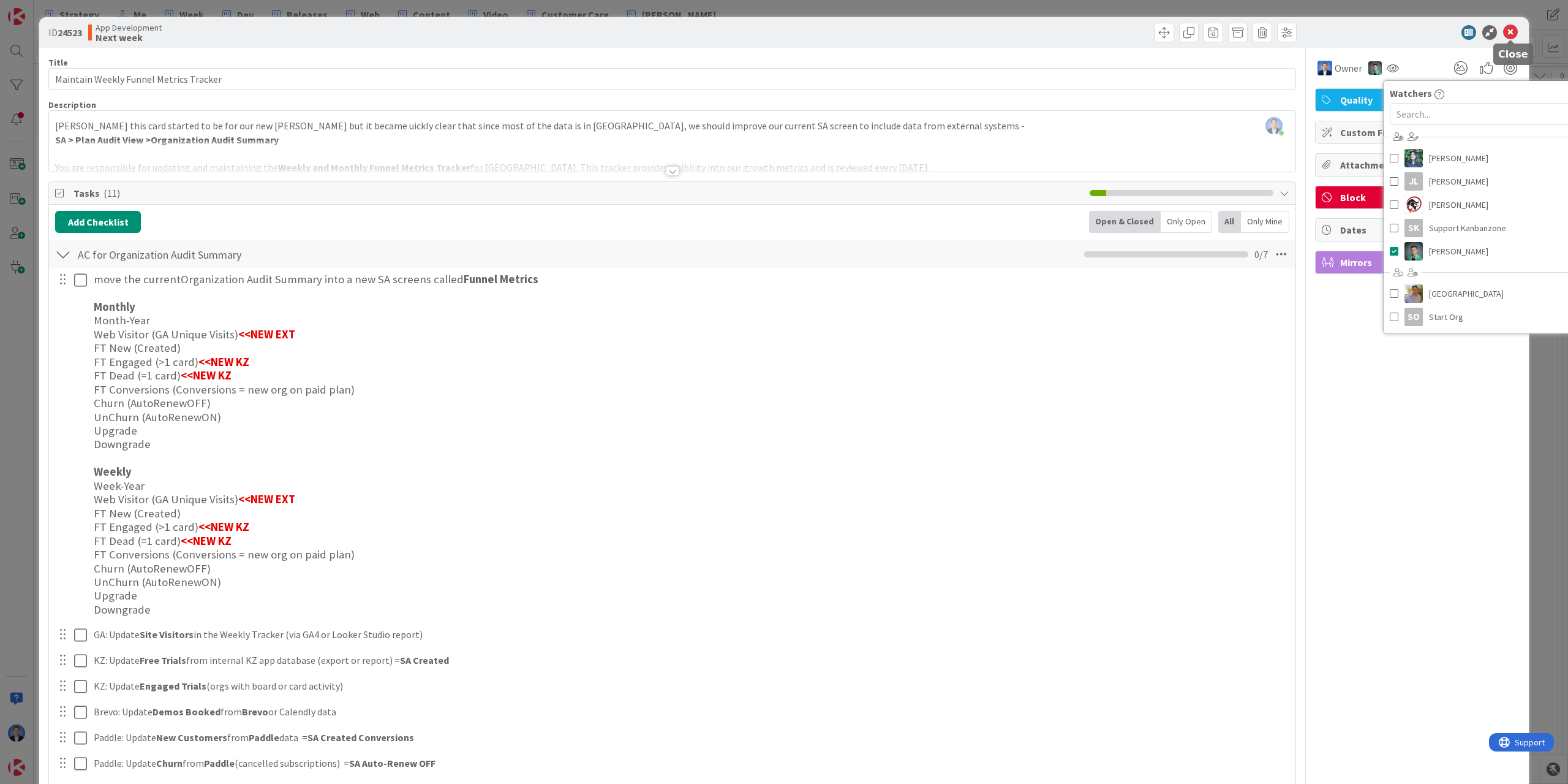
click at [1512, 33] on icon at bounding box center [1510, 32] width 14 height 14
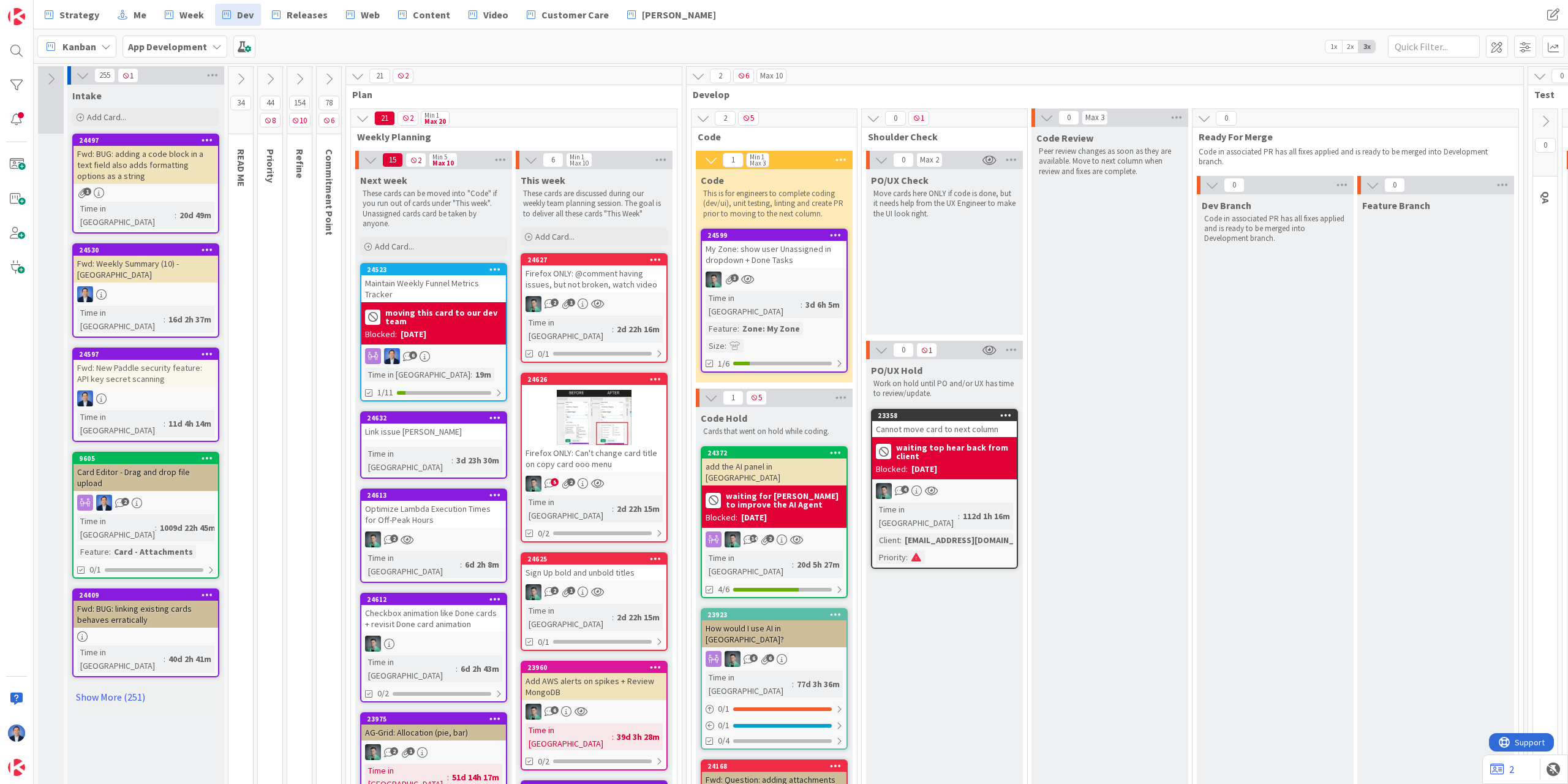
click at [636, 446] on div "Firefox ONLY: Can't change card title on copy card ooo menu" at bounding box center [594, 458] width 145 height 27
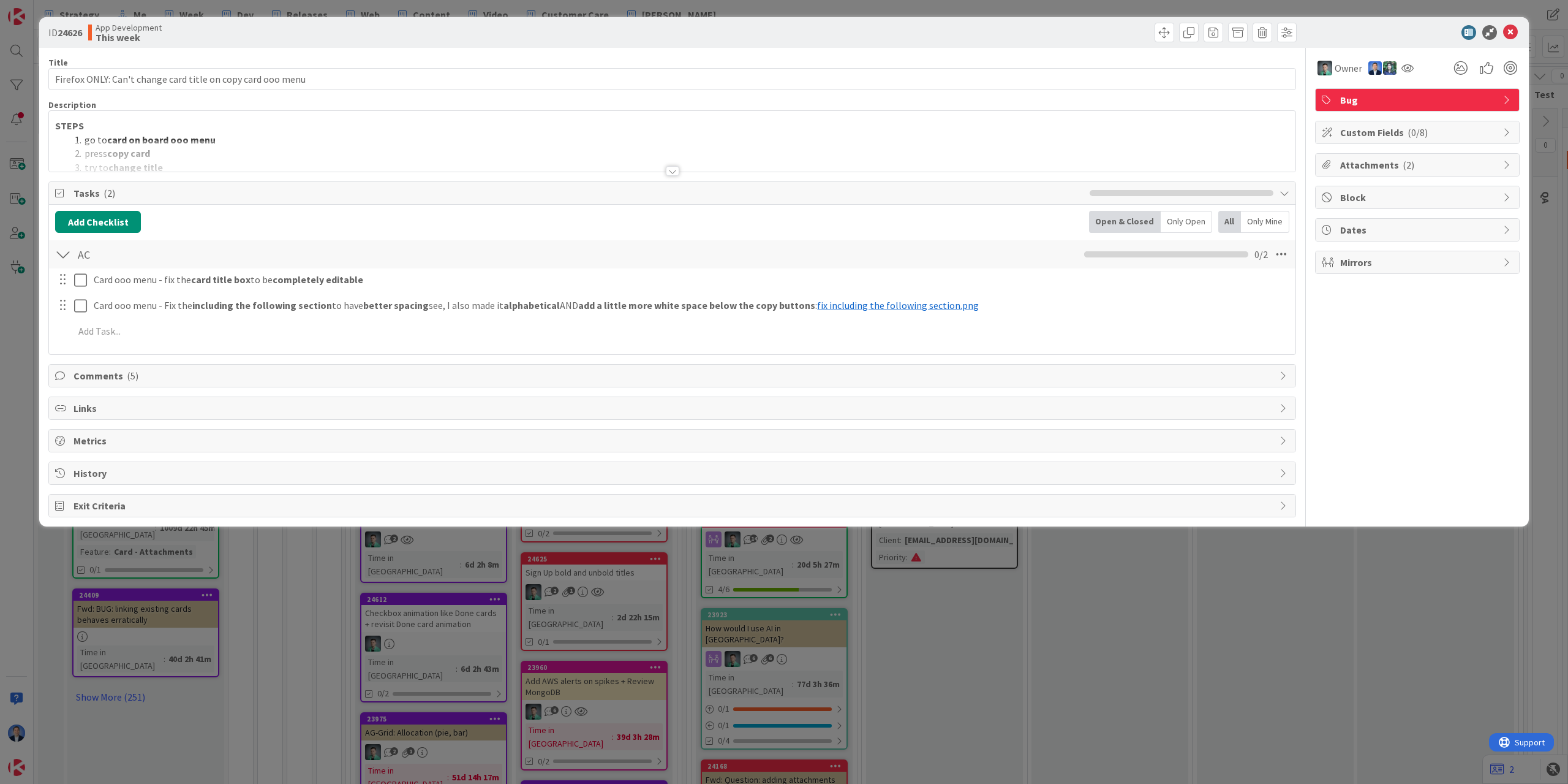
click at [126, 389] on div "Title 59 / 128 Firefox ONLY: Can't change card title on copy card ooo menu Desc…" at bounding box center [672, 283] width 1248 height 469
click at [140, 382] on span "Comments ( 5 )" at bounding box center [674, 375] width 1200 height 14
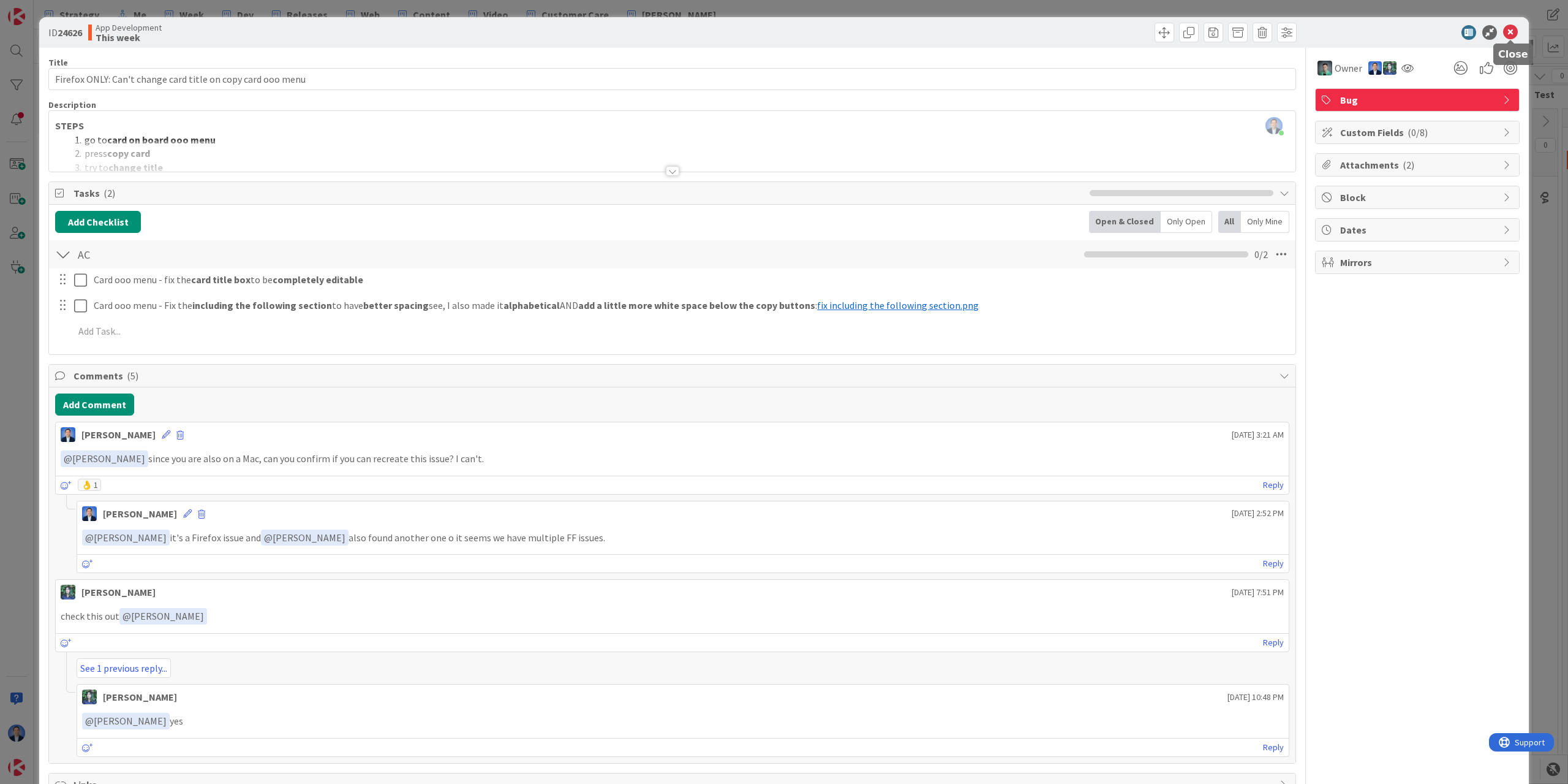
click at [1516, 27] on icon at bounding box center [1510, 32] width 14 height 14
